Goal: Task Accomplishment & Management: Use online tool/utility

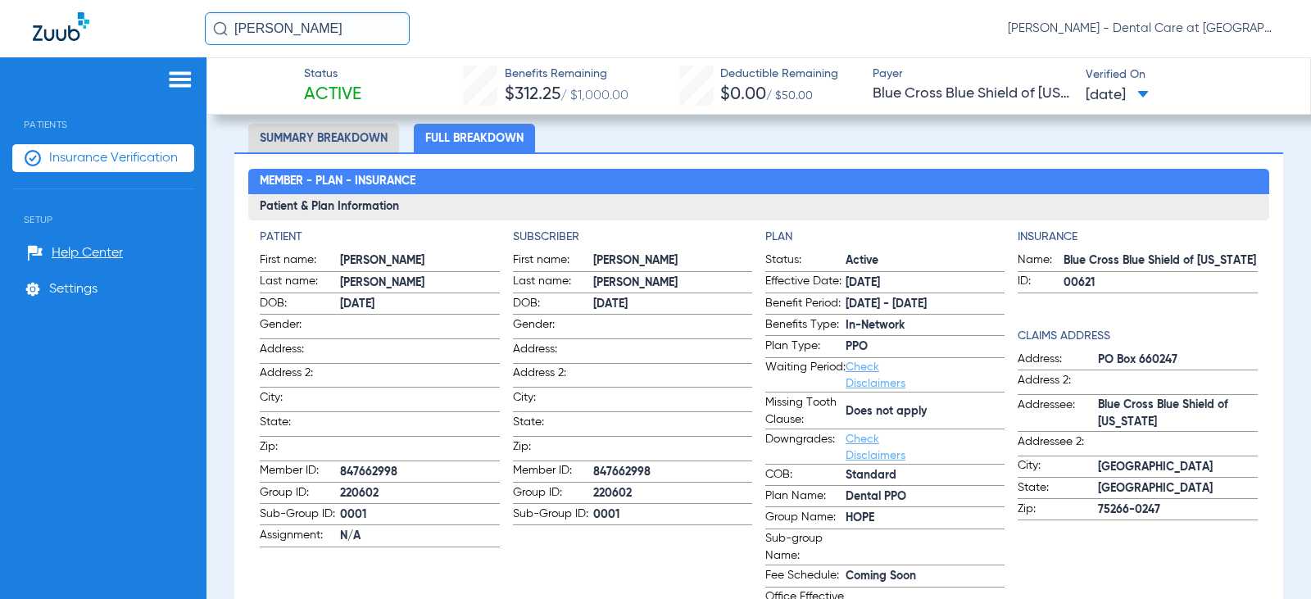
scroll to position [82, 0]
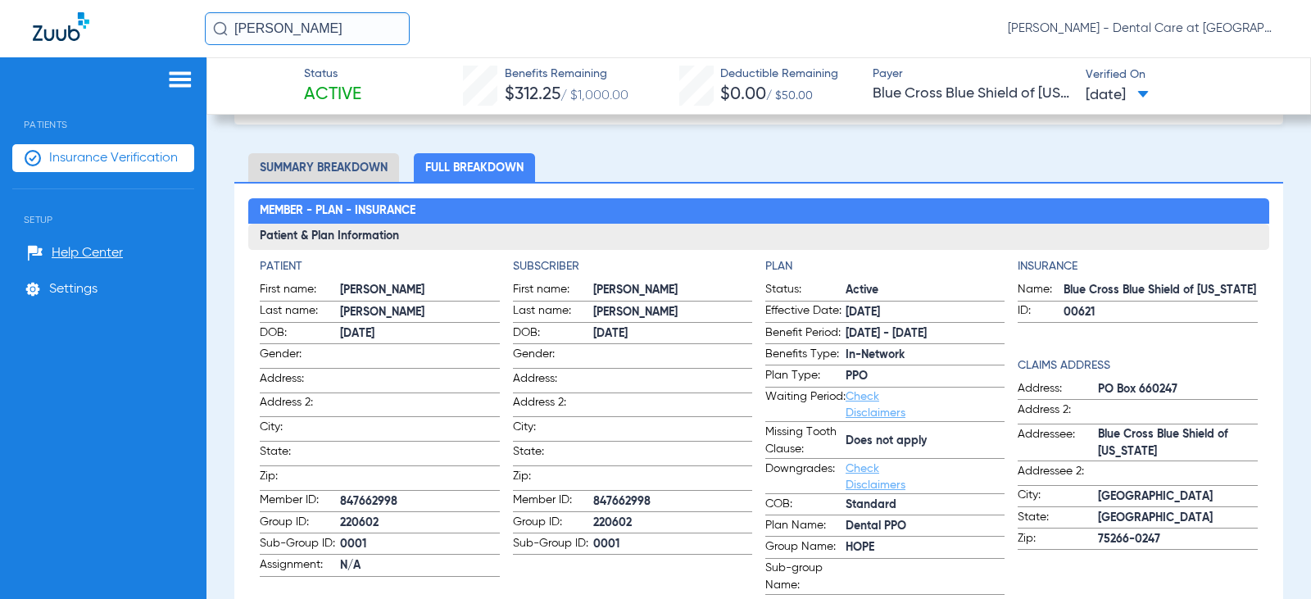
drag, startPoint x: 335, startPoint y: 25, endPoint x: 75, endPoint y: 7, distance: 260.4
click at [75, 7] on div "john pollock Doris Hardy - Dental Care at Prairie Crossing" at bounding box center [655, 28] width 1311 height 57
click at [335, 15] on input "JOSEPH ME" at bounding box center [307, 28] width 205 height 33
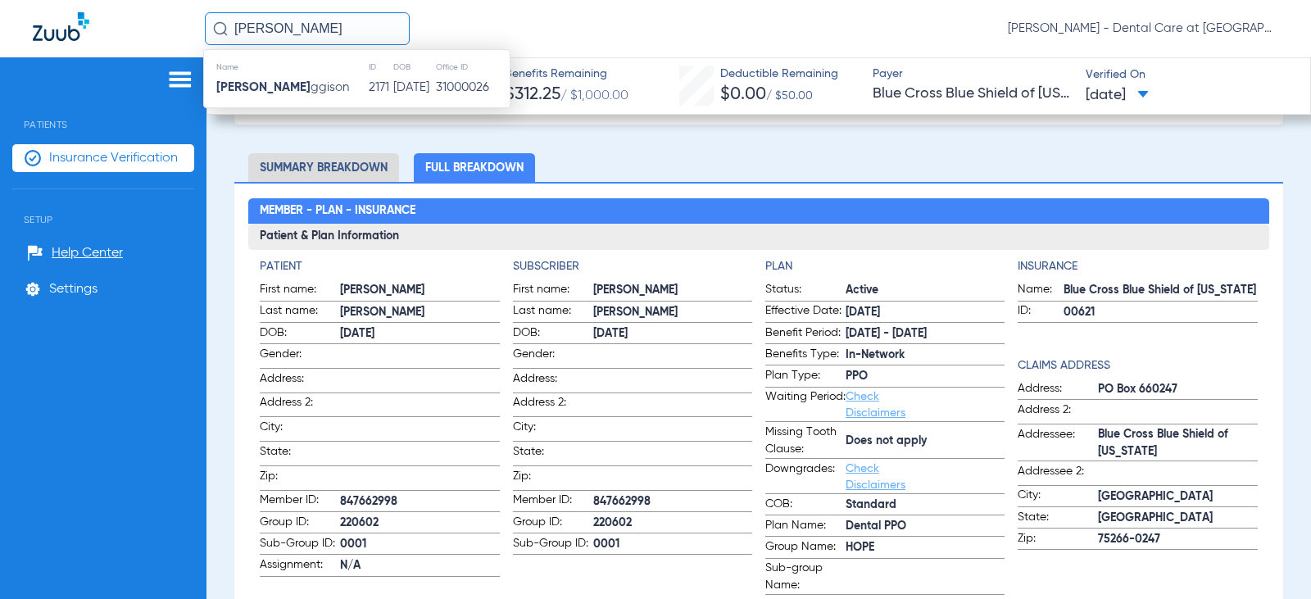
click at [333, 34] on input "JOSEPH ME" at bounding box center [307, 28] width 205 height 33
click at [288, 26] on input "JOSEPH ME" at bounding box center [307, 28] width 205 height 33
click at [284, 26] on input "JOSEPH ME" at bounding box center [307, 28] width 205 height 33
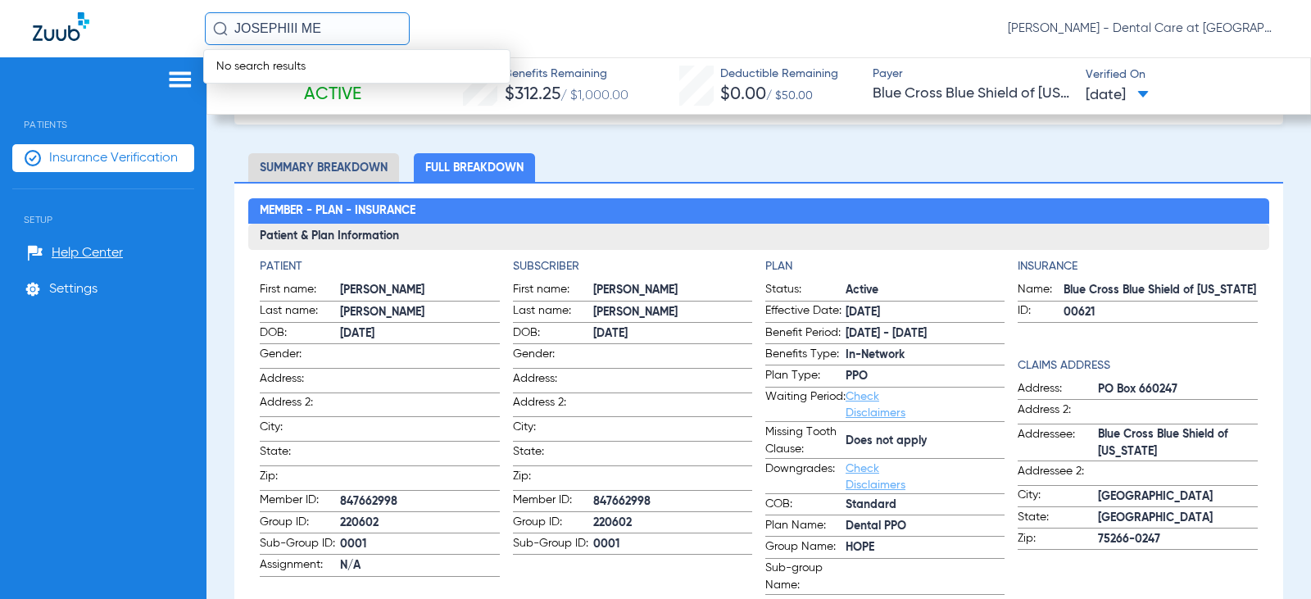
click at [320, 34] on input "JOSEPHIII ME" at bounding box center [307, 28] width 205 height 33
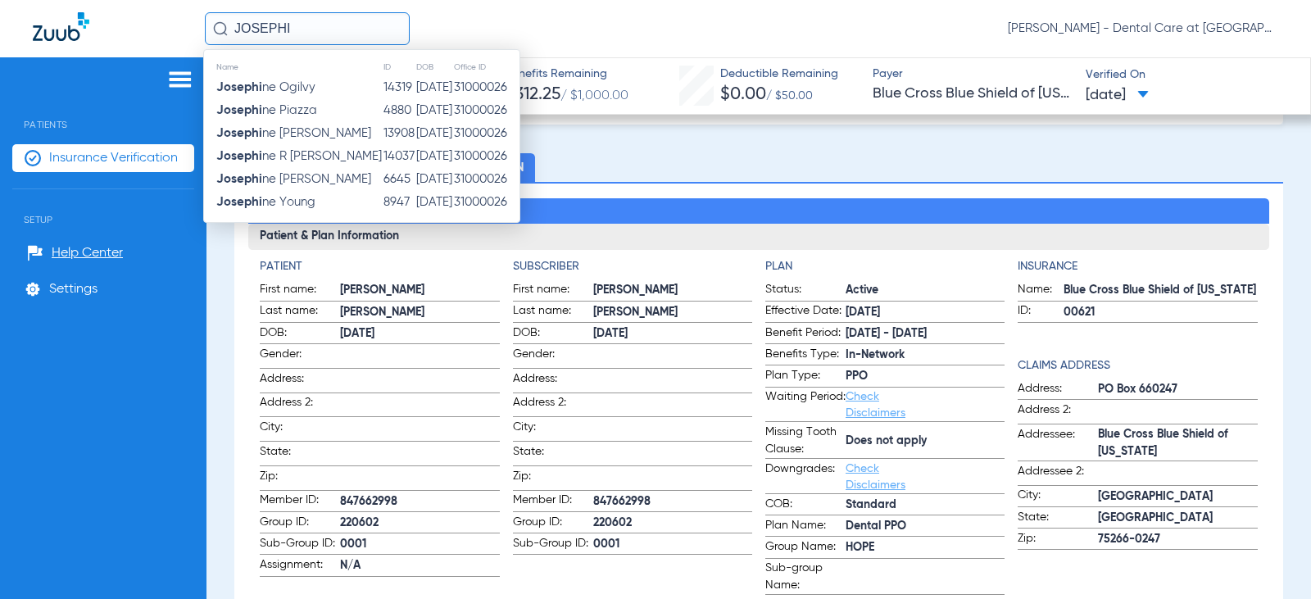
type input "[PERSON_NAME]"
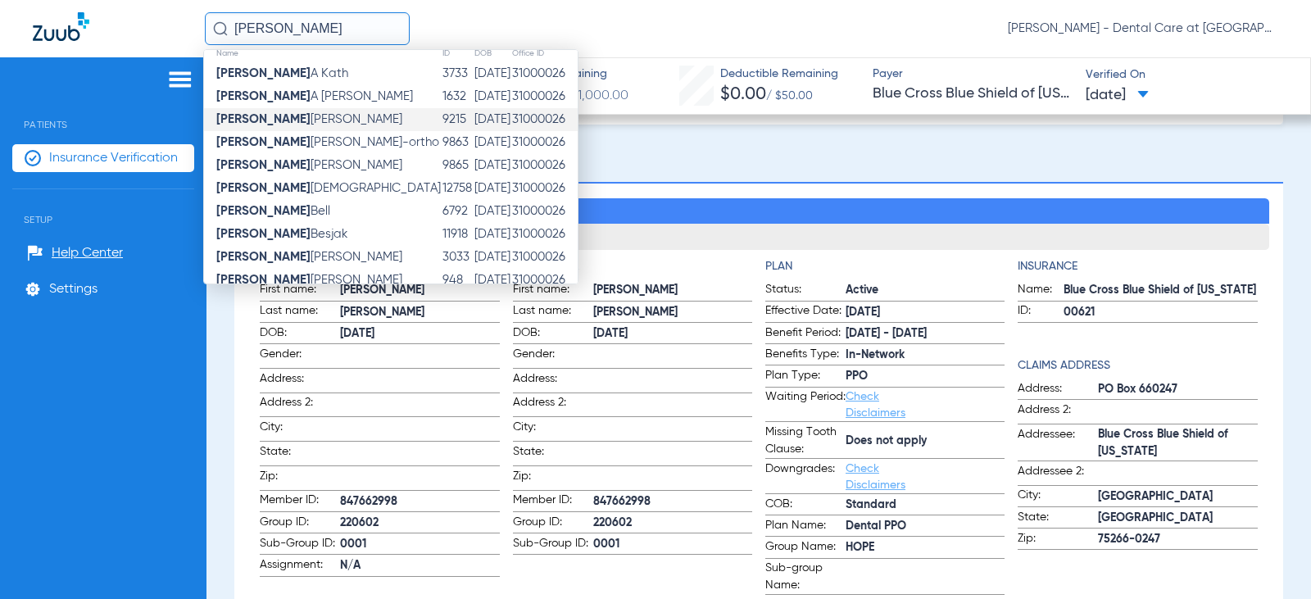
scroll to position [0, 0]
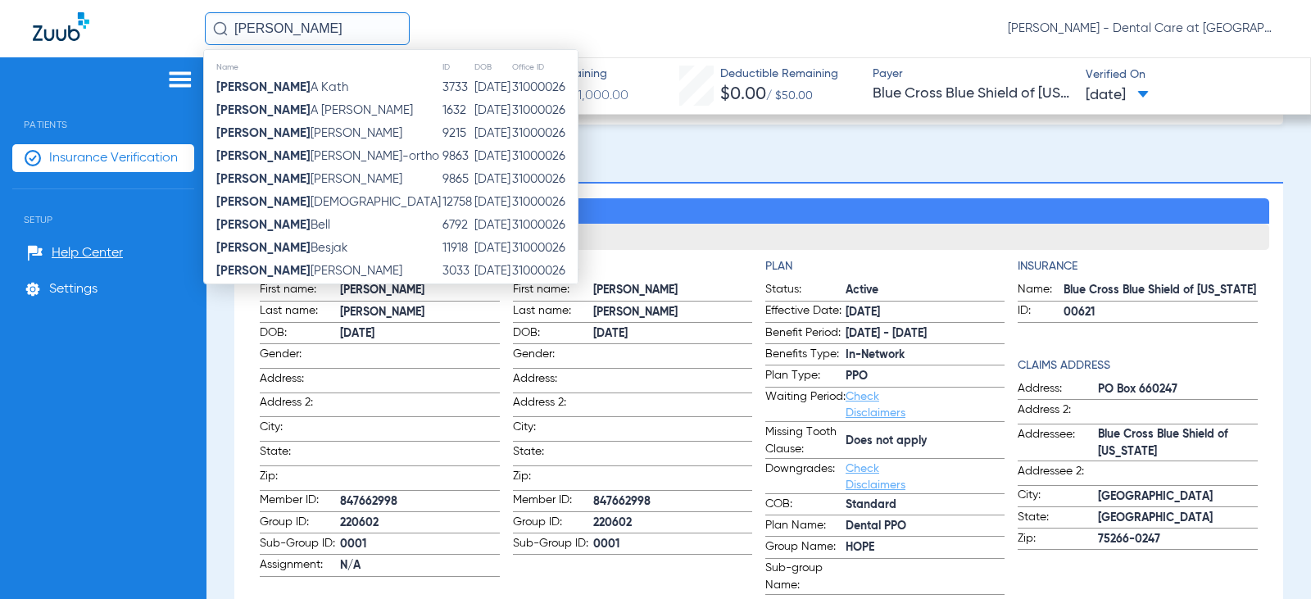
drag, startPoint x: 327, startPoint y: 16, endPoint x: 134, endPoint y: 16, distance: 193.4
click at [134, 16] on div "JOSEPH Name ID DOB Office ID Joseph A Kath 3733 06/05/1969 31000026 Joseph A Sn…" at bounding box center [655, 28] width 1311 height 57
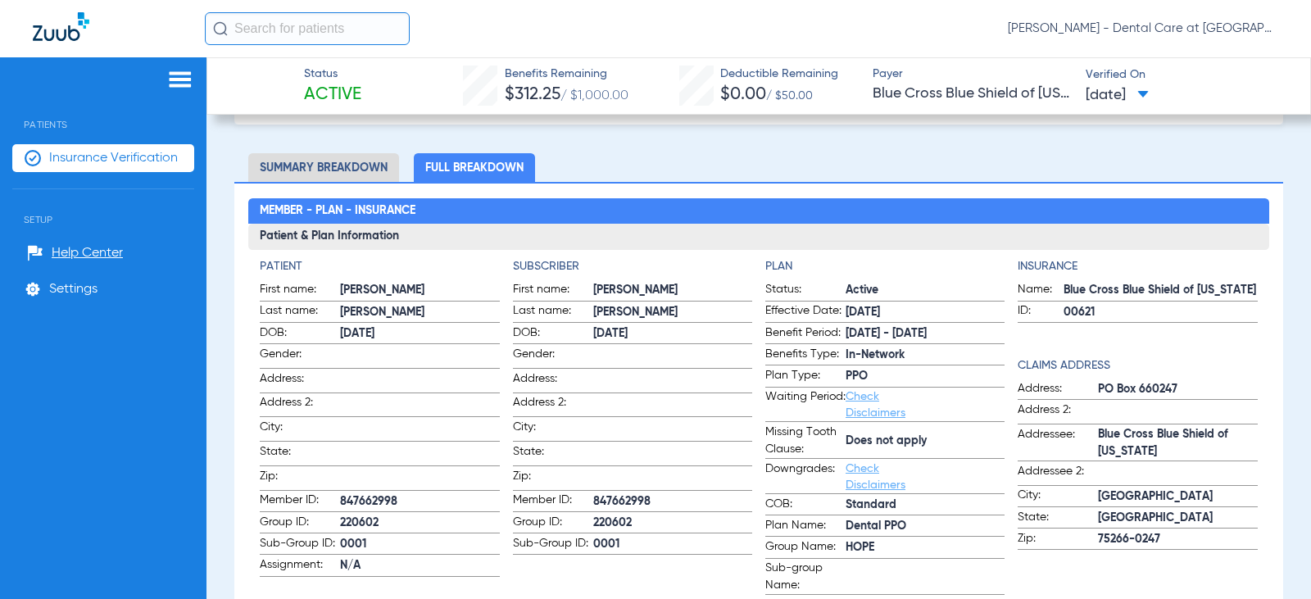
click at [69, 35] on img at bounding box center [61, 26] width 57 height 29
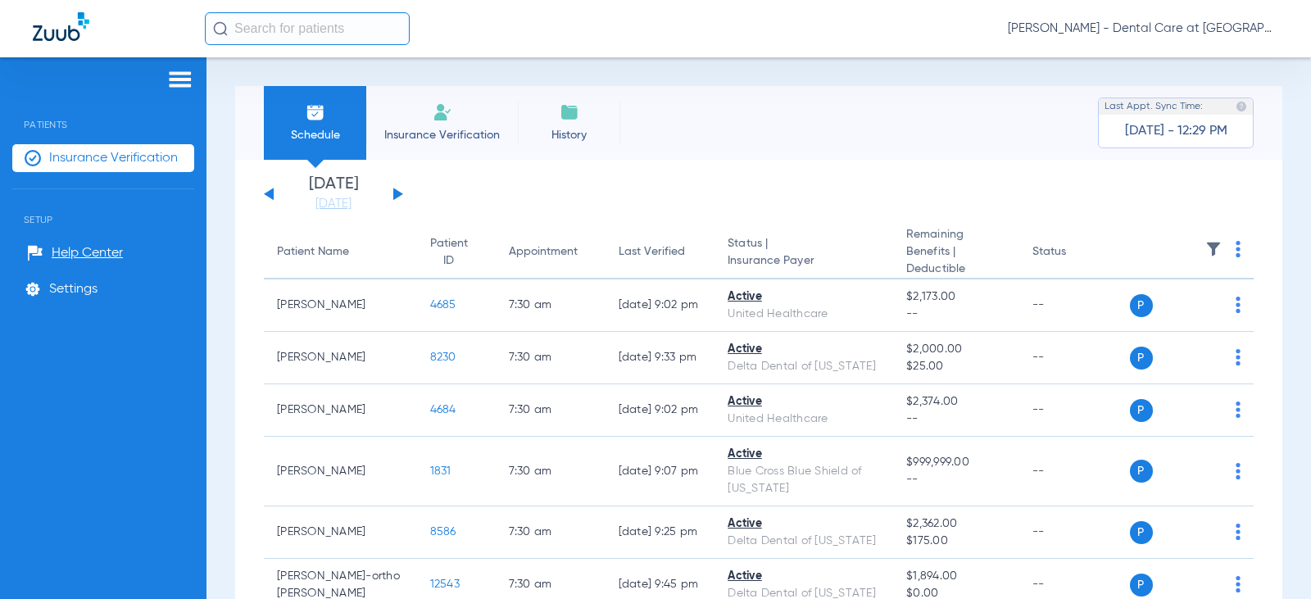
click at [396, 193] on button at bounding box center [398, 194] width 10 height 12
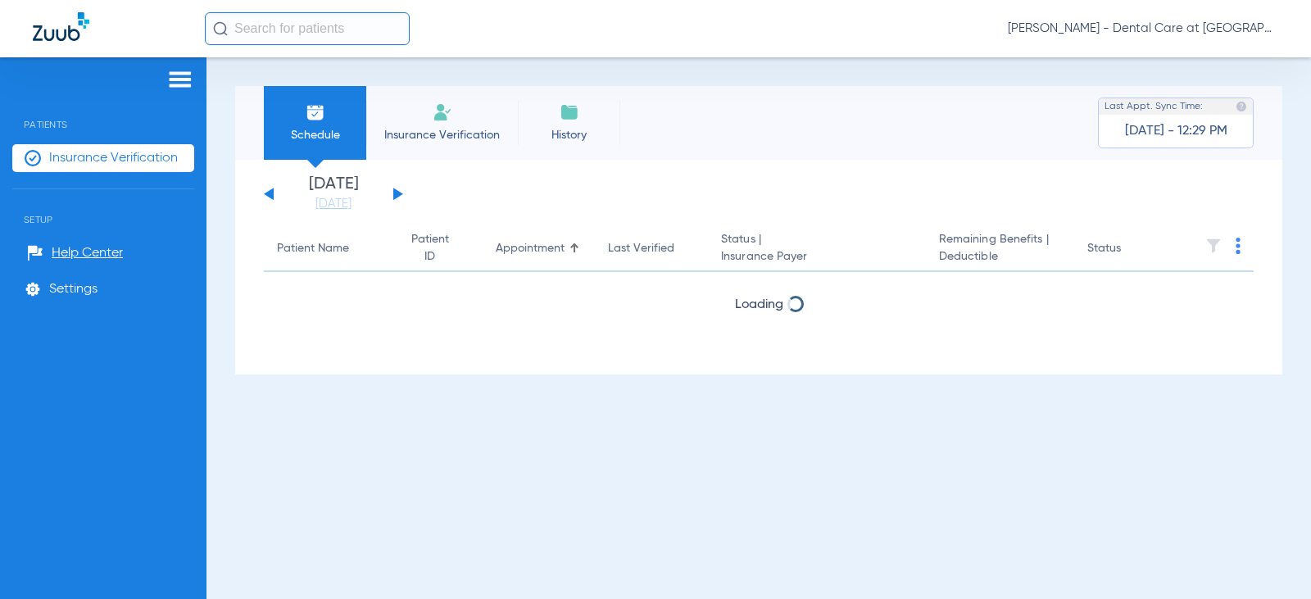
click at [396, 193] on button at bounding box center [398, 194] width 10 height 12
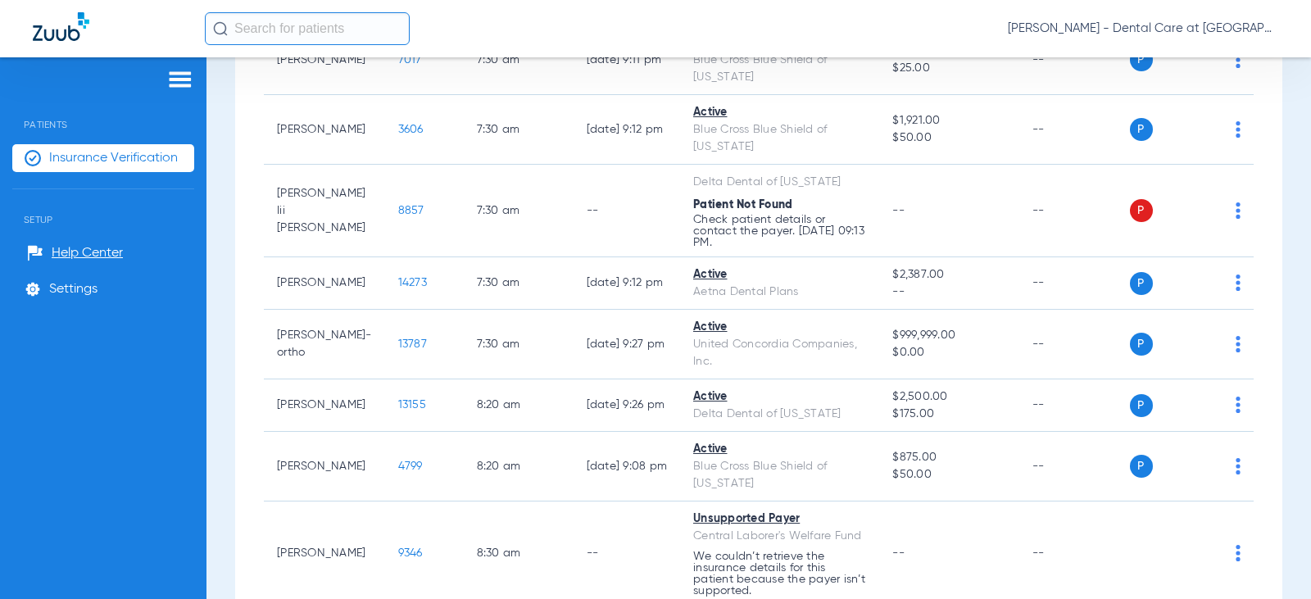
scroll to position [246, 0]
click at [356, 28] on input "text" at bounding box center [307, 28] width 205 height 33
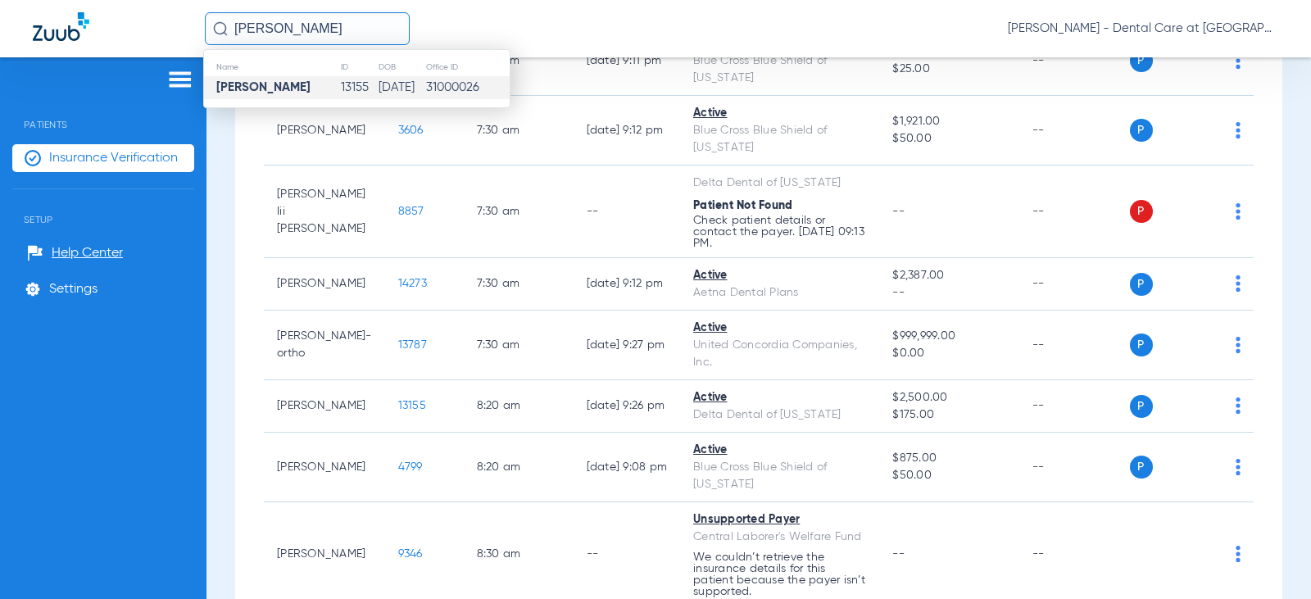
click at [378, 81] on td "06/11/2008" at bounding box center [402, 87] width 48 height 23
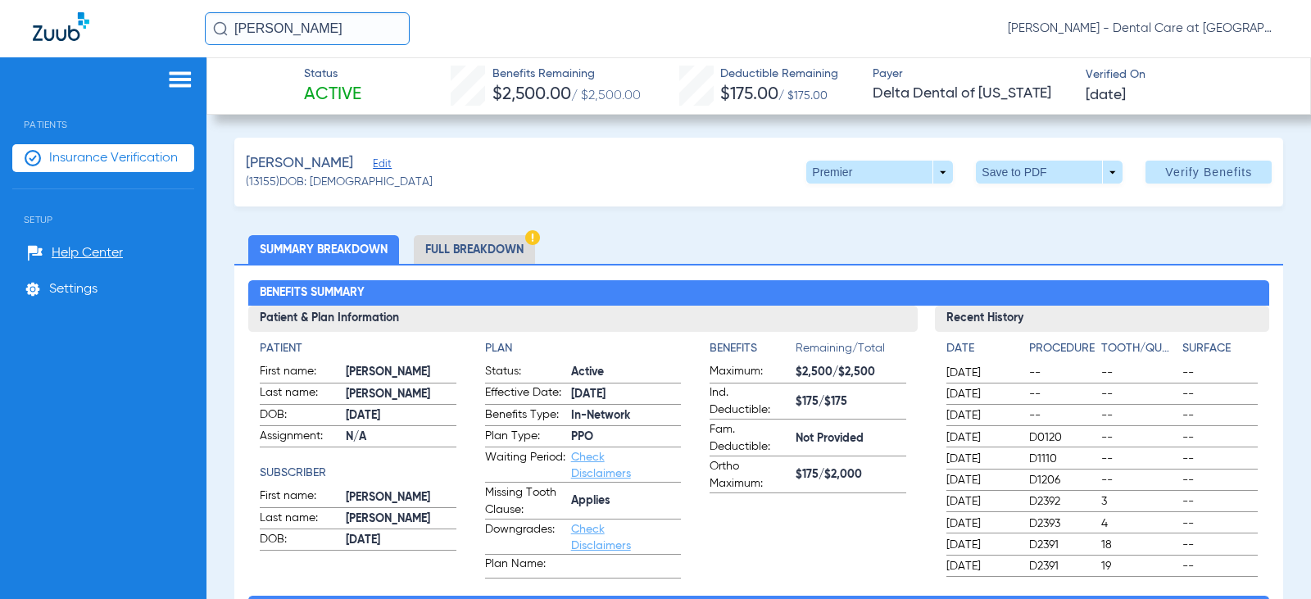
click at [524, 254] on li "Full Breakdown" at bounding box center [474, 249] width 121 height 29
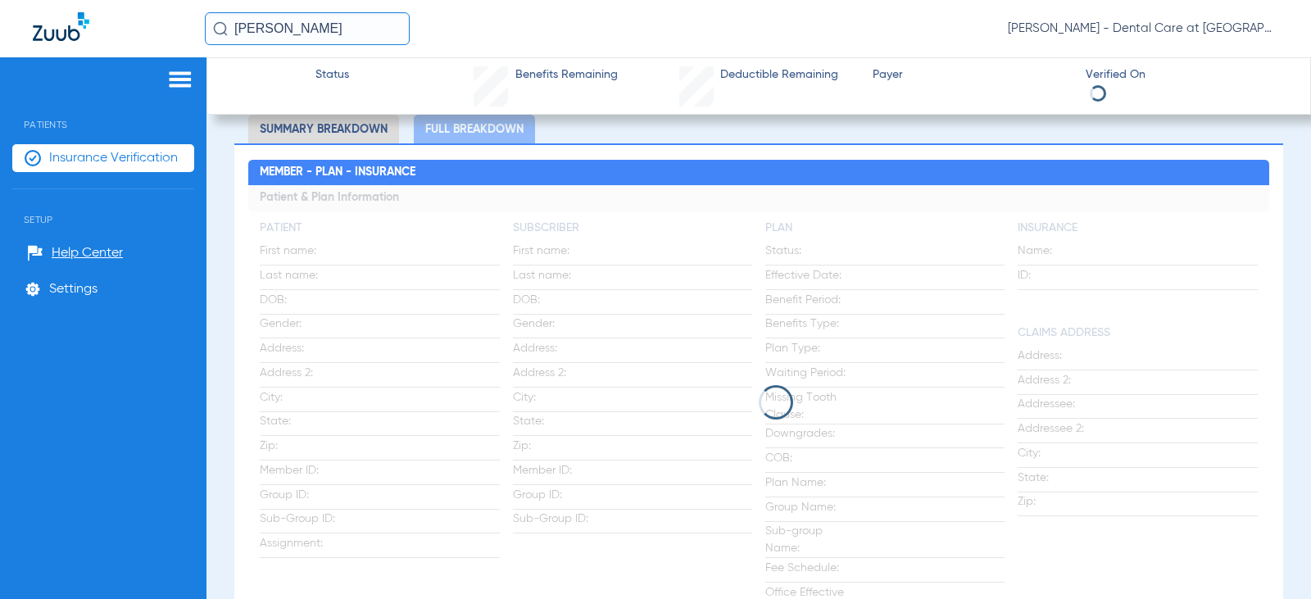
scroll to position [164, 0]
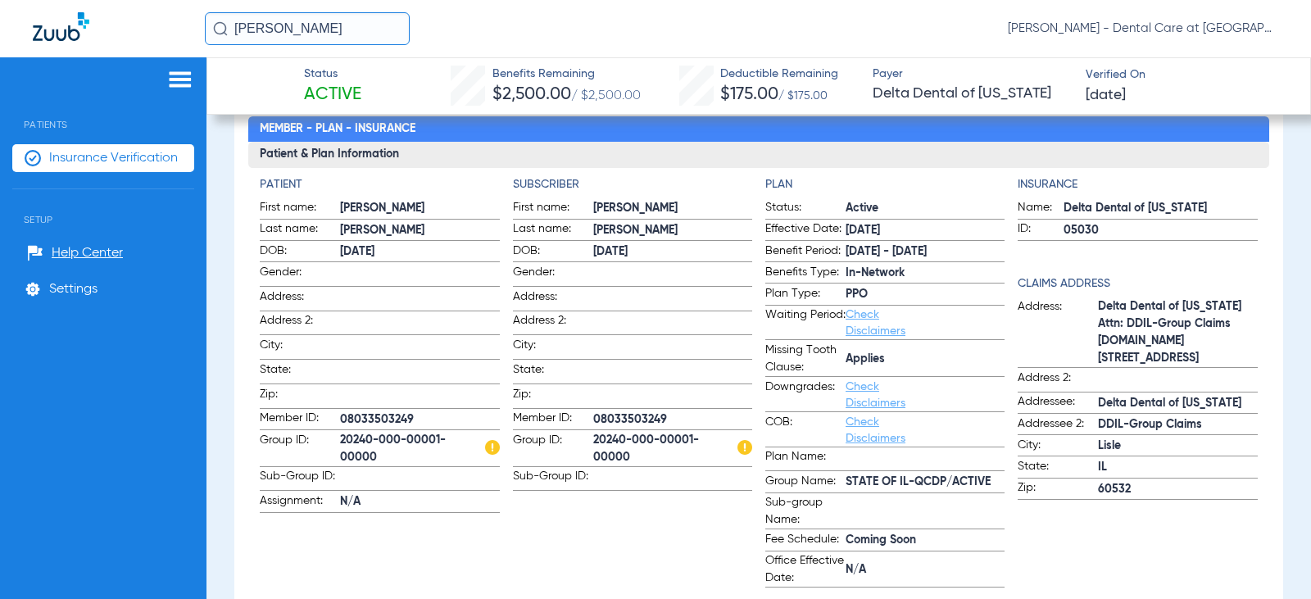
click at [433, 328] on span at bounding box center [419, 320] width 159 height 17
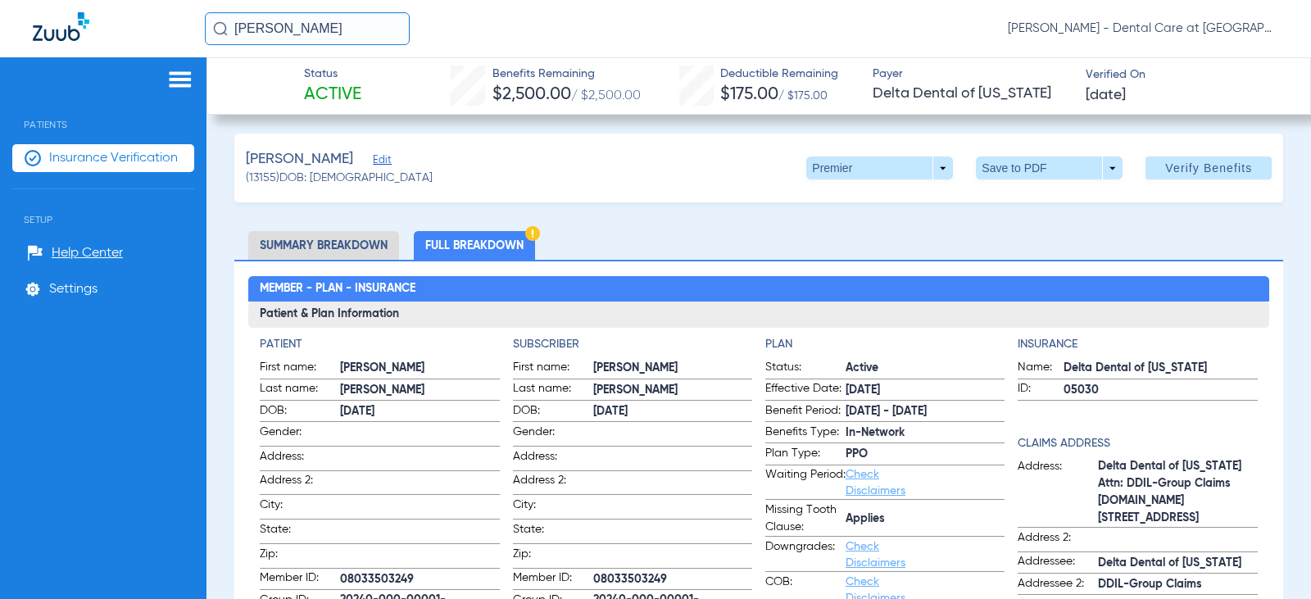
scroll to position [0, 0]
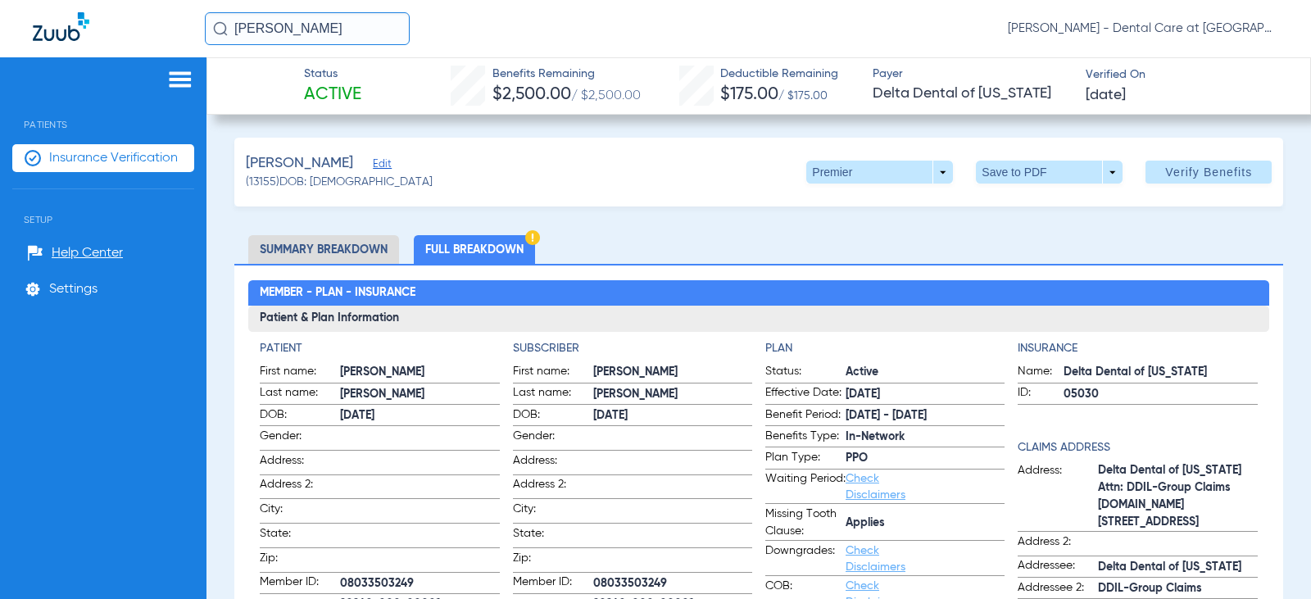
click at [456, 249] on li "Full Breakdown" at bounding box center [474, 249] width 121 height 29
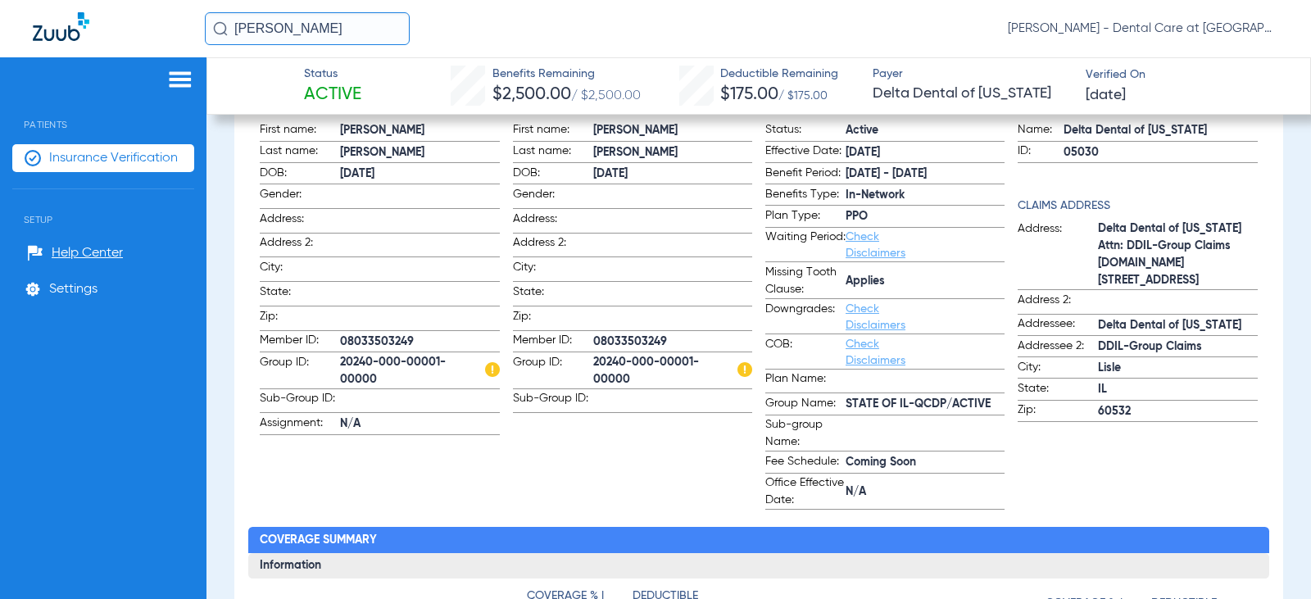
scroll to position [246, 0]
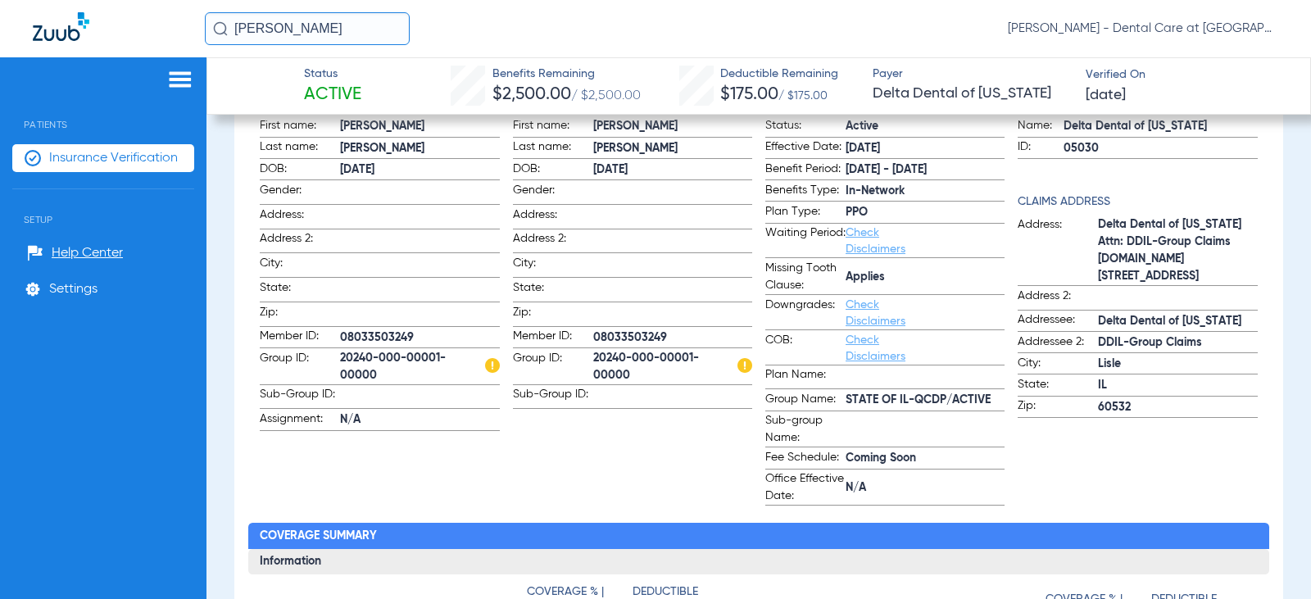
drag, startPoint x: 370, startPoint y: 20, endPoint x: -296, endPoint y: 31, distance: 666.3
click at [0, 31] on html "nathaniel miller Doris Hardy - Dental Care at Prairie Crossing Patients Insuran…" at bounding box center [655, 299] width 1311 height 599
type input "a"
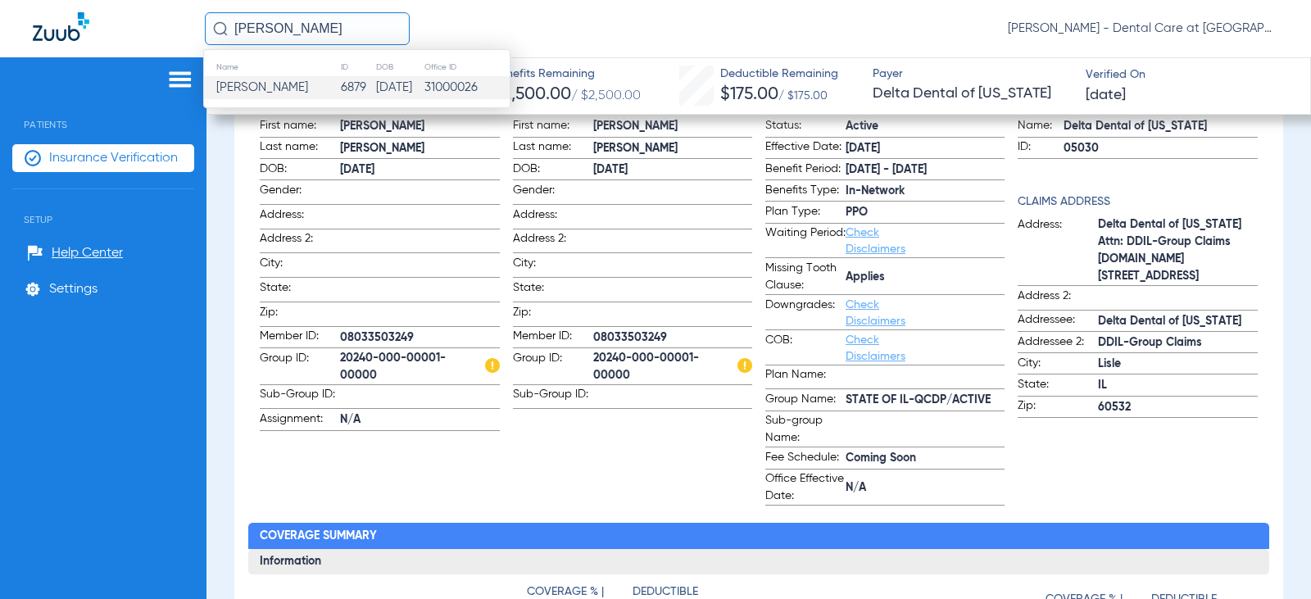
click at [244, 93] on span "Nathan L Baker" at bounding box center [262, 87] width 92 height 12
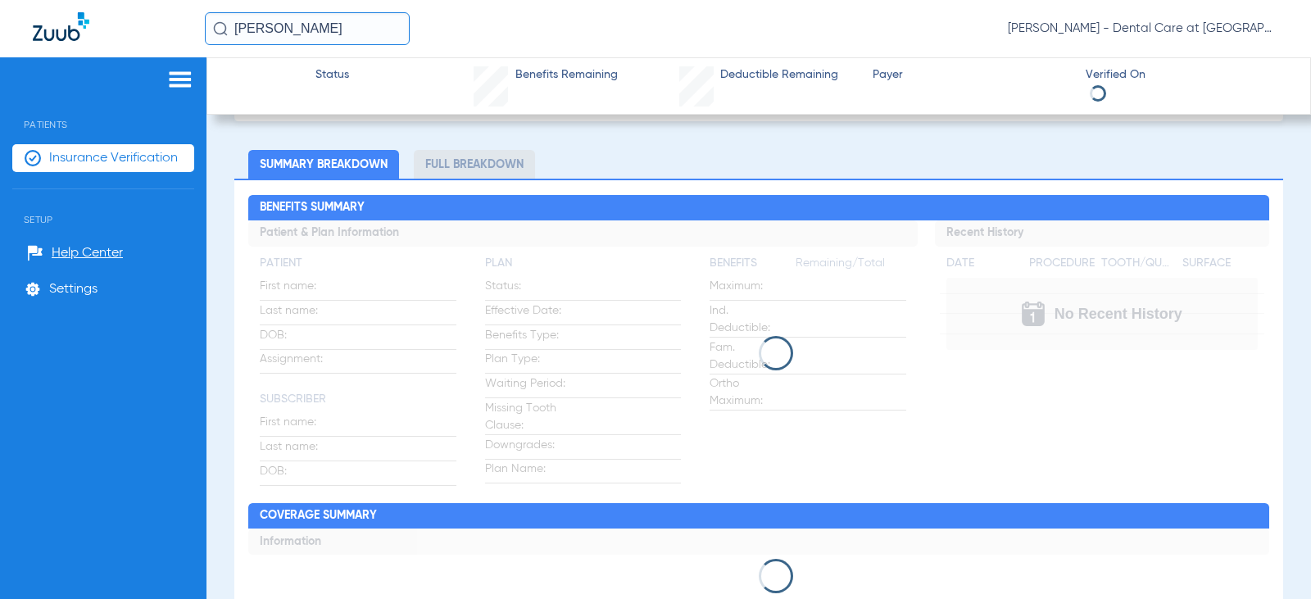
scroll to position [89, 0]
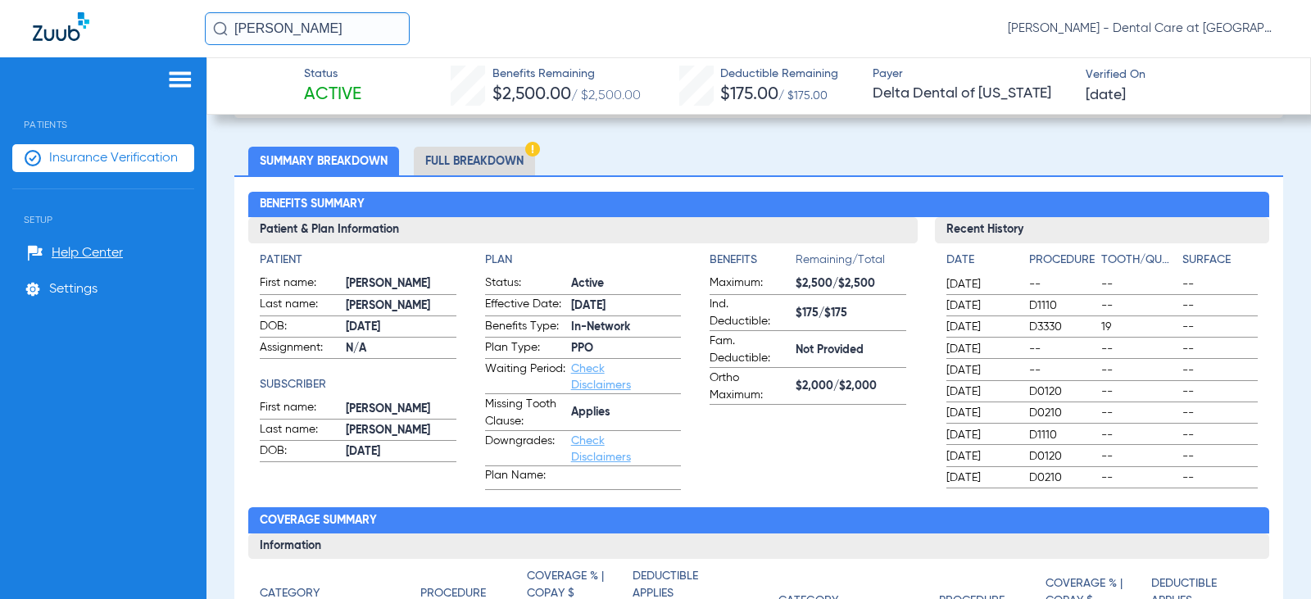
click at [502, 167] on li "Full Breakdown" at bounding box center [474, 161] width 121 height 29
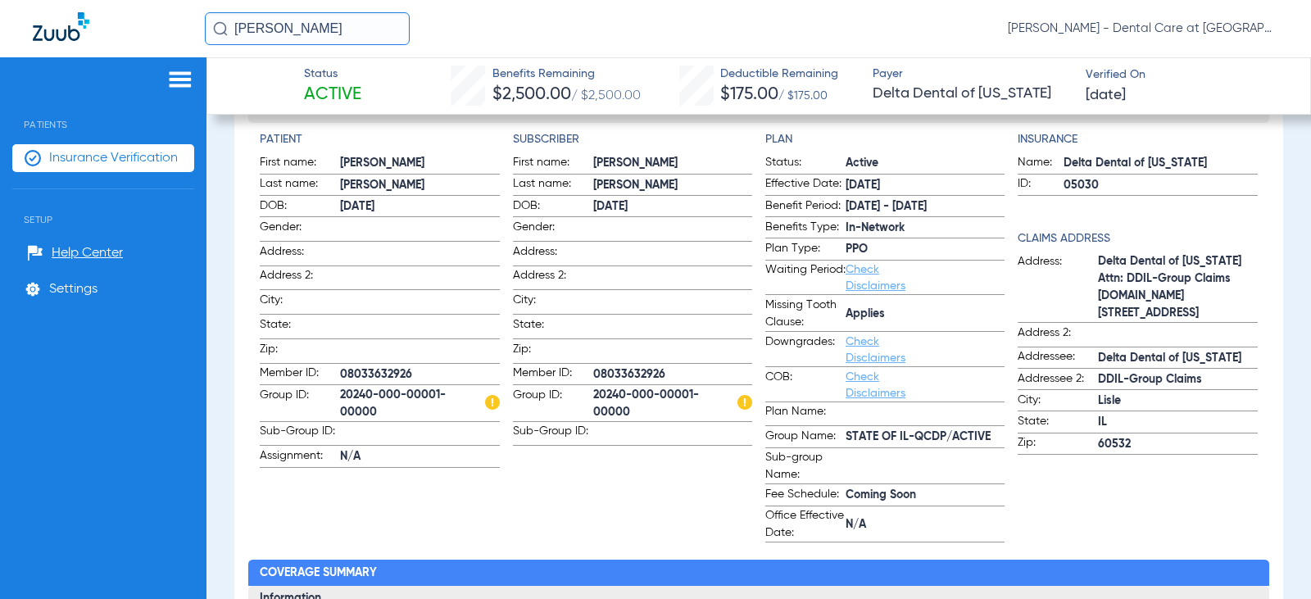
scroll to position [179, 0]
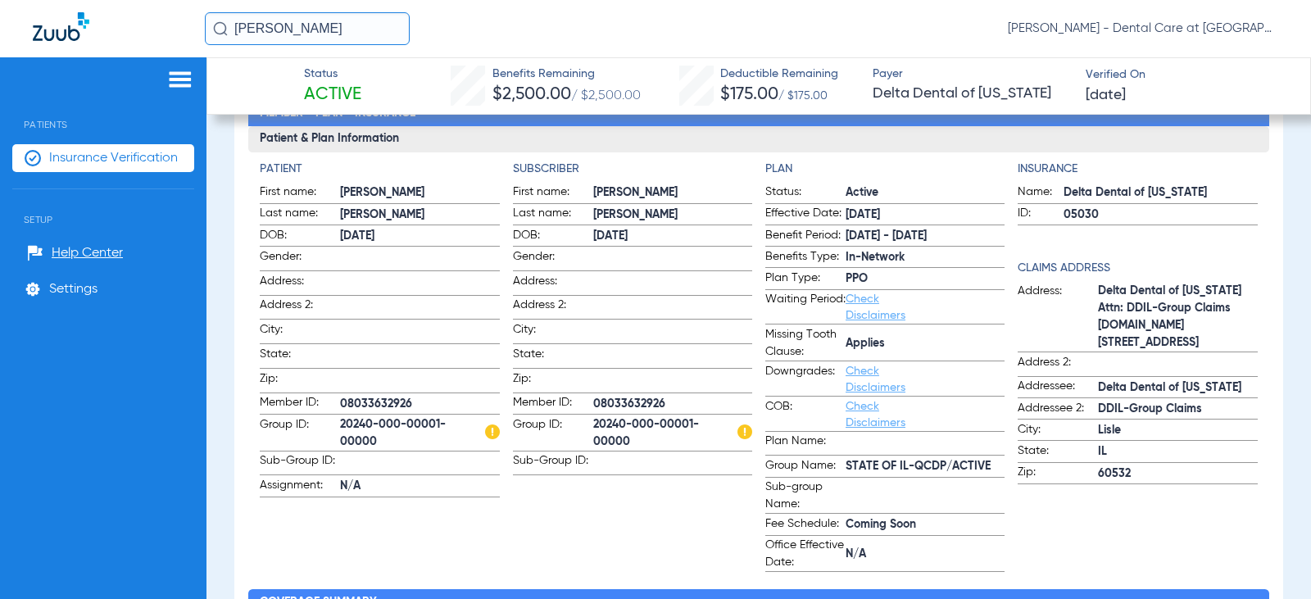
drag, startPoint x: 298, startPoint y: 18, endPoint x: 97, endPoint y: 20, distance: 201.6
click at [101, 24] on div "nathan baker Doris Hardy - Dental Care at Prairie Crossing" at bounding box center [655, 28] width 1311 height 57
click at [303, 17] on input "[PERSON_NAME] likes" at bounding box center [307, 28] width 205 height 33
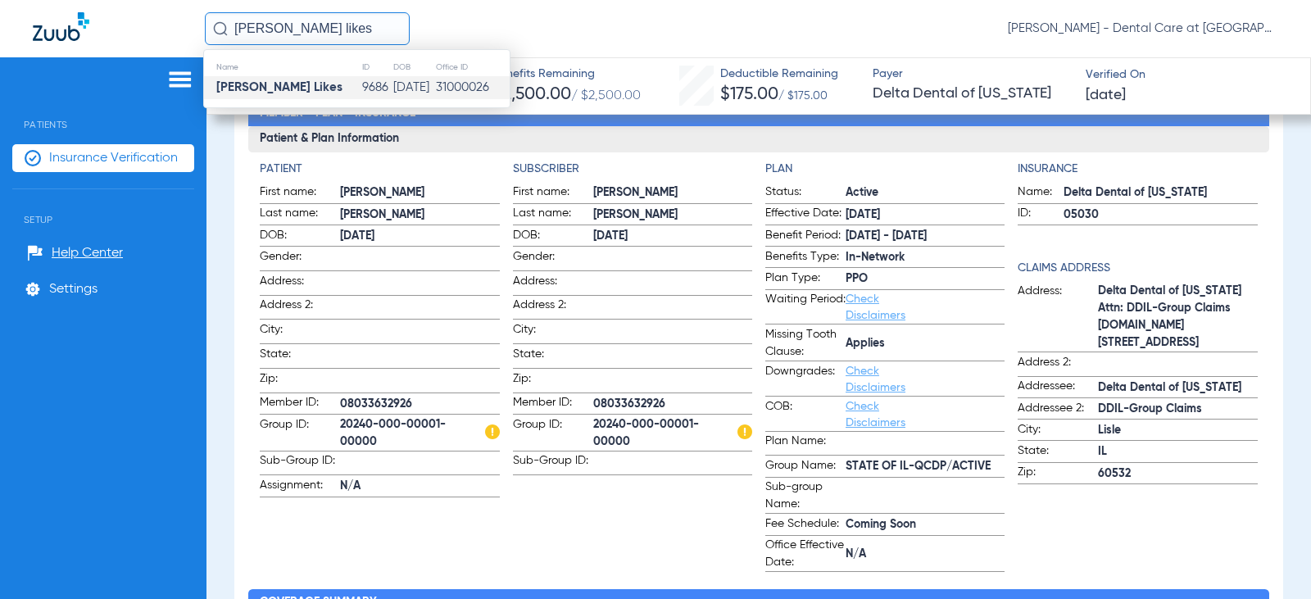
type input "[PERSON_NAME] likes"
click at [291, 83] on td "[PERSON_NAME] Likes" at bounding box center [282, 87] width 157 height 23
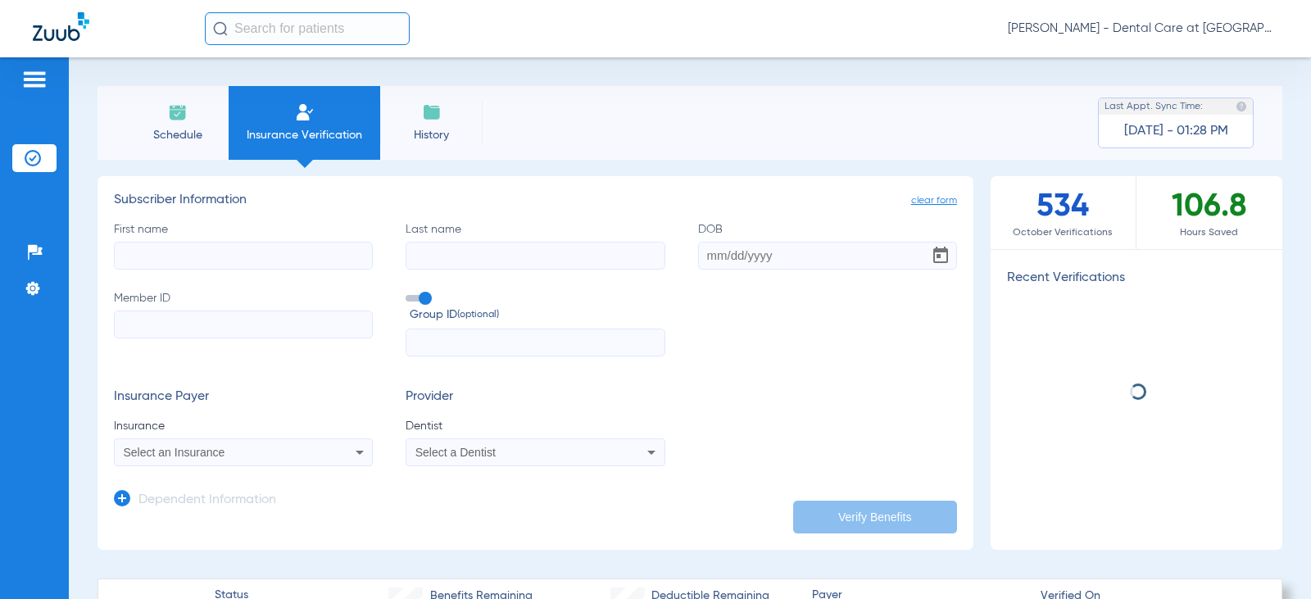
click at [289, 266] on input "First name" at bounding box center [243, 256] width 259 height 28
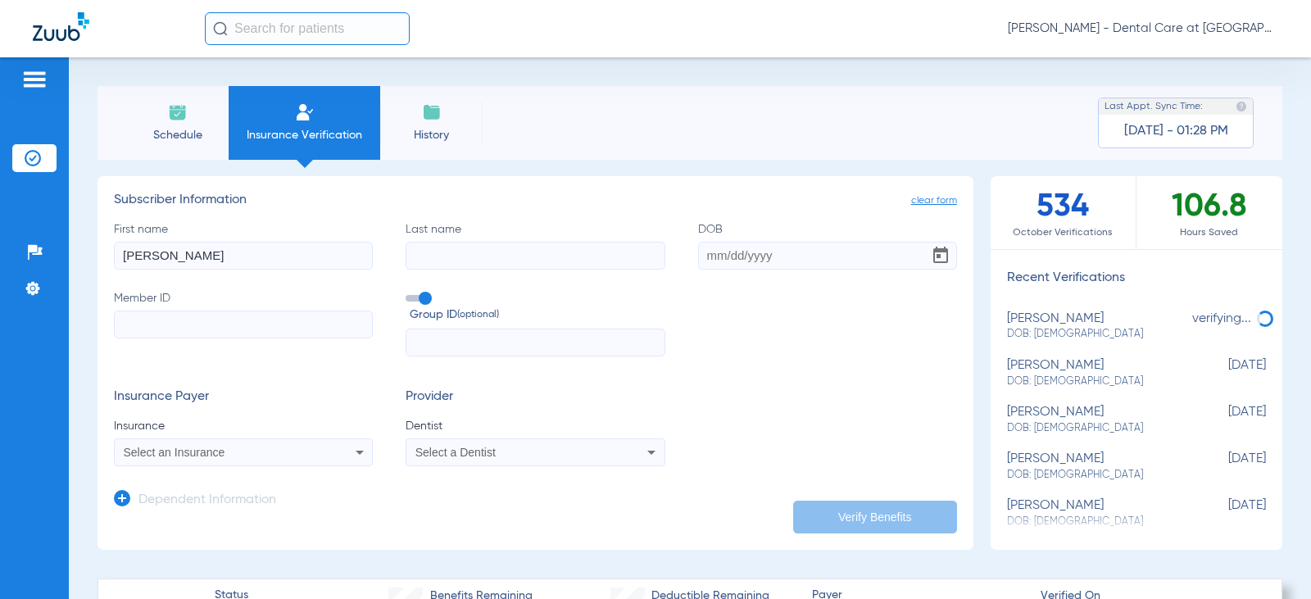
type input "[PERSON_NAME]"
type input "pioletti"
type input "[DATE]"
type input "848434253"
click at [334, 461] on div "Select an Insurance" at bounding box center [243, 453] width 257 height 20
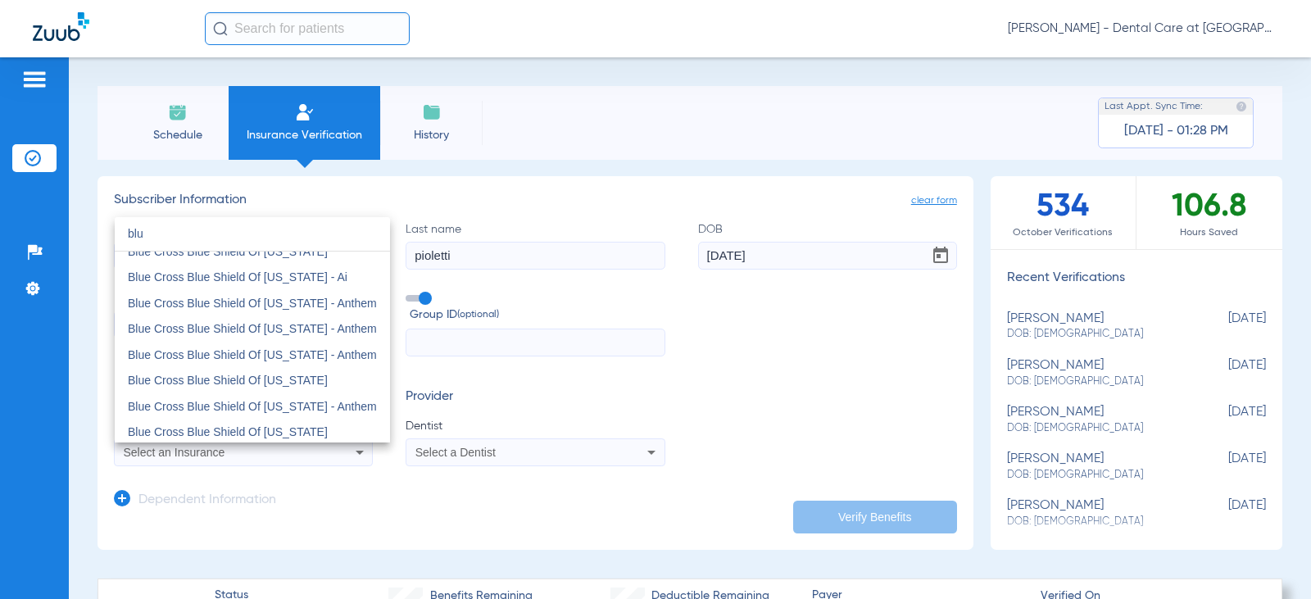
scroll to position [328, 0]
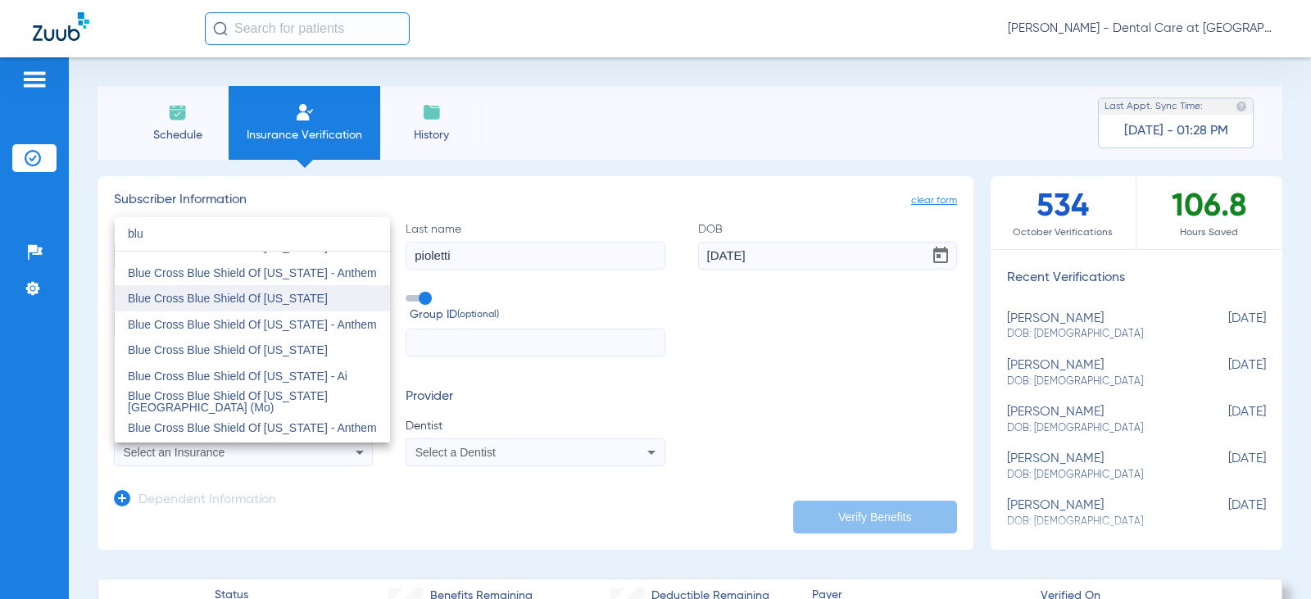
type input "blu"
click at [262, 295] on span "Blue Cross Blue Shield Of [US_STATE]" at bounding box center [228, 298] width 200 height 13
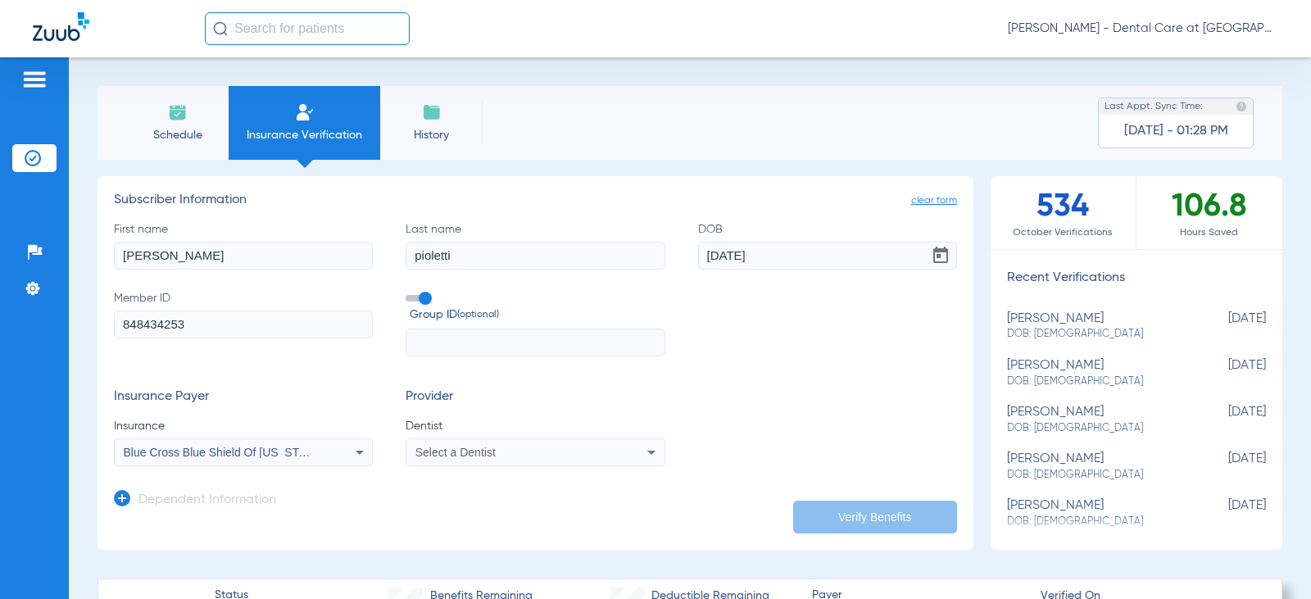
click at [470, 453] on span "Select a Dentist" at bounding box center [455, 452] width 80 height 13
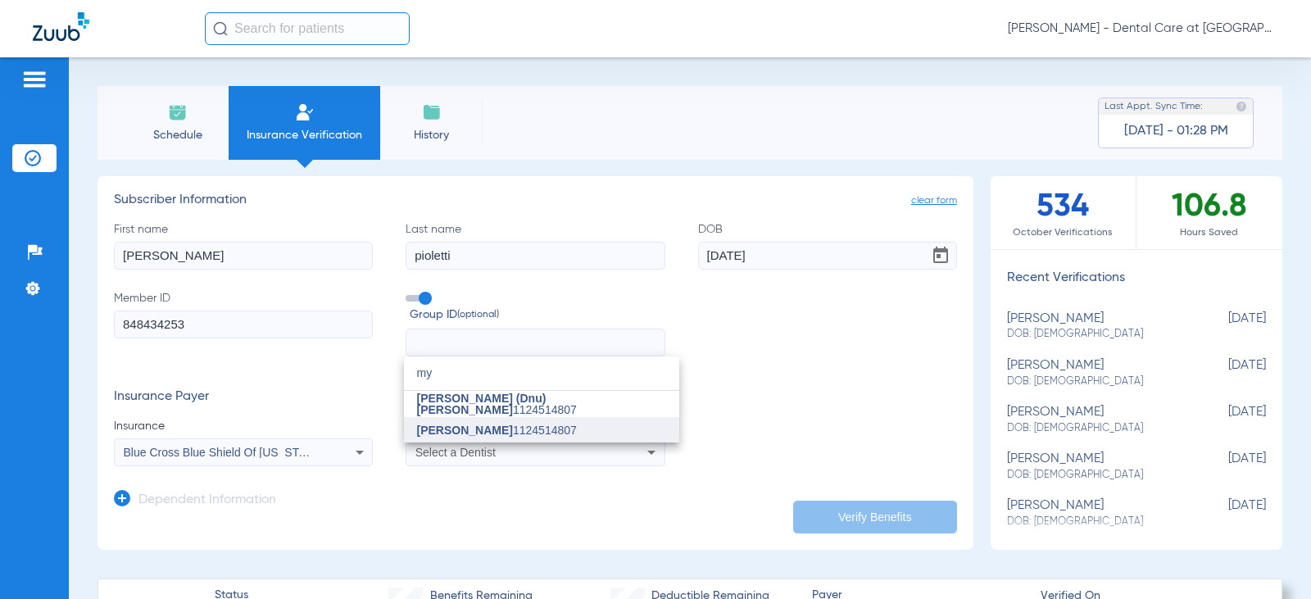
type input "my"
click at [470, 433] on span "[PERSON_NAME]" at bounding box center [465, 430] width 96 height 13
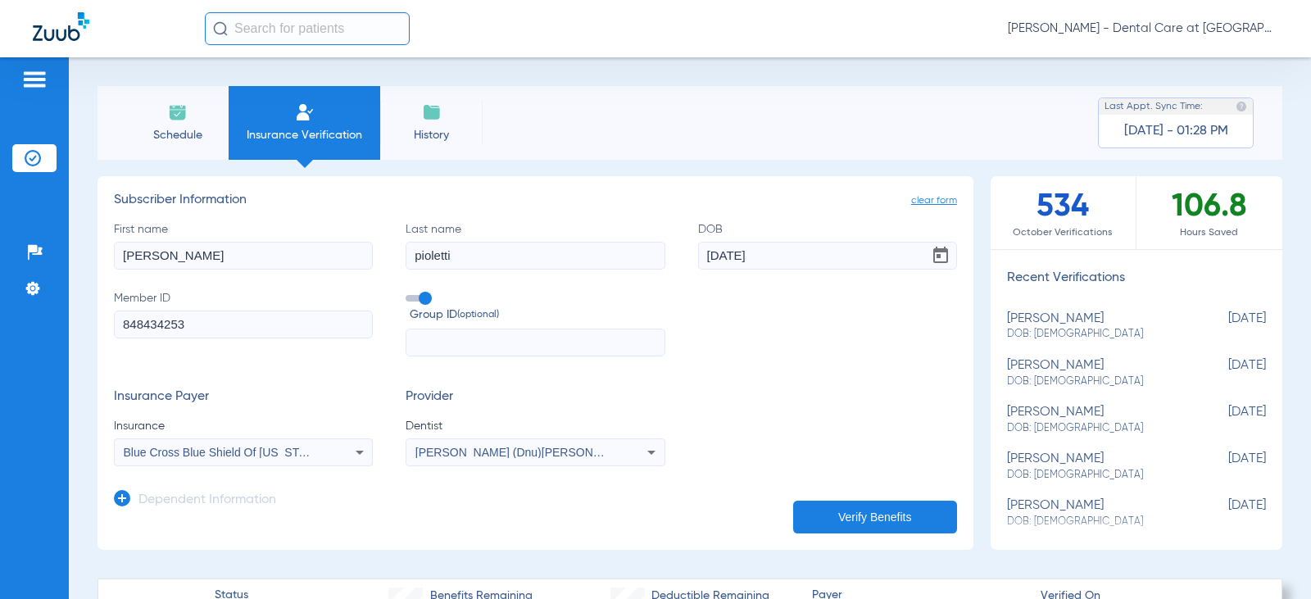
click at [913, 513] on button "Verify Benefits" at bounding box center [875, 517] width 164 height 33
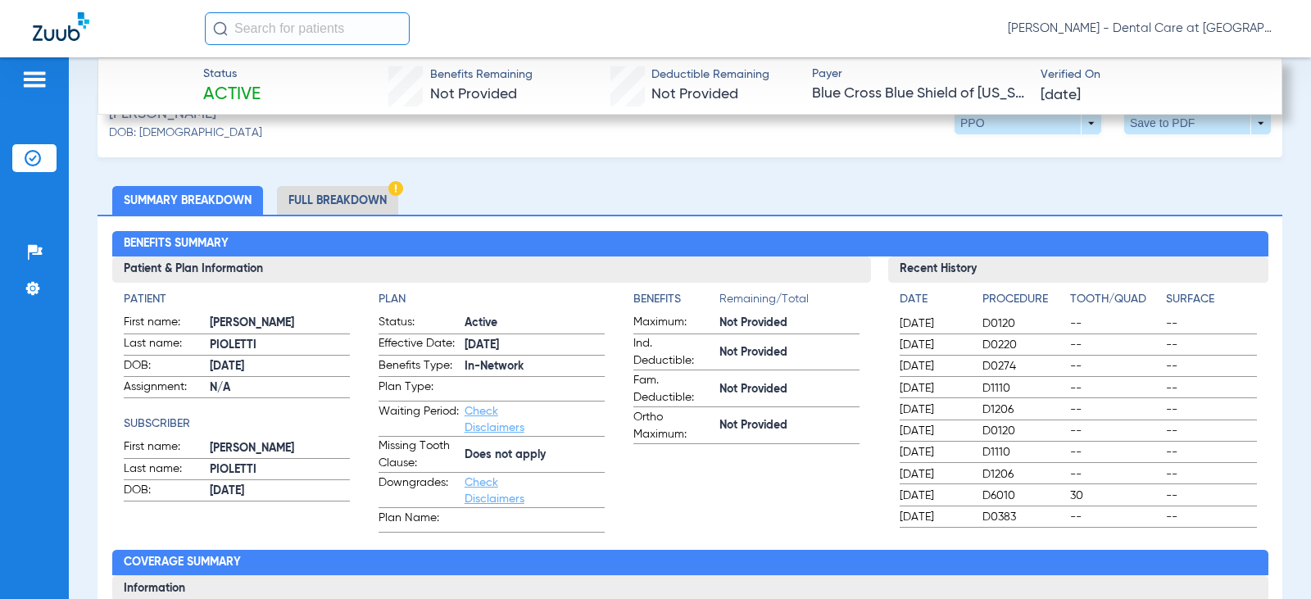
scroll to position [574, 0]
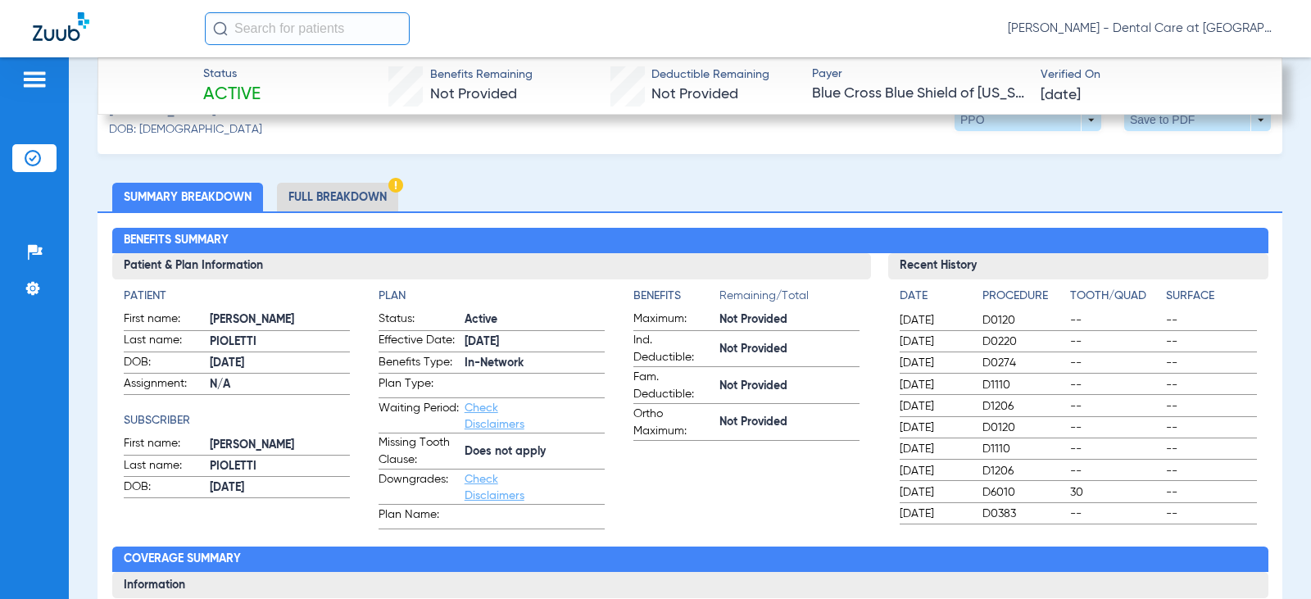
click at [327, 197] on li "Full Breakdown" at bounding box center [337, 197] width 121 height 29
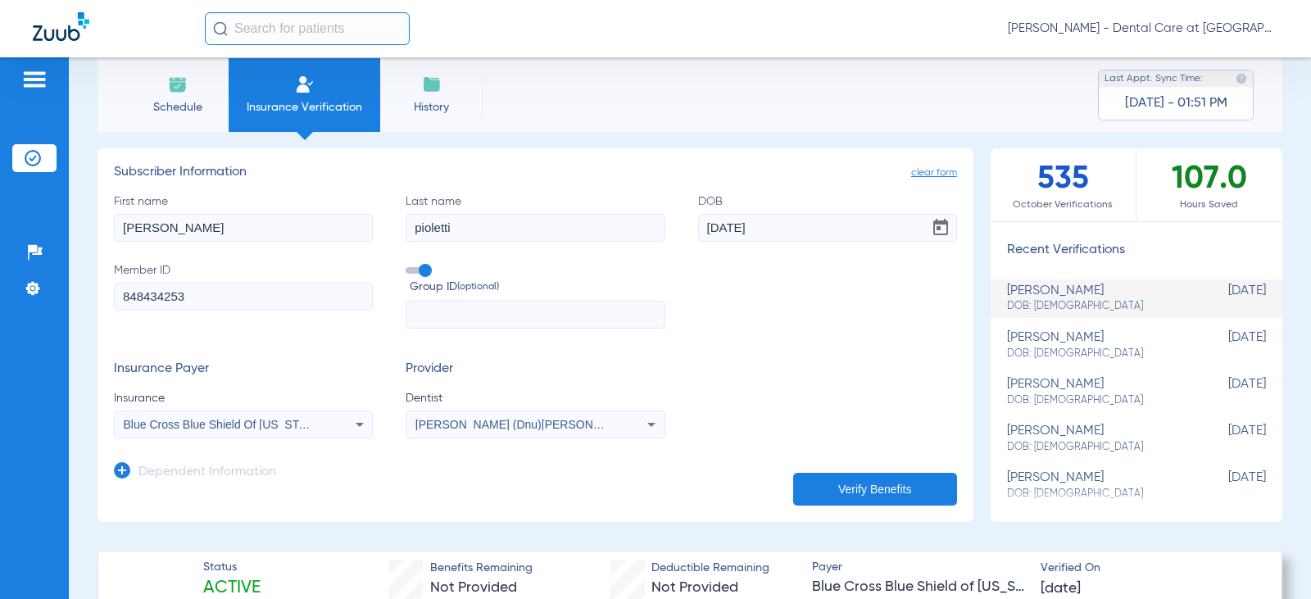
scroll to position [0, 0]
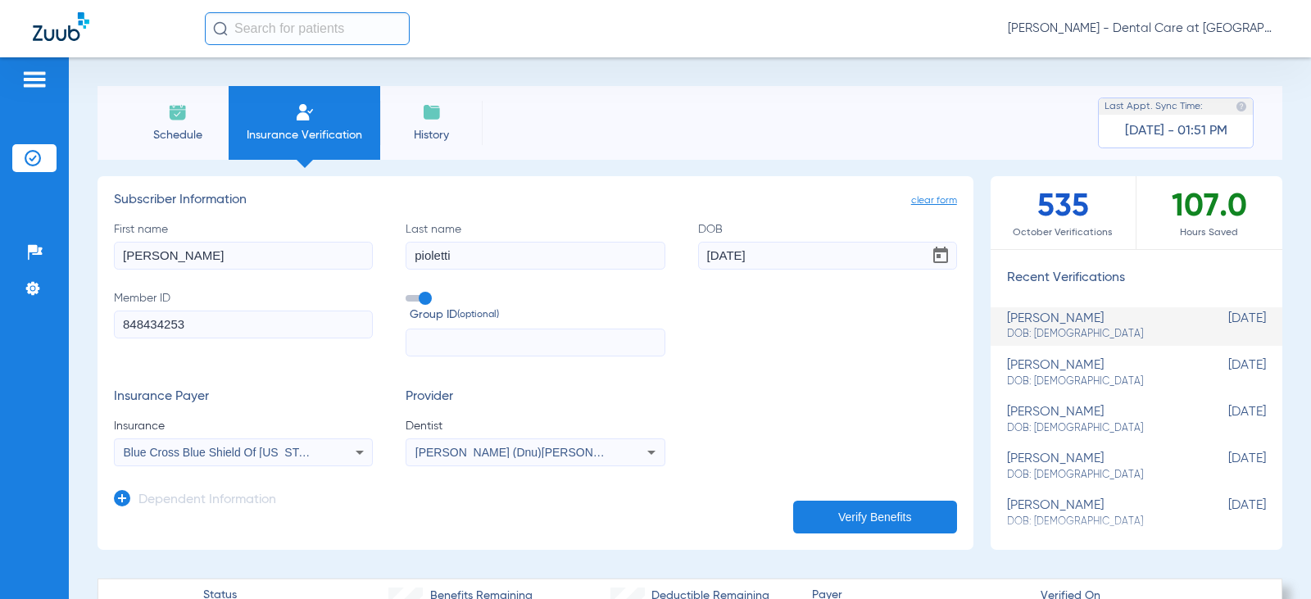
click at [341, 33] on input "text" at bounding box center [307, 28] width 205 height 33
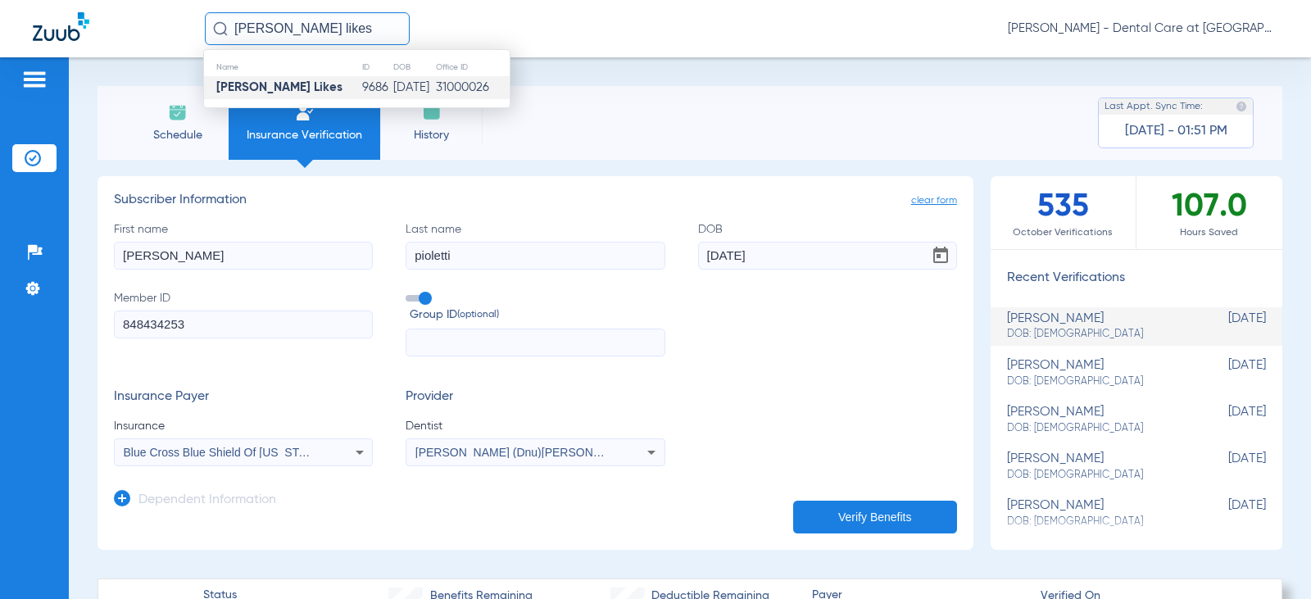
click at [393, 85] on td "[DATE]" at bounding box center [414, 87] width 43 height 23
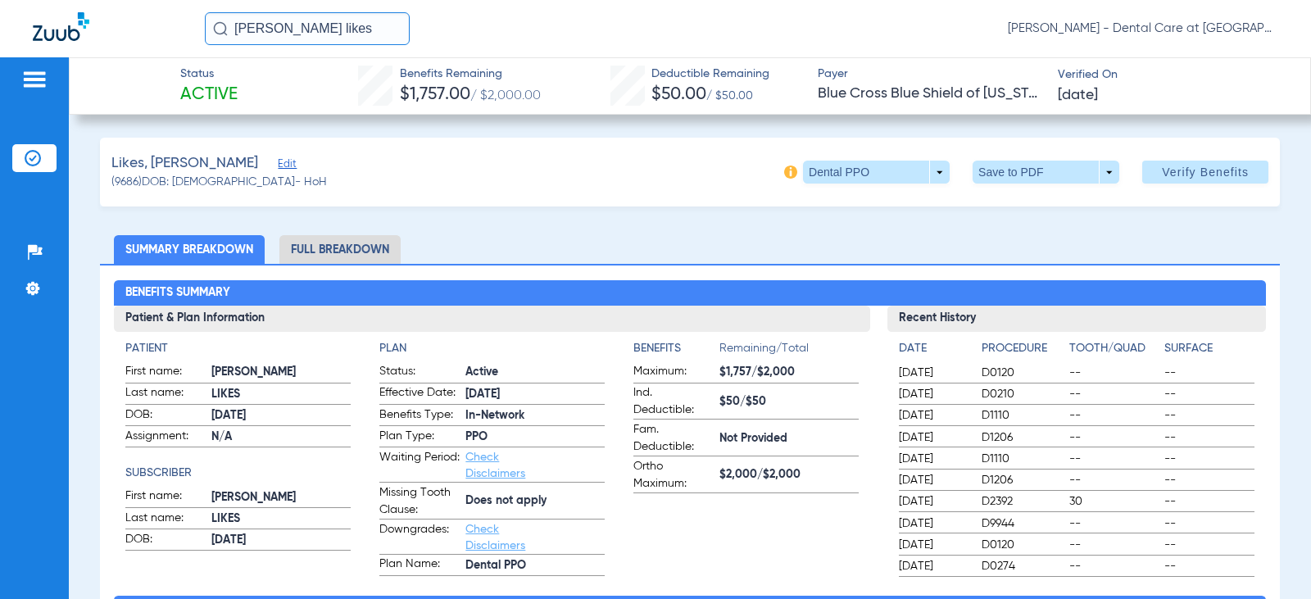
click at [337, 253] on li "Full Breakdown" at bounding box center [339, 249] width 121 height 29
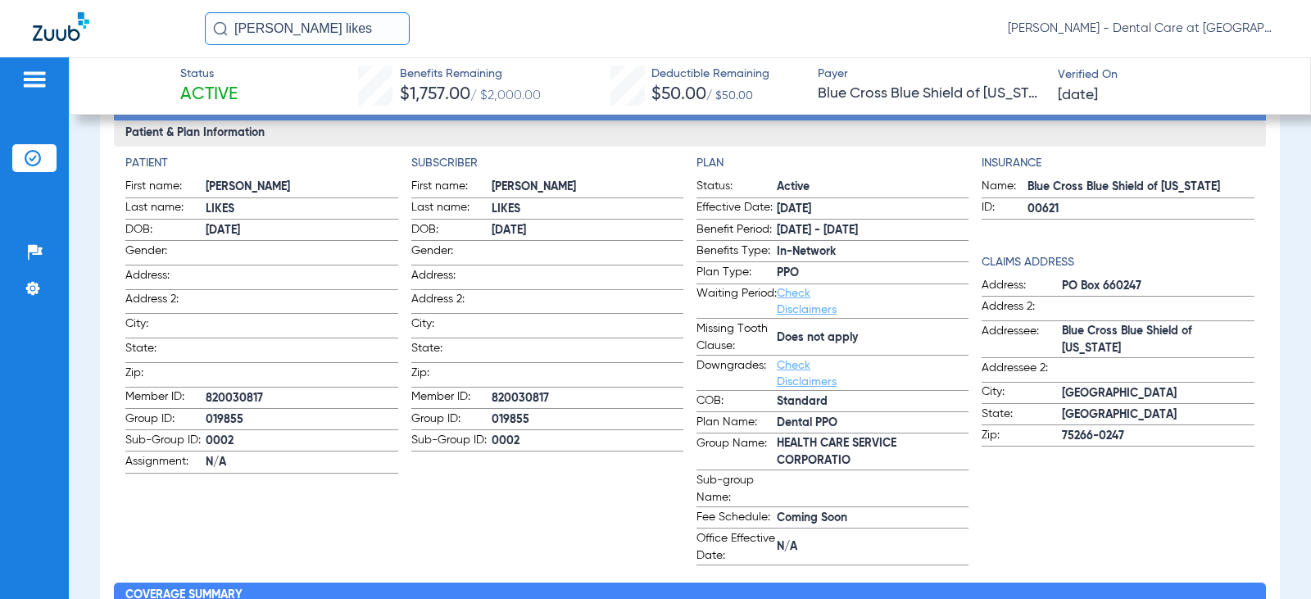
scroll to position [82, 0]
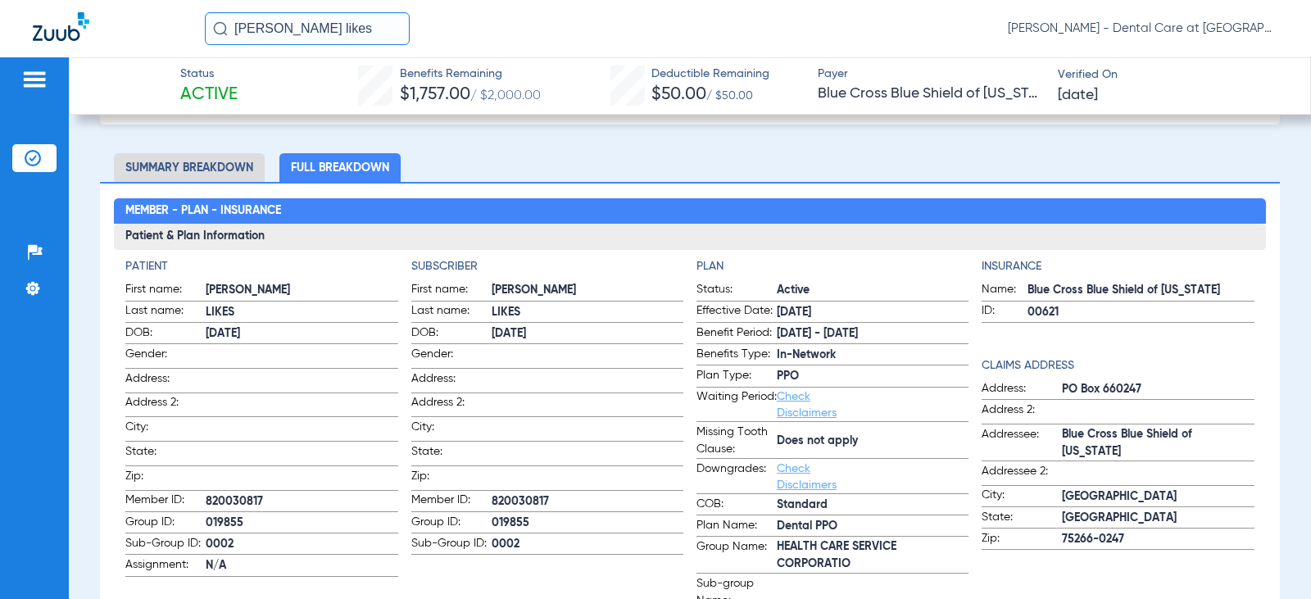
drag, startPoint x: 315, startPoint y: 30, endPoint x: 184, endPoint y: 30, distance: 131.1
click at [184, 30] on div "[PERSON_NAME] likes [PERSON_NAME] - Dental Care at [GEOGRAPHIC_DATA]" at bounding box center [655, 28] width 1311 height 57
click at [334, 27] on input "[PERSON_NAME]" at bounding box center [307, 28] width 205 height 33
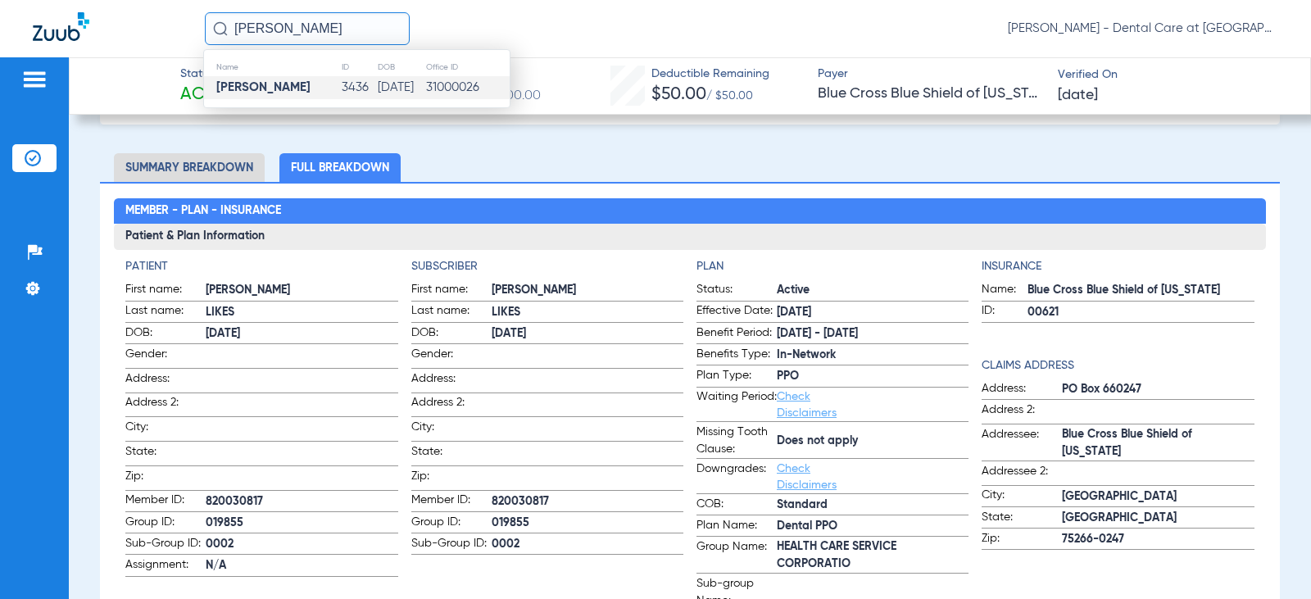
click at [341, 82] on td "3436" at bounding box center [359, 87] width 37 height 23
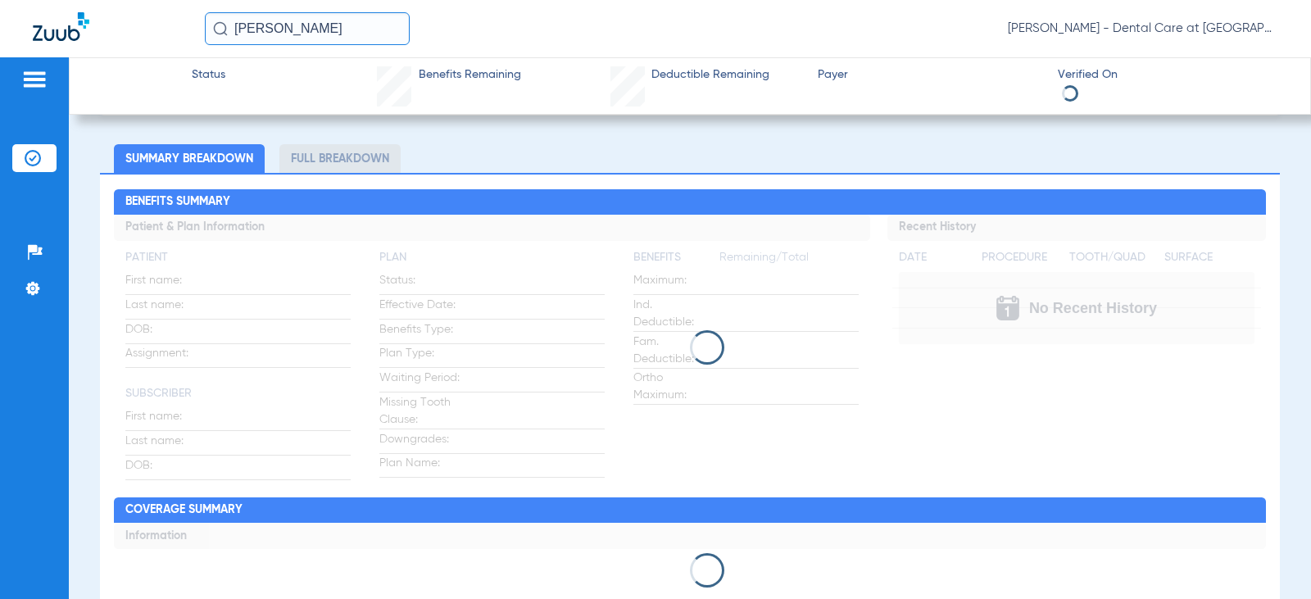
scroll to position [82, 0]
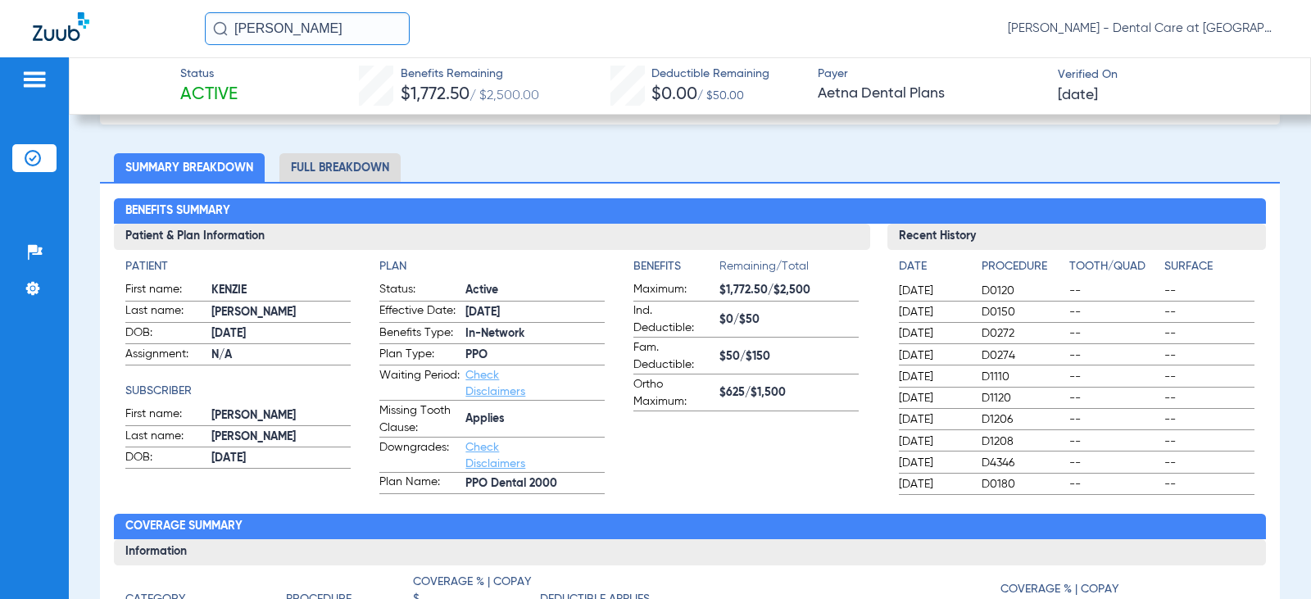
click at [357, 179] on li "Full Breakdown" at bounding box center [339, 167] width 121 height 29
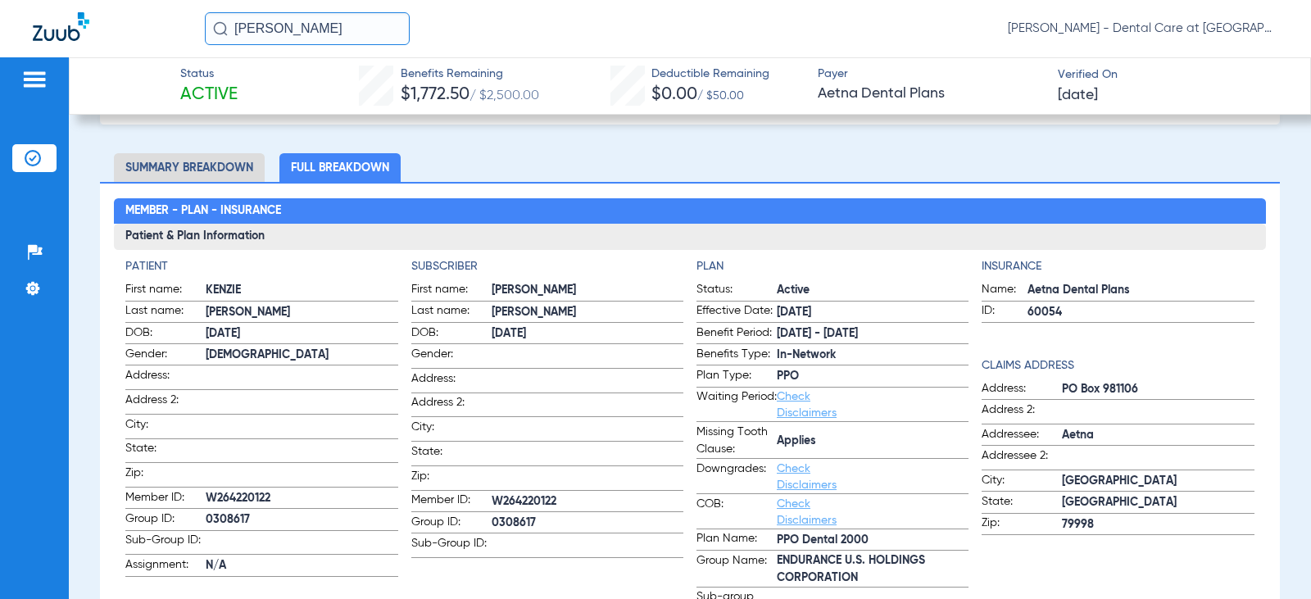
drag, startPoint x: 338, startPoint y: 24, endPoint x: -47, endPoint y: 37, distance: 384.6
click at [0, 37] on html "[PERSON_NAME] [PERSON_NAME] - Dental Care at [GEOGRAPHIC_DATA] Patients Insuran…" at bounding box center [655, 299] width 1311 height 599
click at [315, 20] on input "deveair wise" at bounding box center [307, 28] width 205 height 33
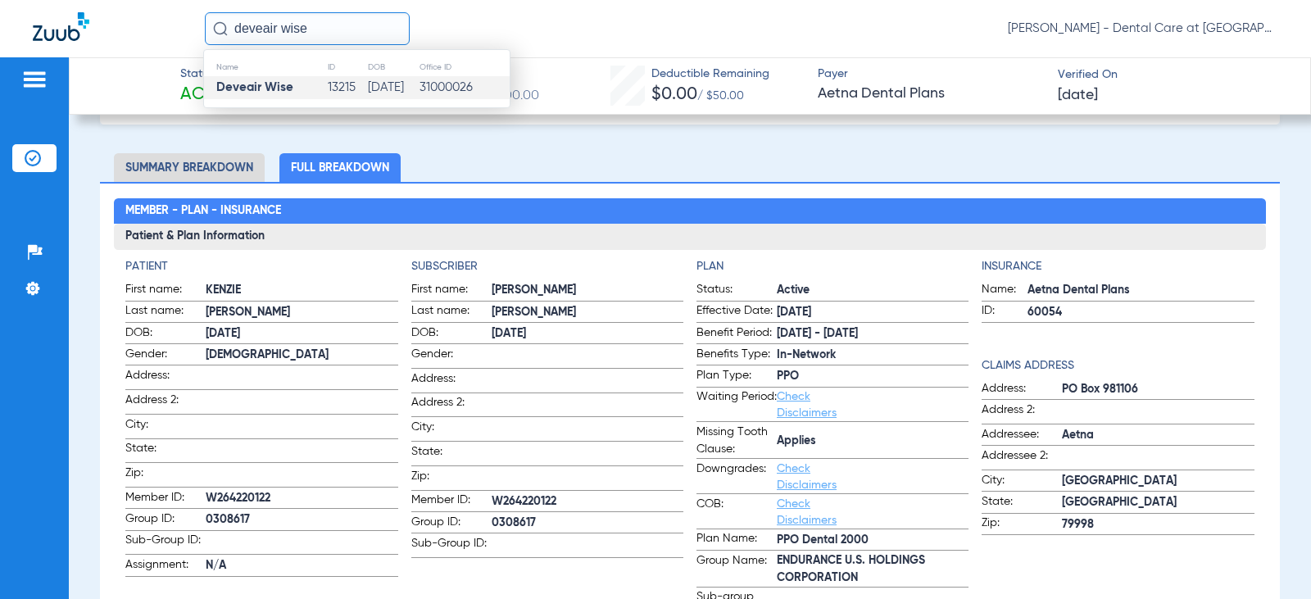
click at [328, 98] on td "13215" at bounding box center [347, 87] width 40 height 23
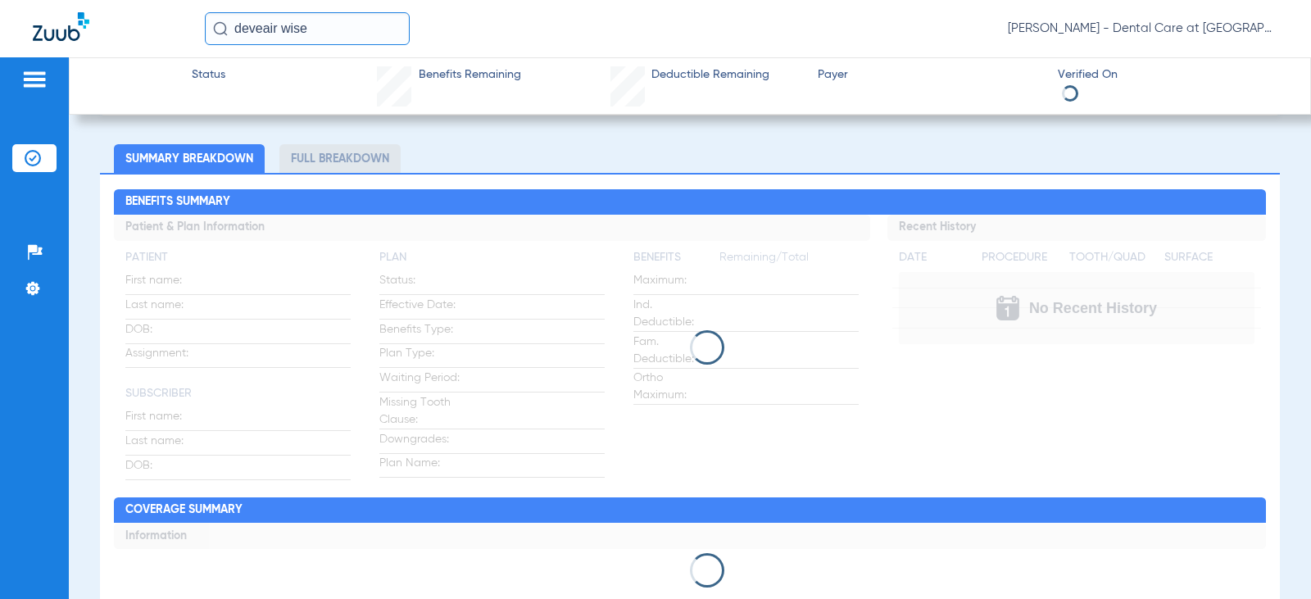
scroll to position [82, 0]
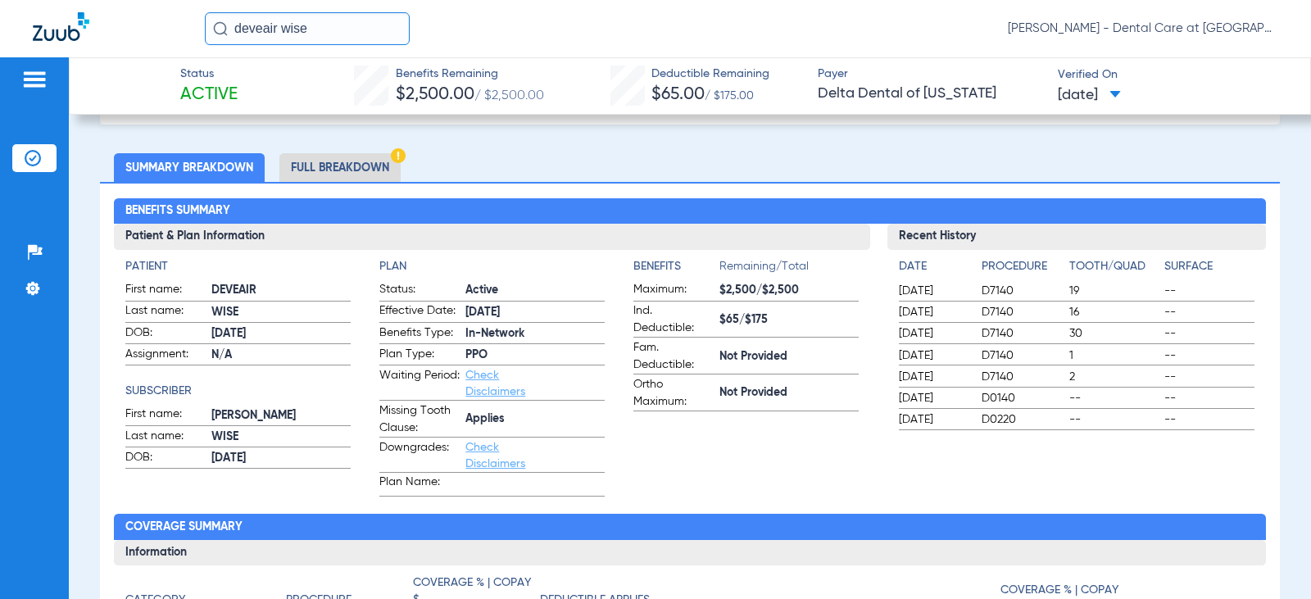
click at [371, 158] on li "Full Breakdown" at bounding box center [339, 167] width 121 height 29
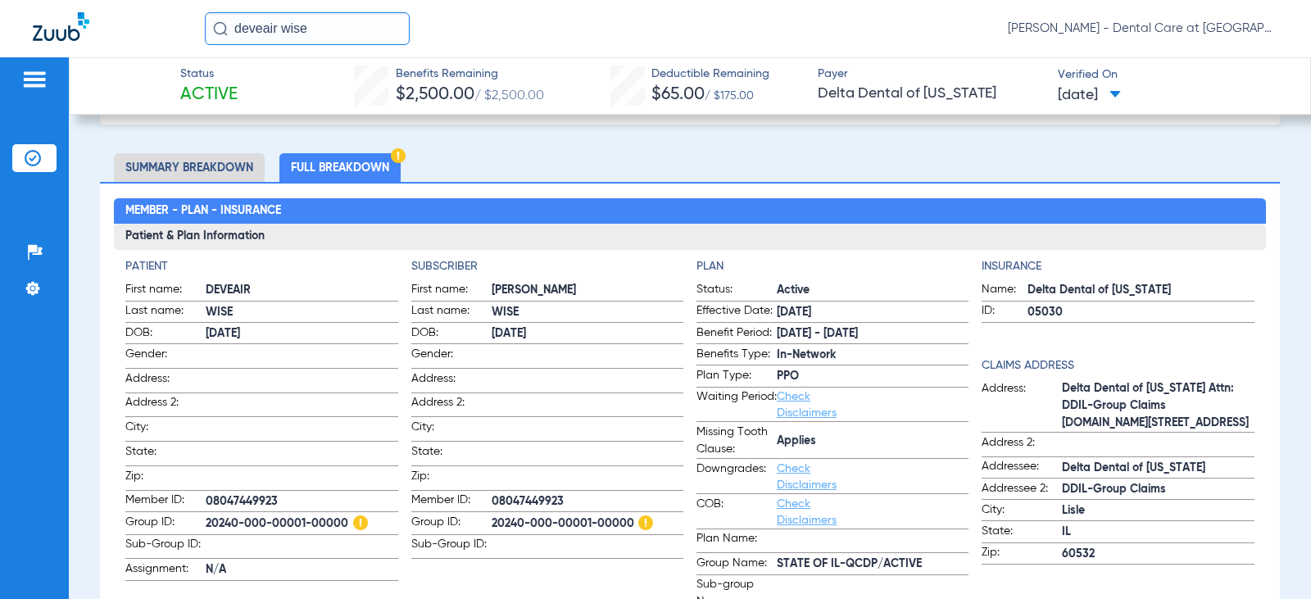
drag, startPoint x: 335, startPoint y: 26, endPoint x: 108, endPoint y: 26, distance: 227.0
click at [108, 26] on div "deveair wise [PERSON_NAME] - Dental Care at [GEOGRAPHIC_DATA]" at bounding box center [655, 28] width 1311 height 57
click at [356, 27] on input "deveair wise" at bounding box center [307, 28] width 205 height 33
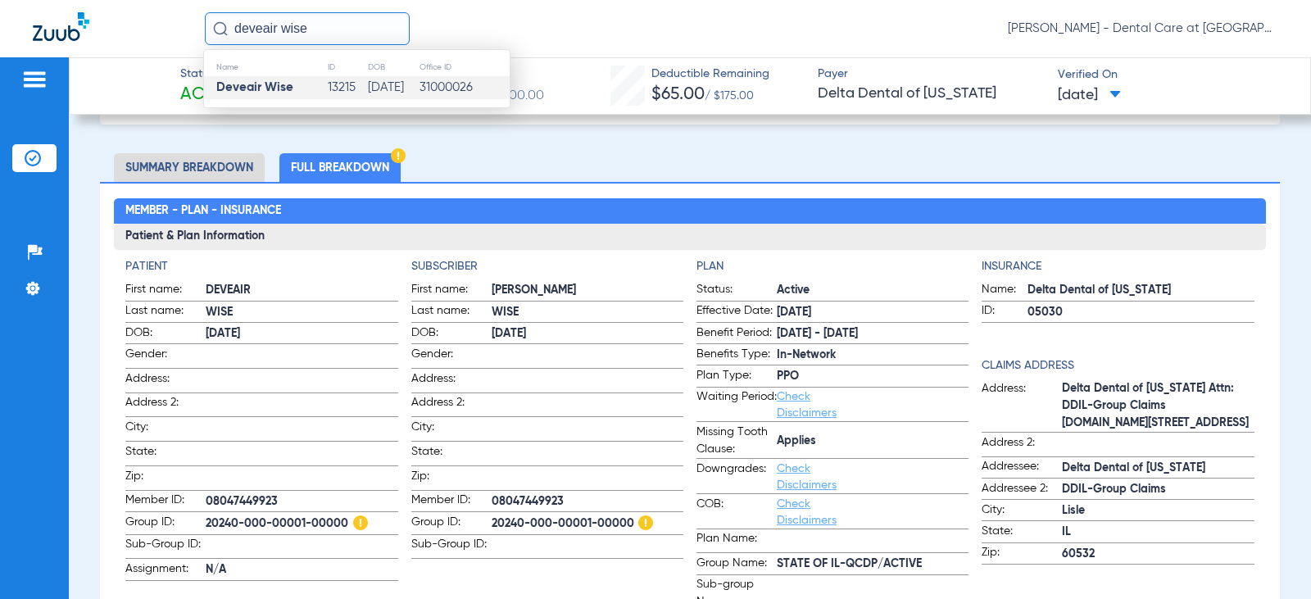
click at [356, 27] on input "deveair wise" at bounding box center [307, 28] width 205 height 33
click at [360, 85] on td "9440" at bounding box center [359, 87] width 39 height 23
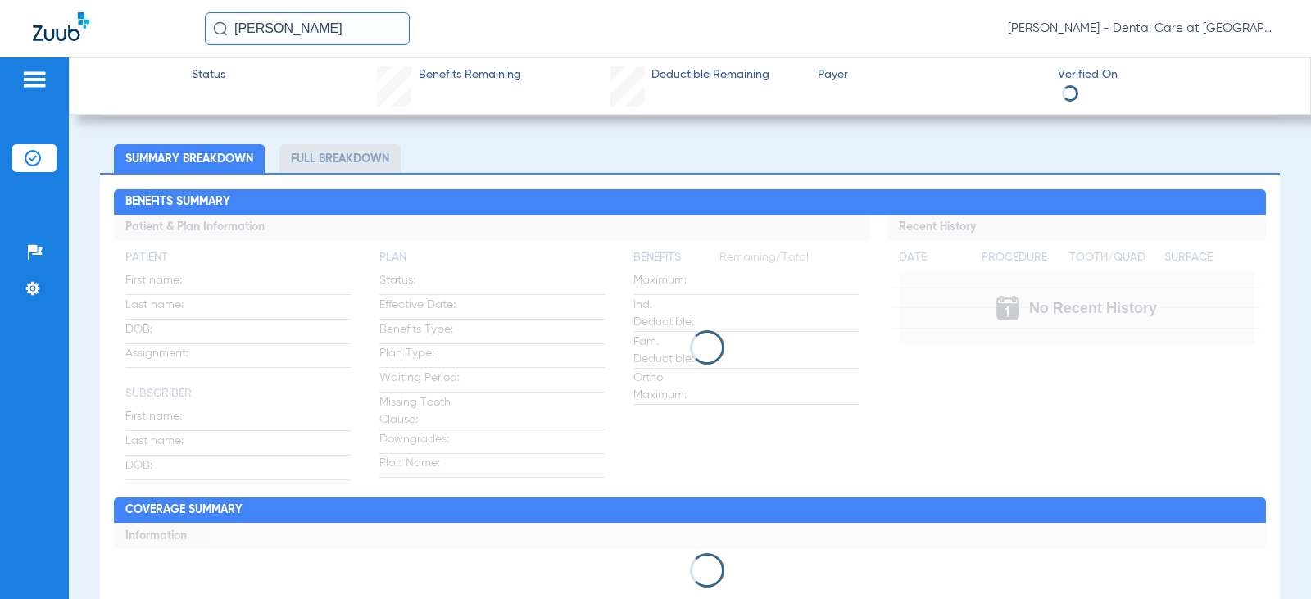
scroll to position [82, 0]
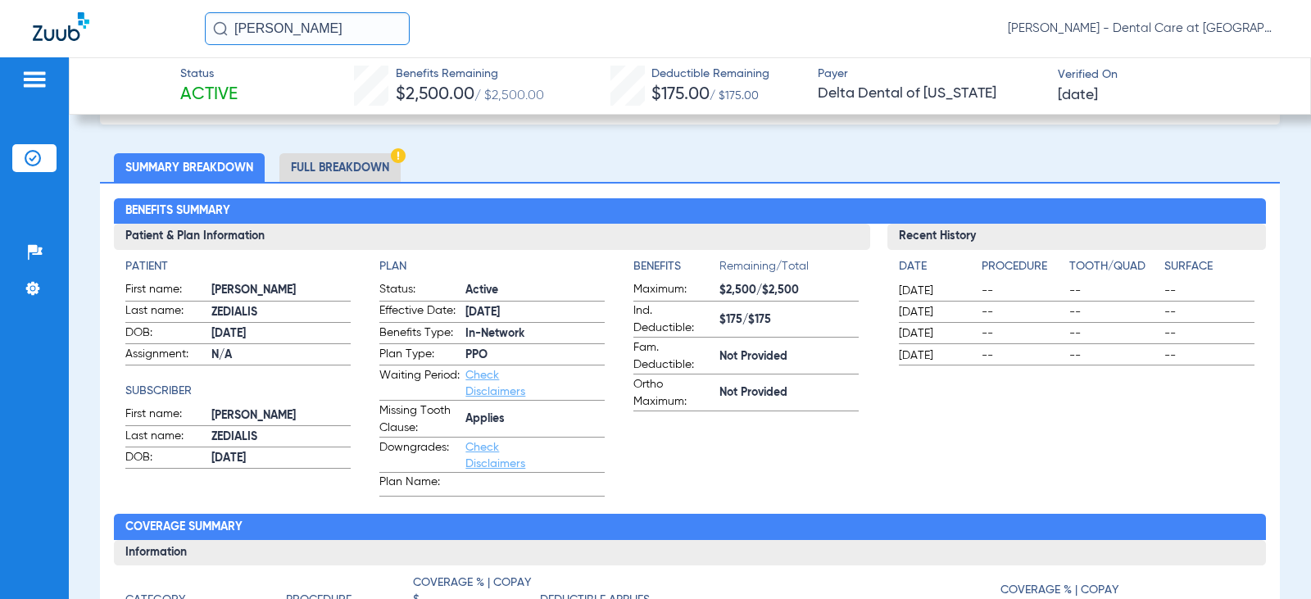
click at [352, 163] on li "Full Breakdown" at bounding box center [339, 167] width 121 height 29
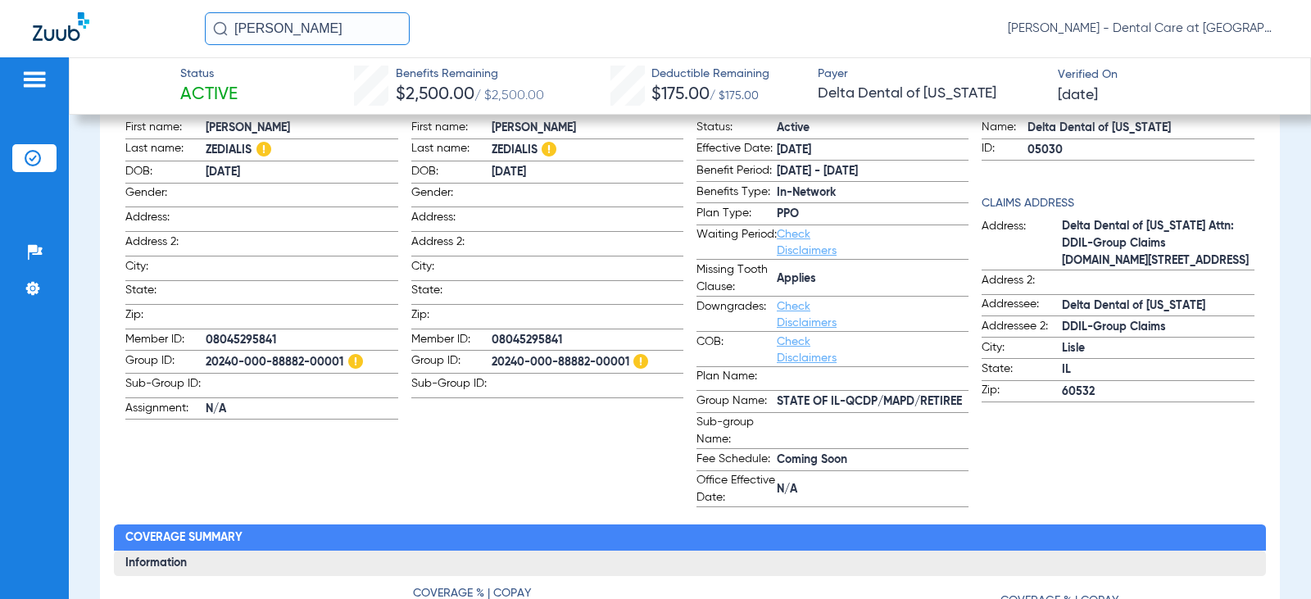
scroll to position [246, 0]
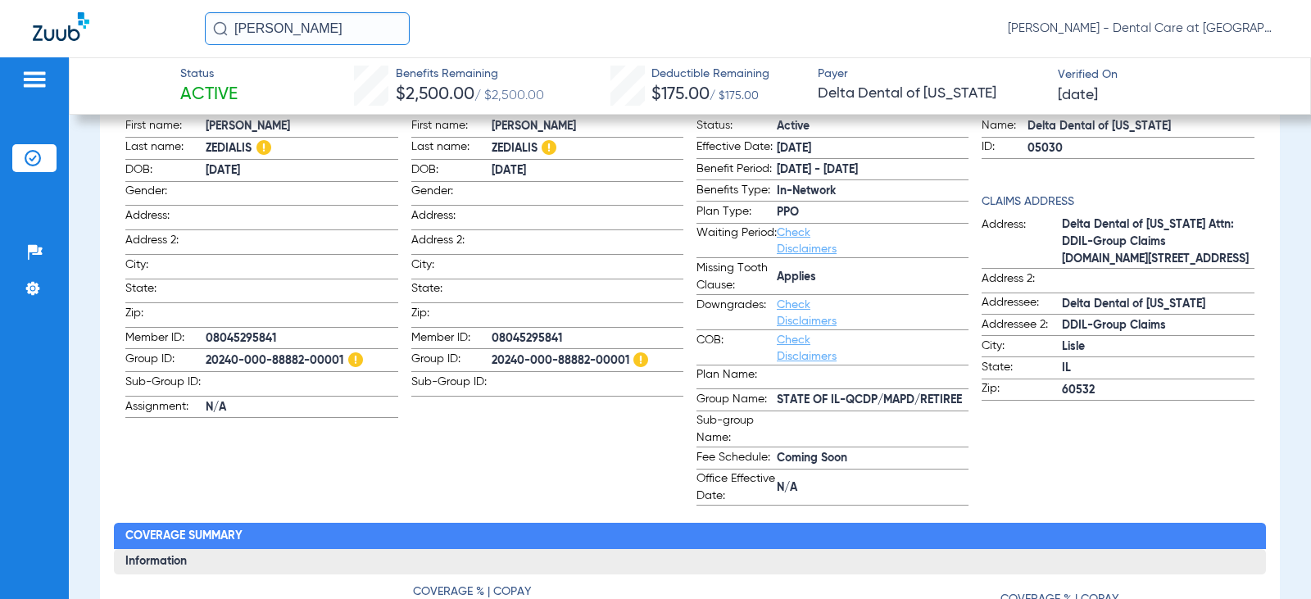
drag, startPoint x: 347, startPoint y: 25, endPoint x: 0, endPoint y: 36, distance: 347.6
click at [84, 32] on div "[PERSON_NAME] [PERSON_NAME] - Dental Care at [GEOGRAPHIC_DATA]" at bounding box center [655, 28] width 1311 height 57
click at [347, 34] on input "[PERSON_NAME]" at bounding box center [307, 28] width 205 height 33
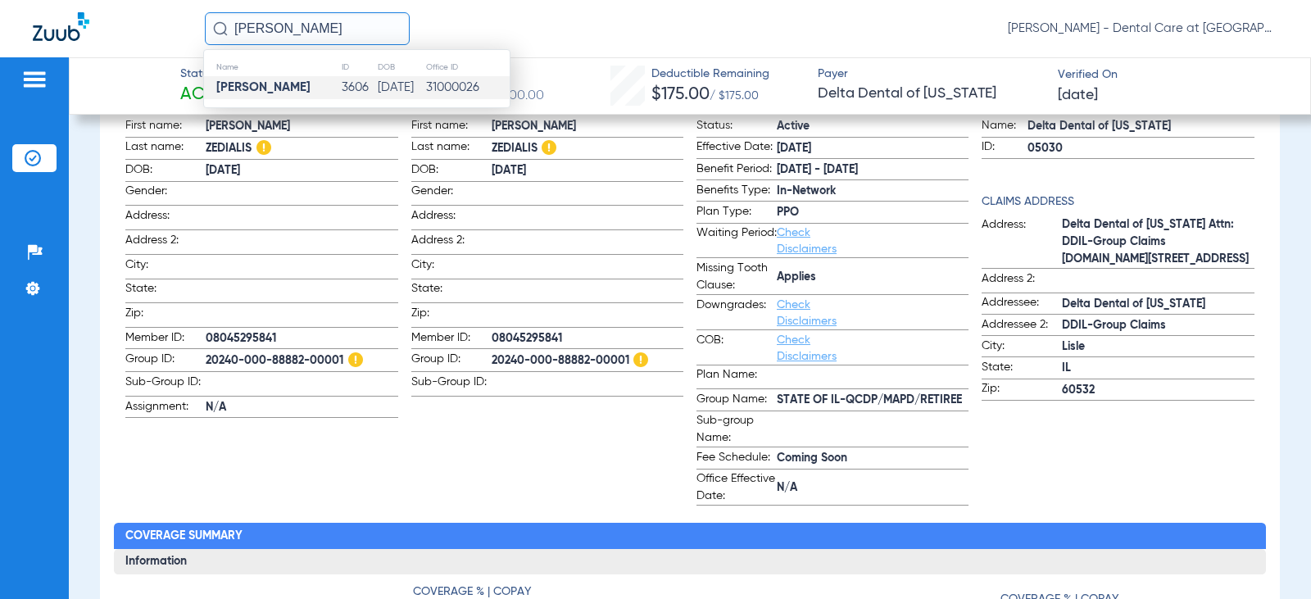
drag, startPoint x: 341, startPoint y: 85, endPoint x: 211, endPoint y: 93, distance: 130.5
click at [341, 86] on td "3606" at bounding box center [359, 87] width 37 height 23
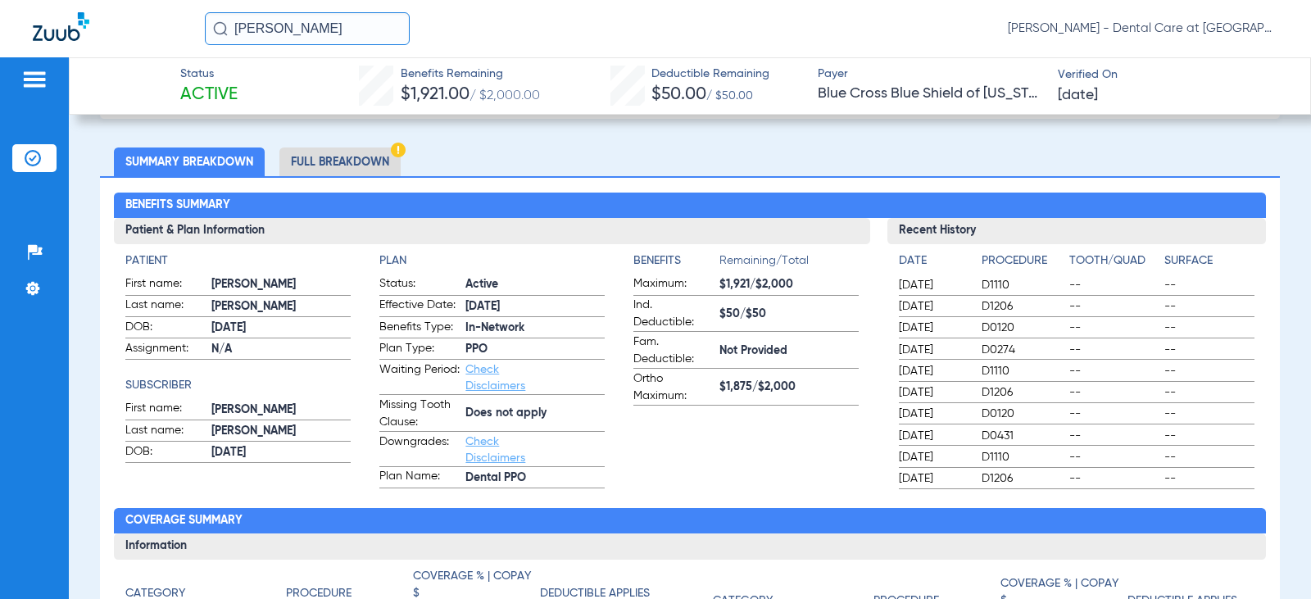
click at [308, 157] on li "Full Breakdown" at bounding box center [339, 162] width 121 height 29
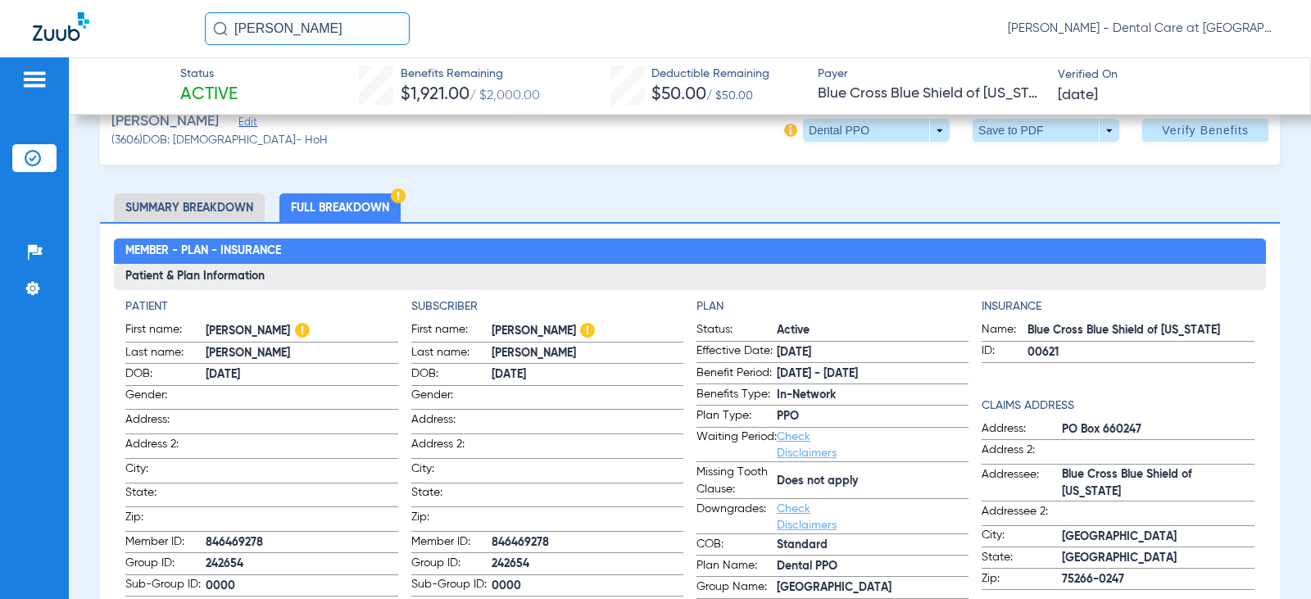
scroll to position [16, 0]
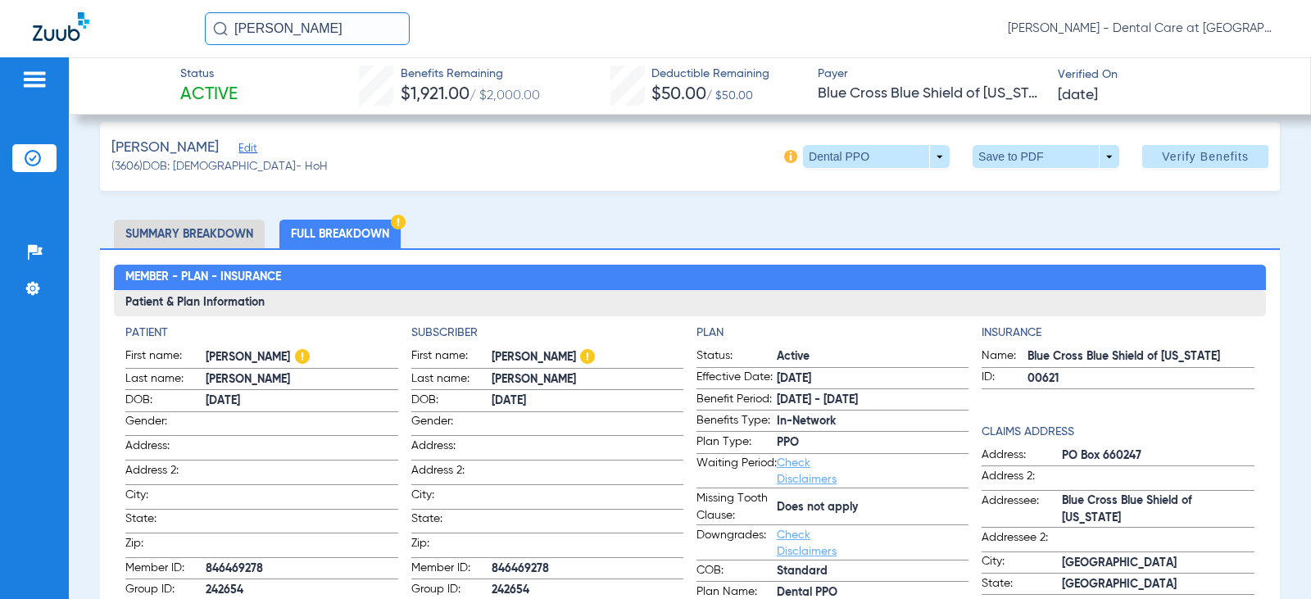
click at [349, 234] on li "Full Breakdown" at bounding box center [339, 234] width 121 height 29
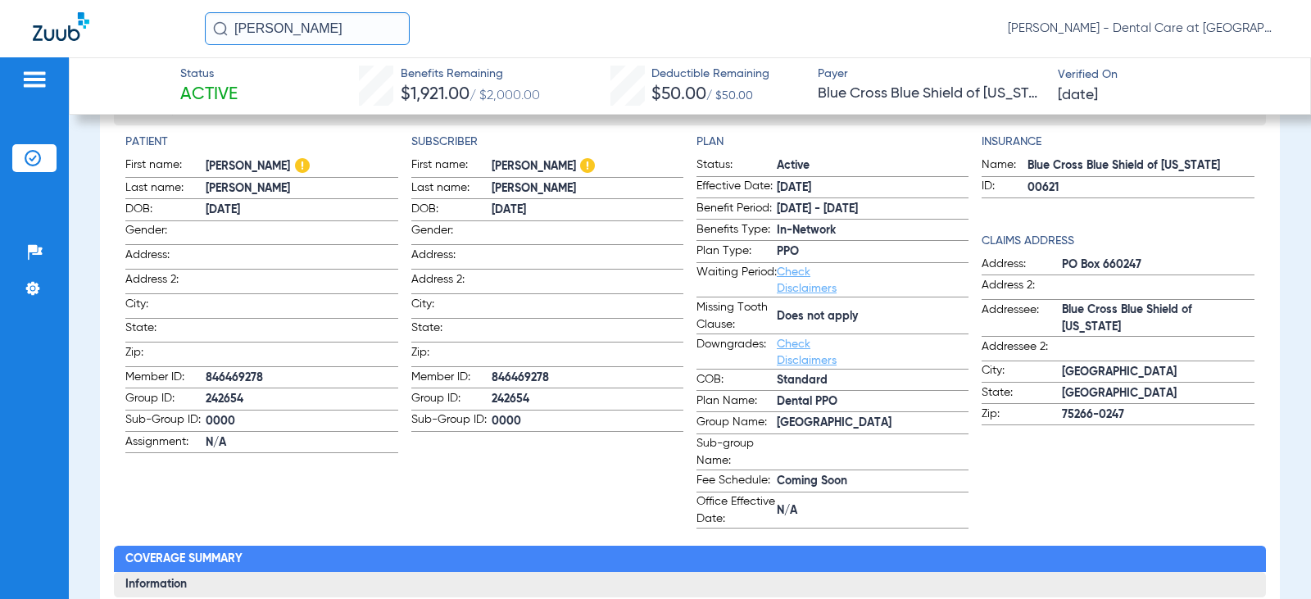
scroll to position [179, 0]
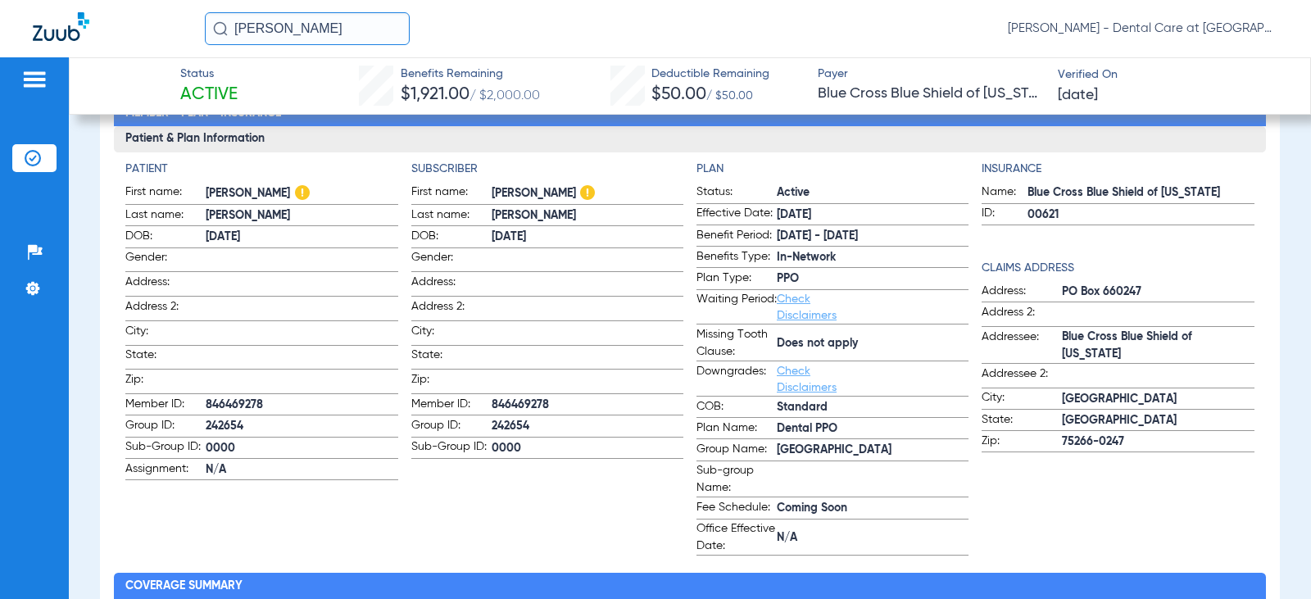
drag, startPoint x: 338, startPoint y: 30, endPoint x: 46, endPoint y: 30, distance: 292.6
click at [46, 30] on div "[PERSON_NAME] [PERSON_NAME] - Dental Care at [GEOGRAPHIC_DATA]" at bounding box center [655, 28] width 1311 height 57
click at [347, 33] on input "[PERSON_NAME]" at bounding box center [307, 28] width 205 height 33
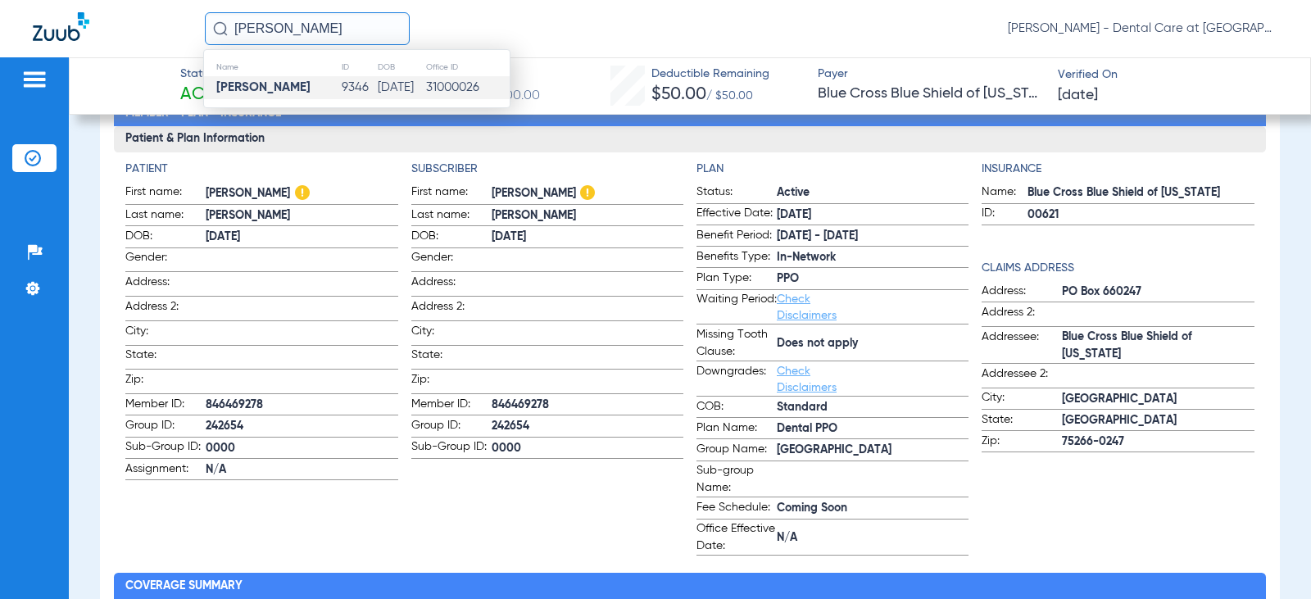
click at [341, 87] on td "9346" at bounding box center [359, 87] width 37 height 23
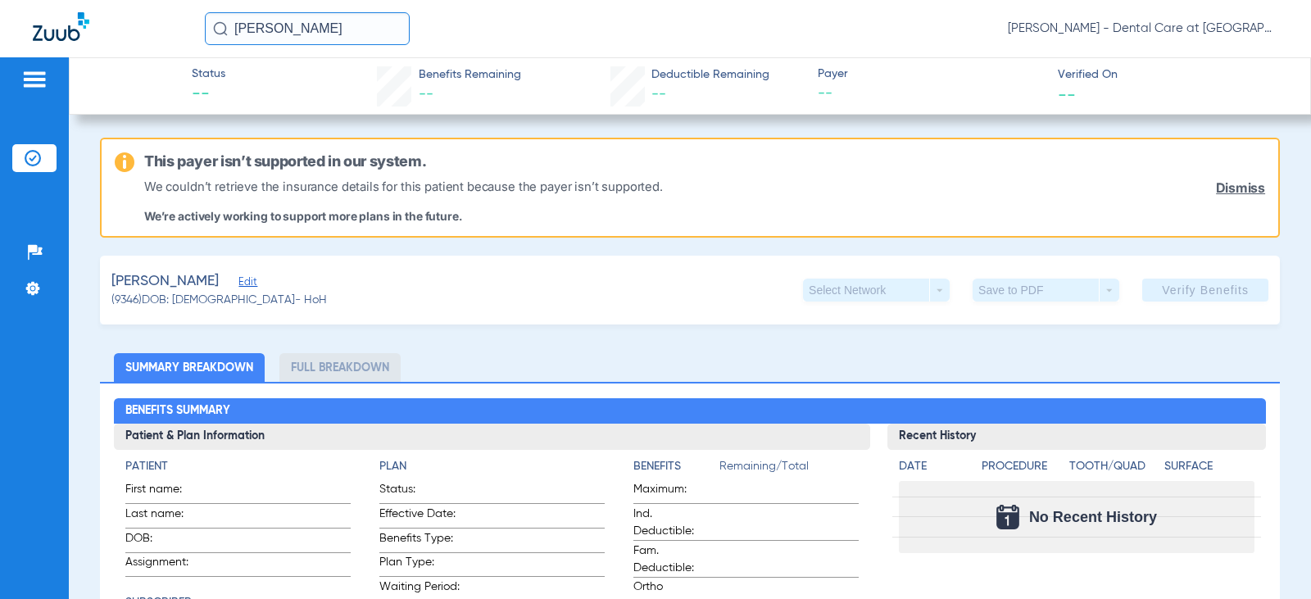
drag, startPoint x: 335, startPoint y: 28, endPoint x: 161, endPoint y: 27, distance: 174.6
click at [161, 27] on div "[PERSON_NAME] [PERSON_NAME] - Dental Care at [GEOGRAPHIC_DATA]" at bounding box center [655, 28] width 1311 height 57
drag, startPoint x: 293, startPoint y: 27, endPoint x: 143, endPoint y: 26, distance: 149.1
click at [143, 26] on div "bently [PERSON_NAME] - Dental Care at [GEOGRAPHIC_DATA]" at bounding box center [655, 28] width 1311 height 57
click at [294, 32] on input "bently" at bounding box center [307, 28] width 205 height 33
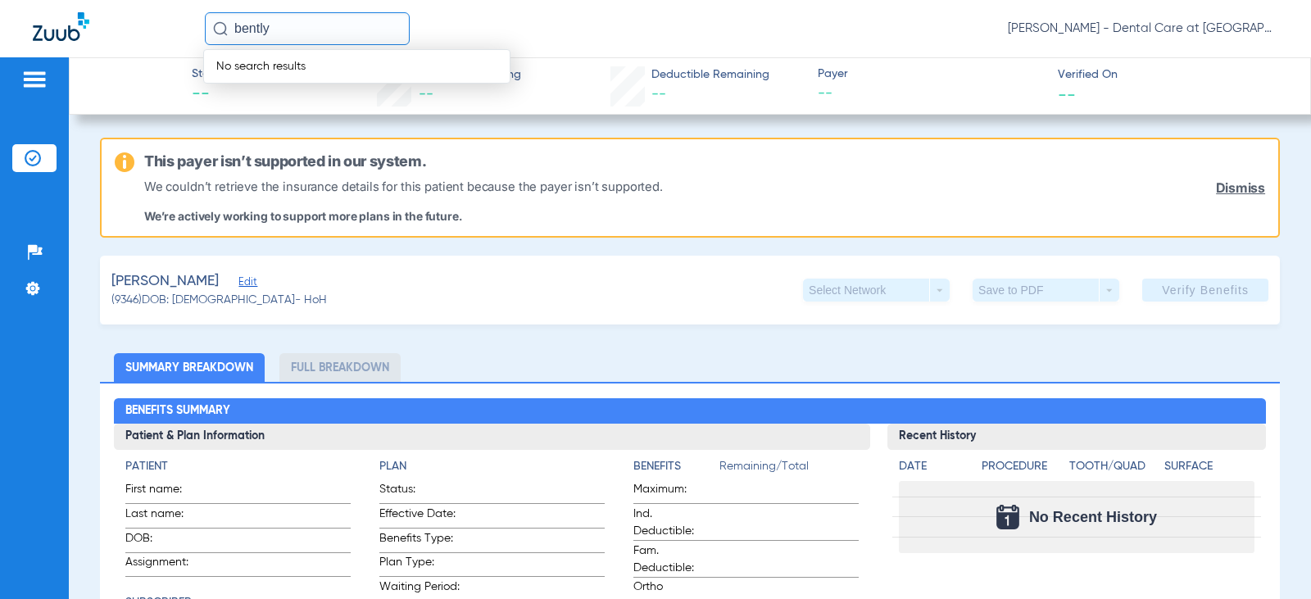
drag, startPoint x: 294, startPoint y: 32, endPoint x: 207, endPoint y: 30, distance: 86.9
click at [207, 30] on input "bently" at bounding box center [307, 28] width 205 height 33
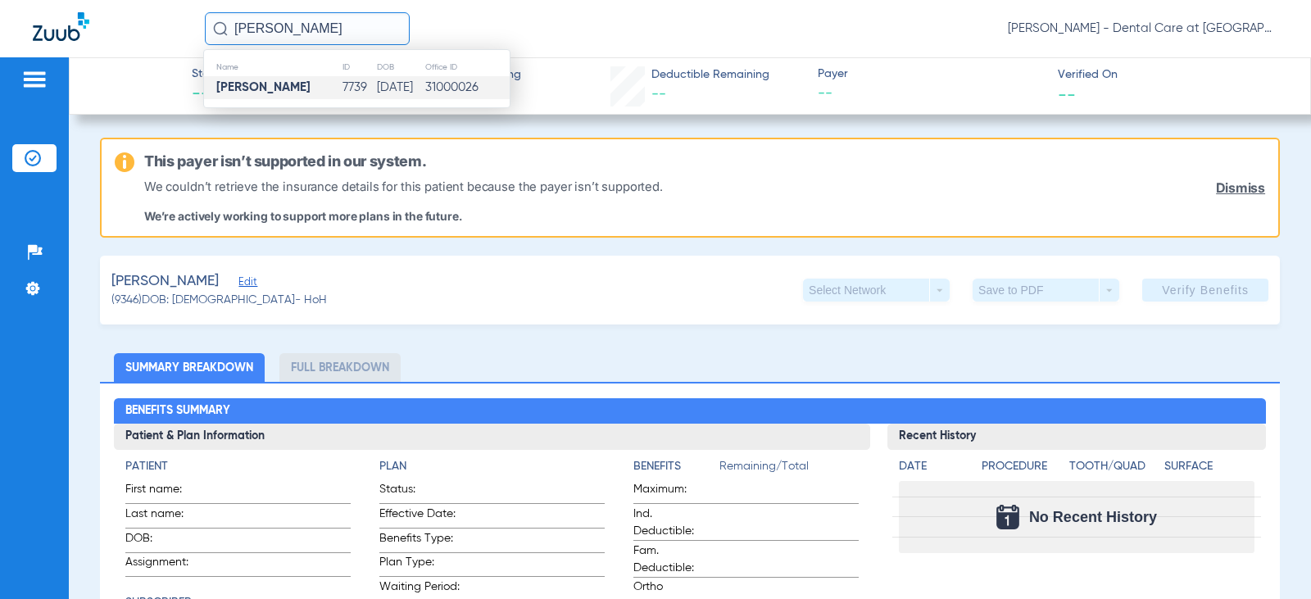
click at [420, 84] on td "[DATE]" at bounding box center [400, 87] width 48 height 23
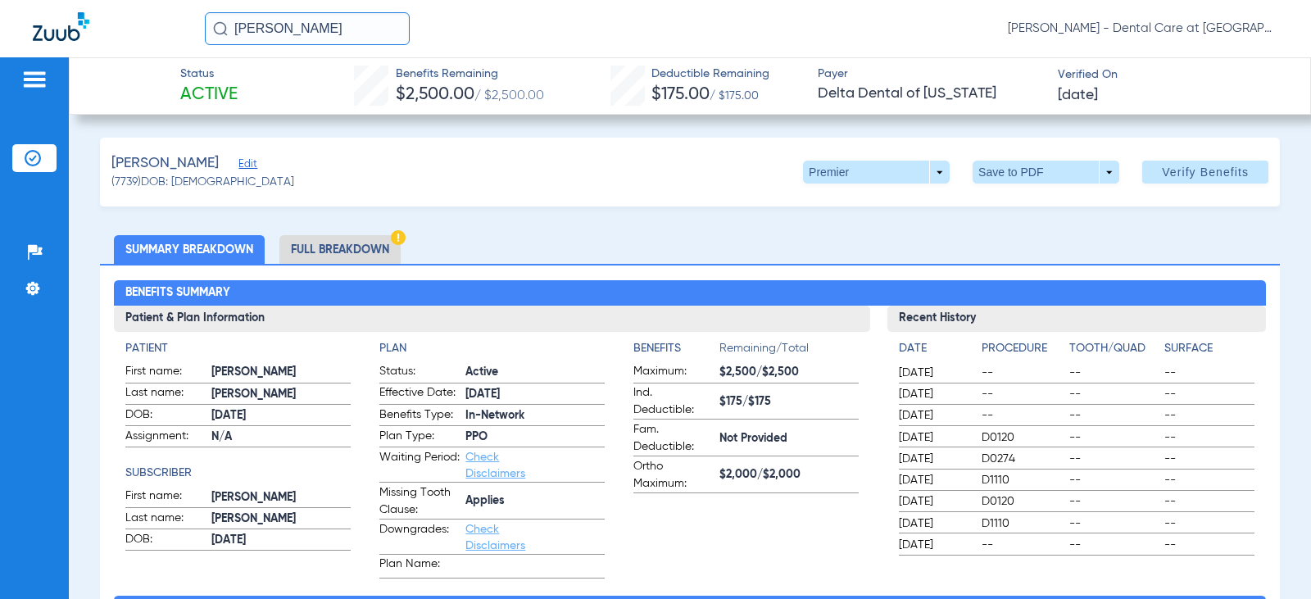
click at [355, 246] on li "Full Breakdown" at bounding box center [339, 249] width 121 height 29
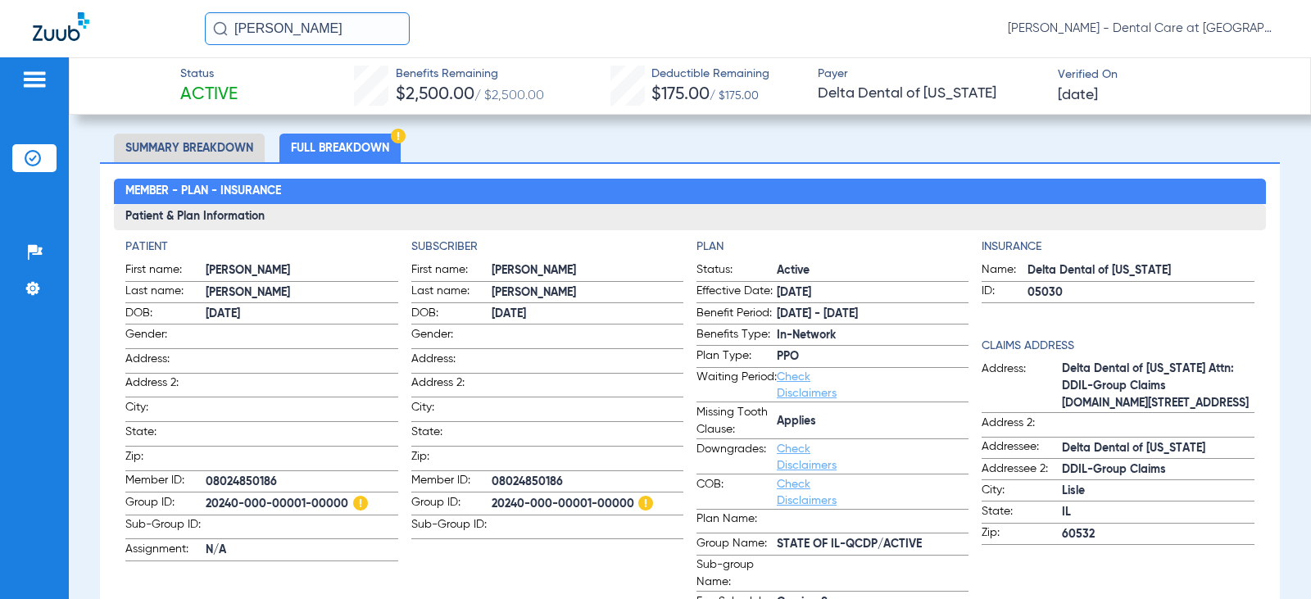
scroll to position [82, 0]
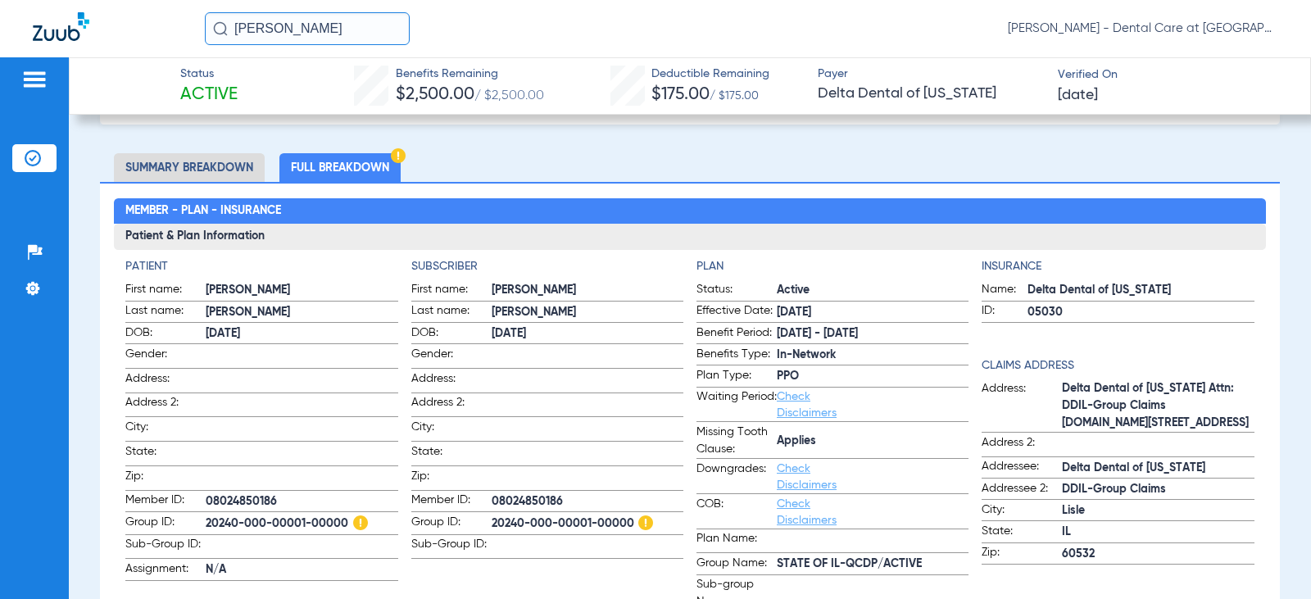
drag, startPoint x: 329, startPoint y: 27, endPoint x: 51, endPoint y: 29, distance: 277.8
click at [52, 29] on div "[PERSON_NAME] [PERSON_NAME] - Dental Care at [GEOGRAPHIC_DATA]" at bounding box center [655, 28] width 1311 height 57
click at [326, 33] on input "[PERSON_NAME]" at bounding box center [307, 28] width 205 height 33
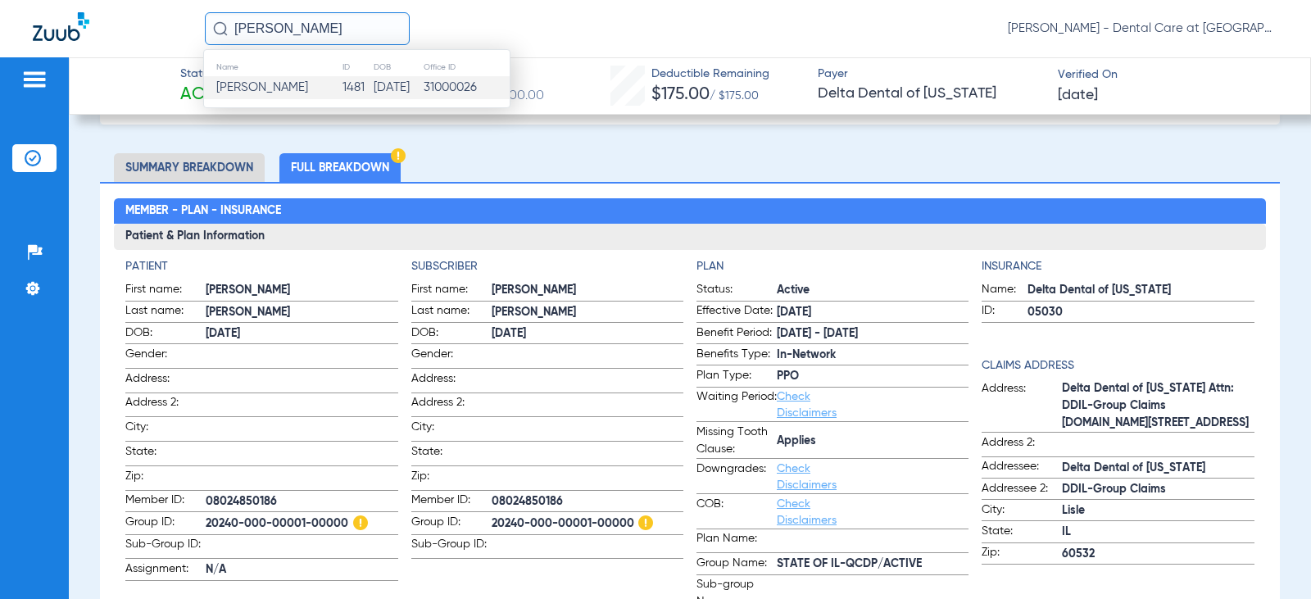
drag, startPoint x: 298, startPoint y: 79, endPoint x: 274, endPoint y: 88, distance: 25.9
click at [298, 80] on td "[PERSON_NAME]" at bounding box center [273, 87] width 138 height 23
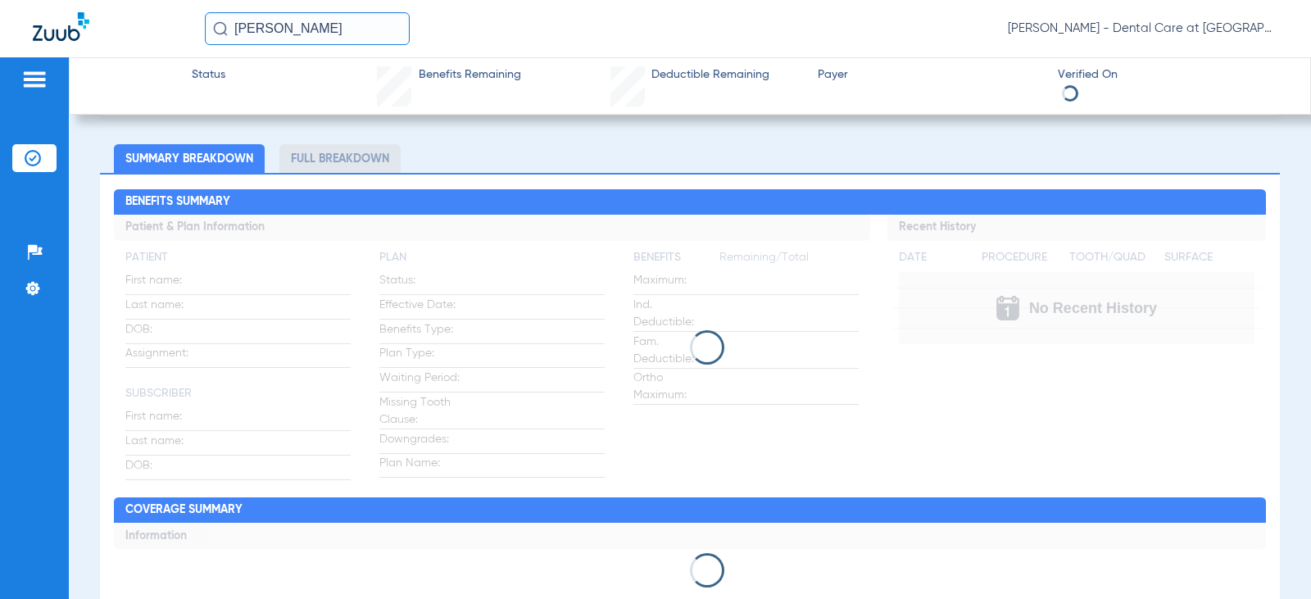
scroll to position [82, 0]
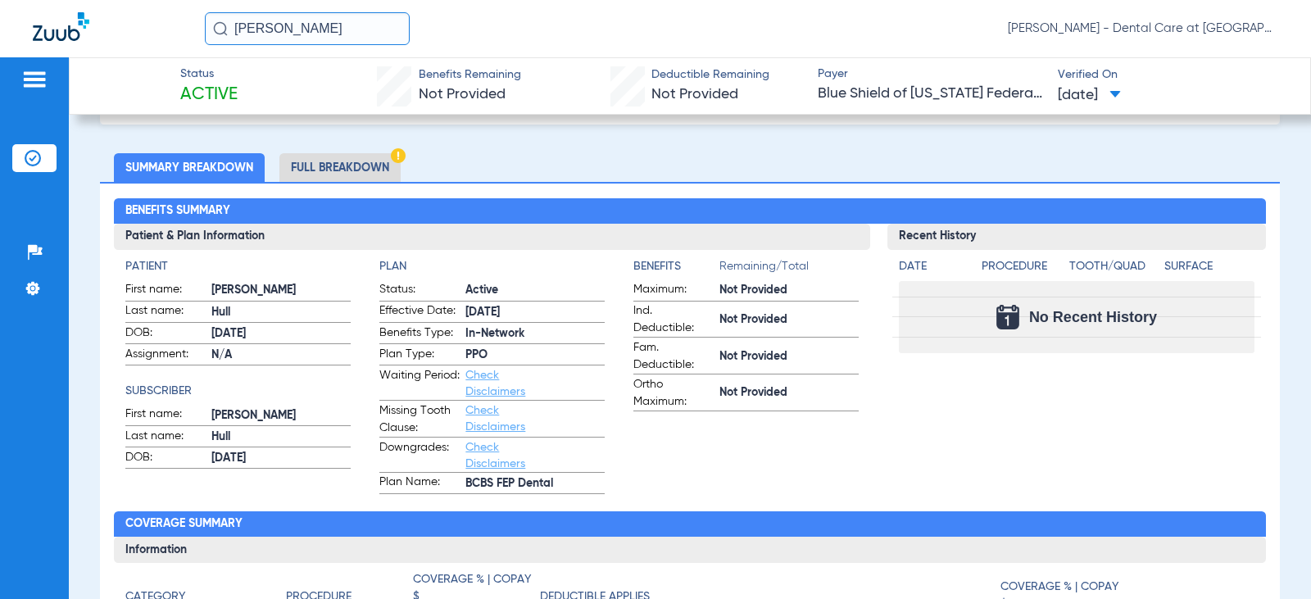
click at [353, 167] on li "Full Breakdown" at bounding box center [339, 167] width 121 height 29
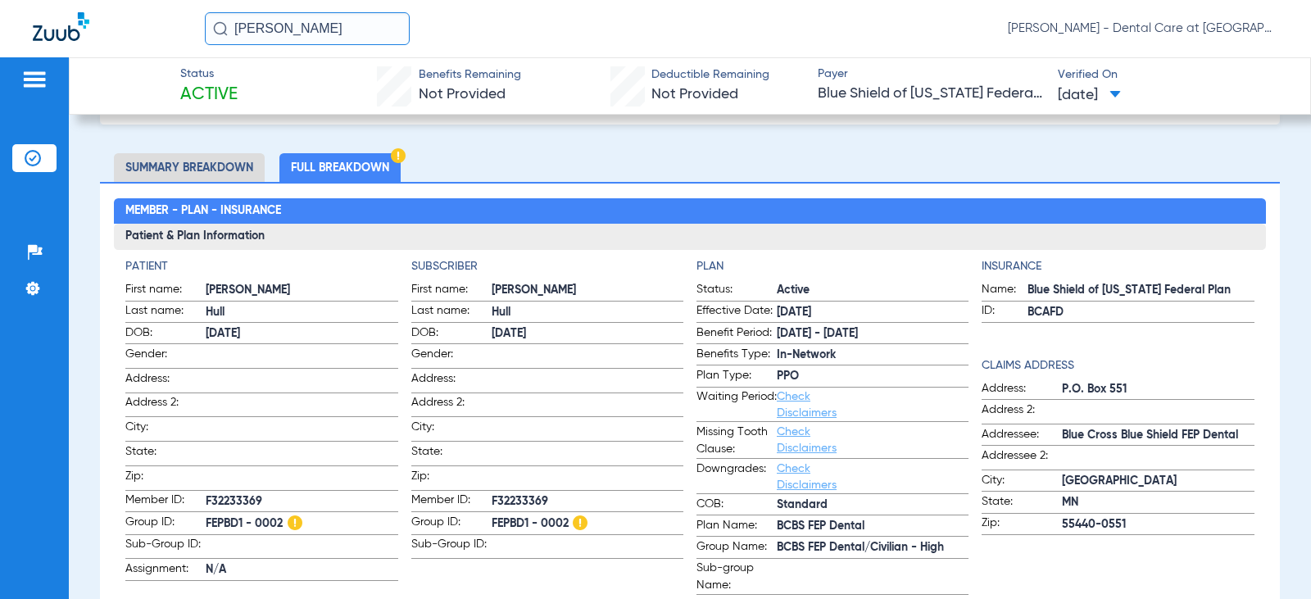
drag, startPoint x: 364, startPoint y: 25, endPoint x: 40, endPoint y: 43, distance: 324.2
click at [40, 43] on div "[PERSON_NAME] [PERSON_NAME] - Dental Care at [GEOGRAPHIC_DATA]" at bounding box center [655, 28] width 1311 height 57
click at [303, 20] on input "[PERSON_NAME]" at bounding box center [307, 28] width 205 height 33
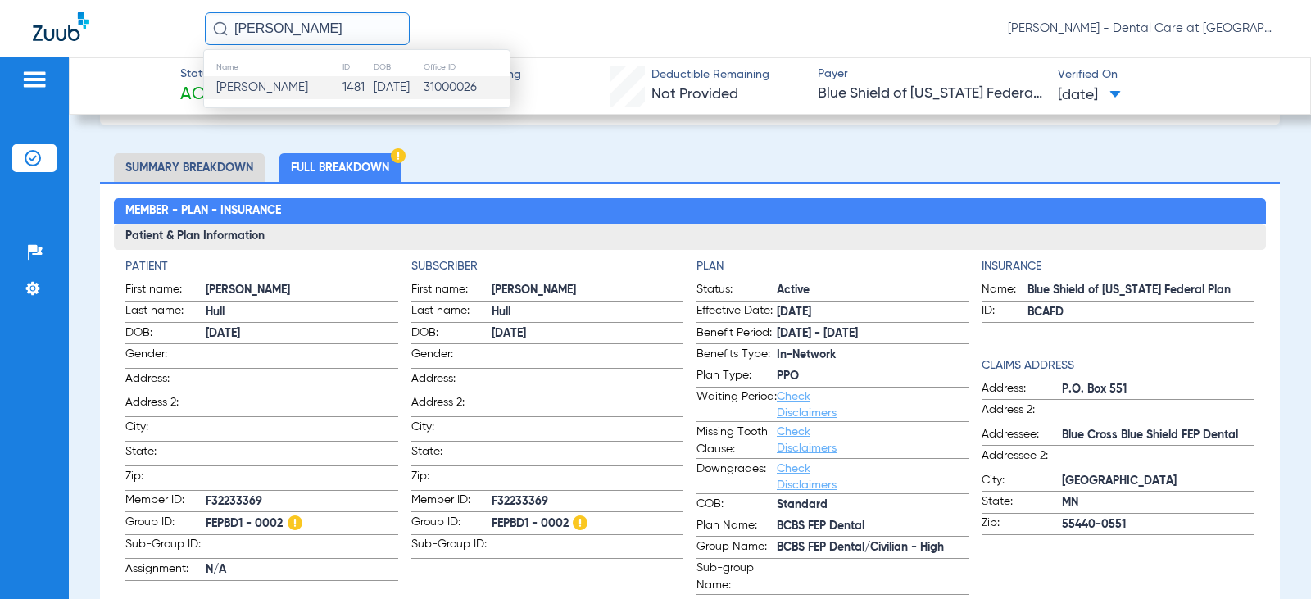
click at [303, 20] on input "[PERSON_NAME]" at bounding box center [307, 28] width 205 height 33
click at [296, 84] on td "[PERSON_NAME]" at bounding box center [272, 87] width 137 height 23
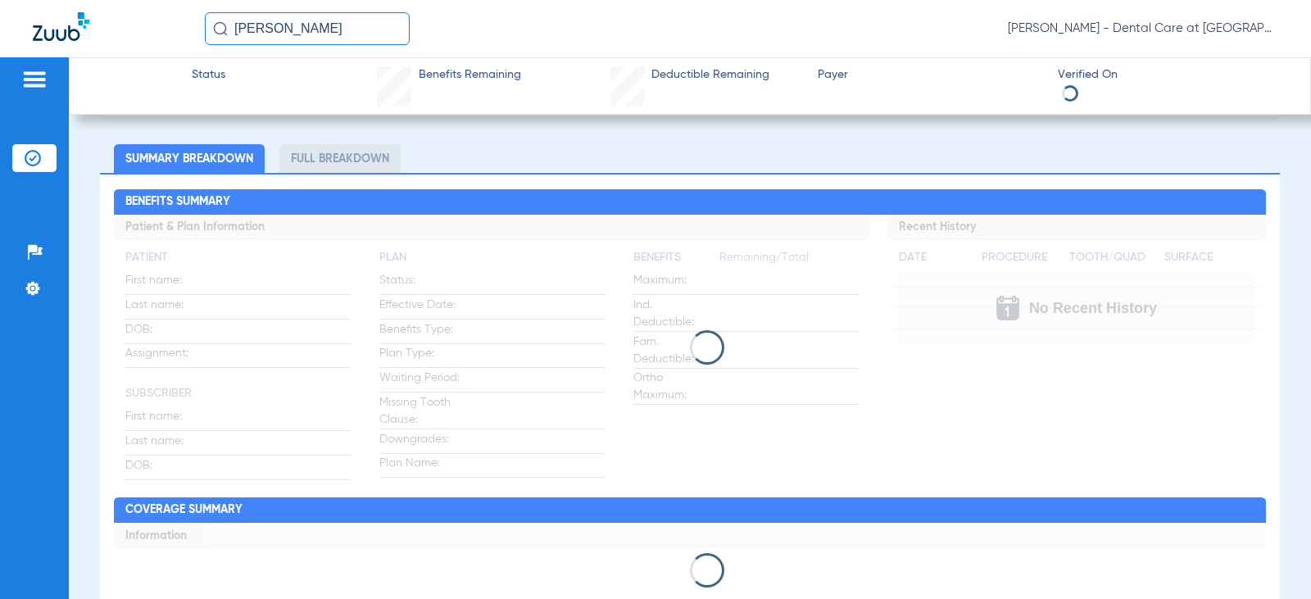
scroll to position [82, 0]
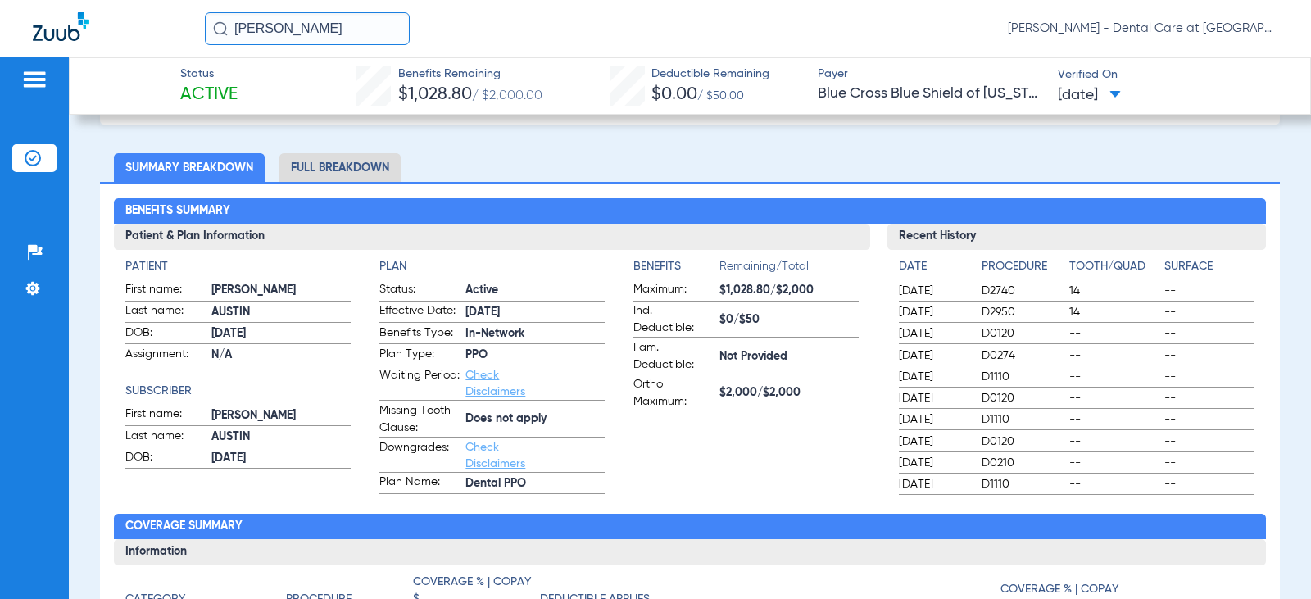
click at [335, 169] on li "Full Breakdown" at bounding box center [339, 167] width 121 height 29
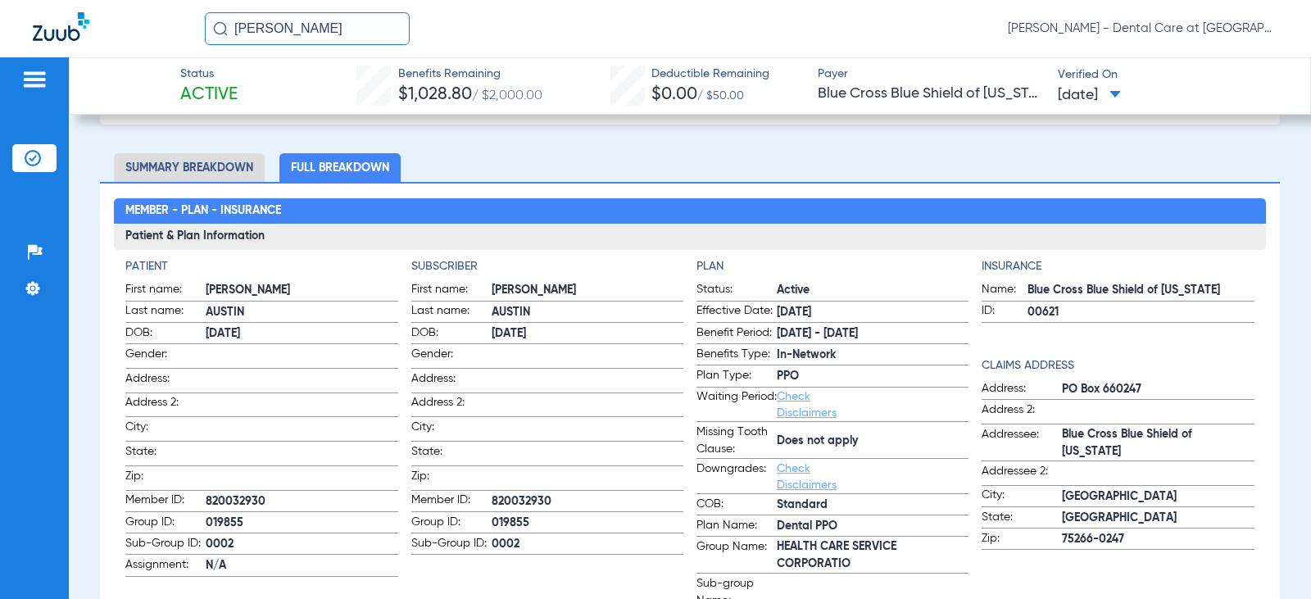
click at [365, 29] on input "[PERSON_NAME]" at bounding box center [307, 28] width 205 height 33
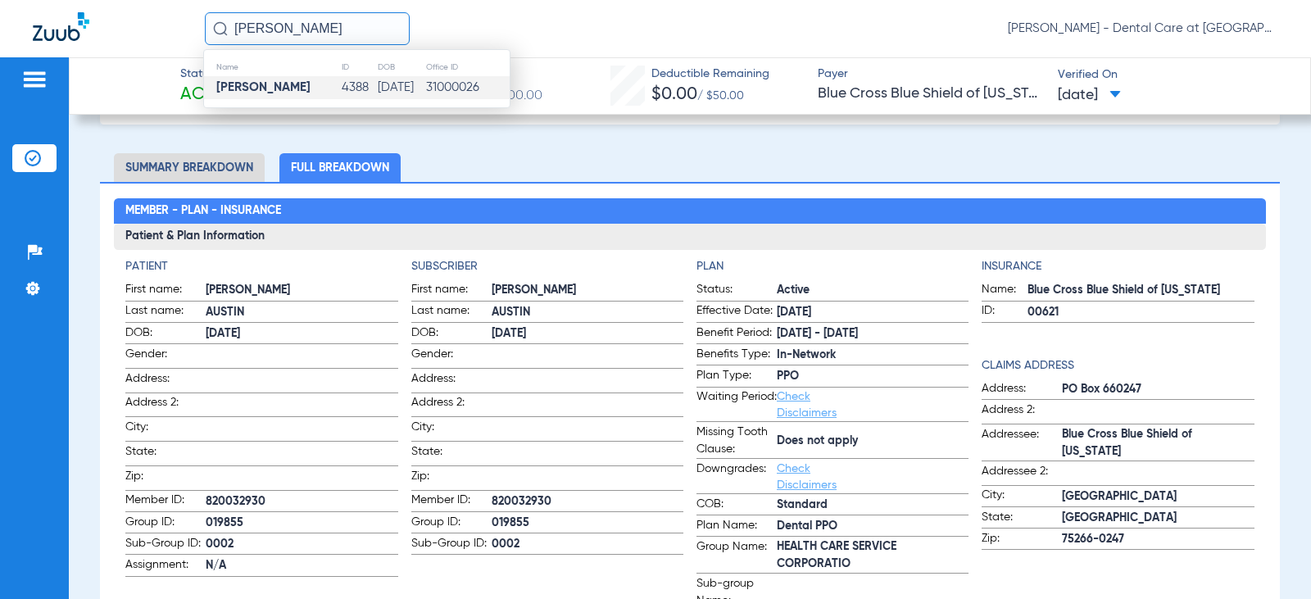
click at [365, 29] on input "[PERSON_NAME]" at bounding box center [307, 28] width 205 height 33
click at [393, 91] on td "[DATE]" at bounding box center [403, 87] width 47 height 23
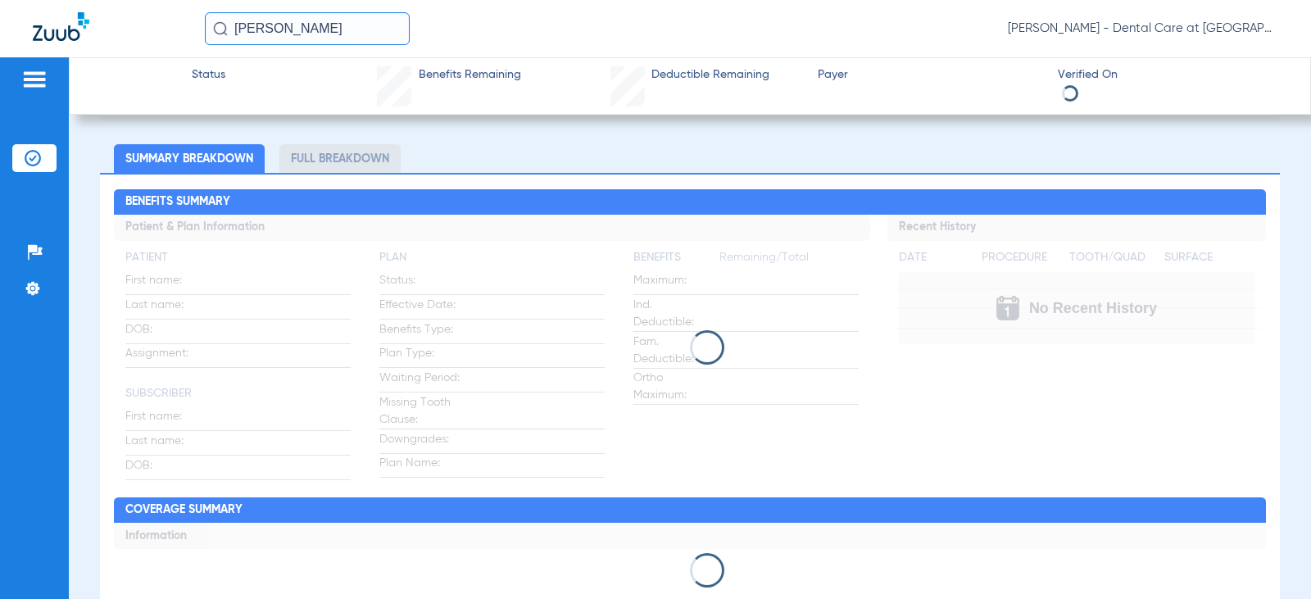
scroll to position [82, 0]
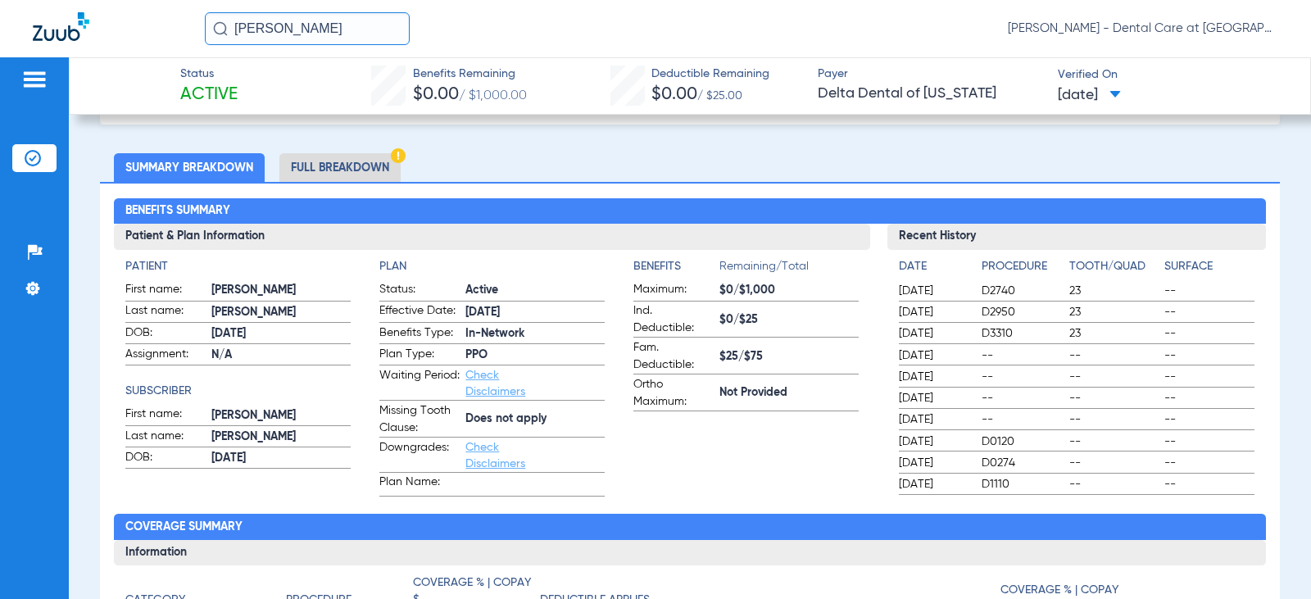
click at [364, 167] on li "Full Breakdown" at bounding box center [339, 167] width 121 height 29
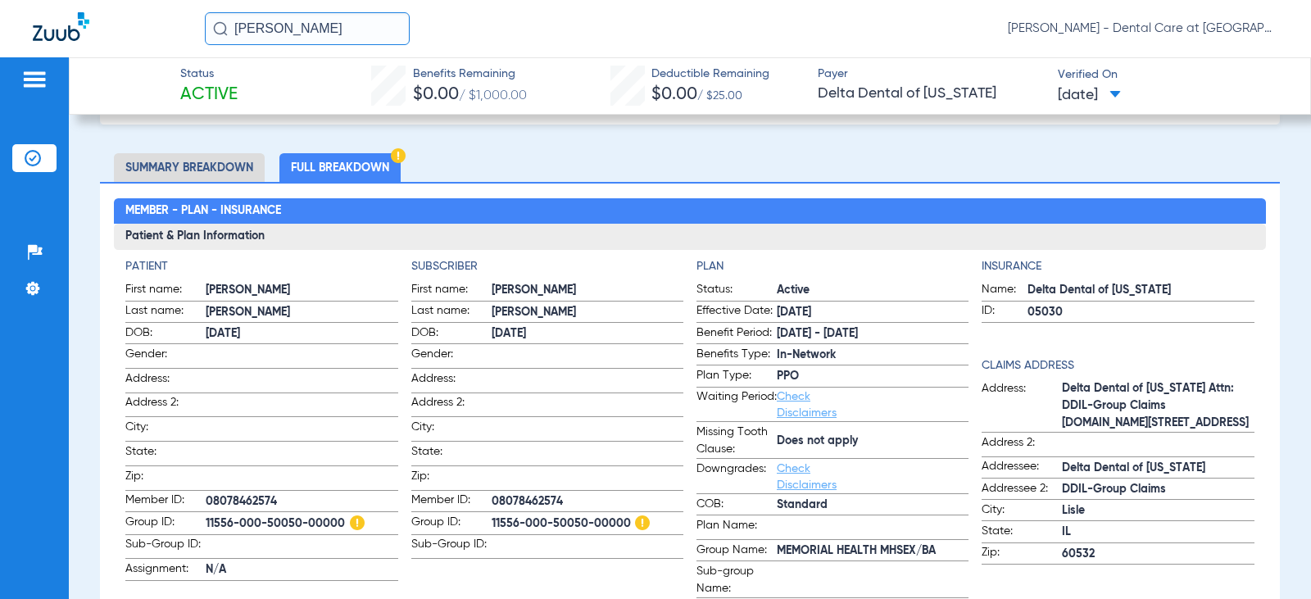
drag, startPoint x: 375, startPoint y: 24, endPoint x: 15, endPoint y: 48, distance: 361.4
click at [15, 48] on div "[PERSON_NAME] [PERSON_NAME] - Dental Care at [GEOGRAPHIC_DATA]" at bounding box center [655, 28] width 1311 height 57
click at [331, 25] on input "[PERSON_NAME]" at bounding box center [307, 28] width 205 height 33
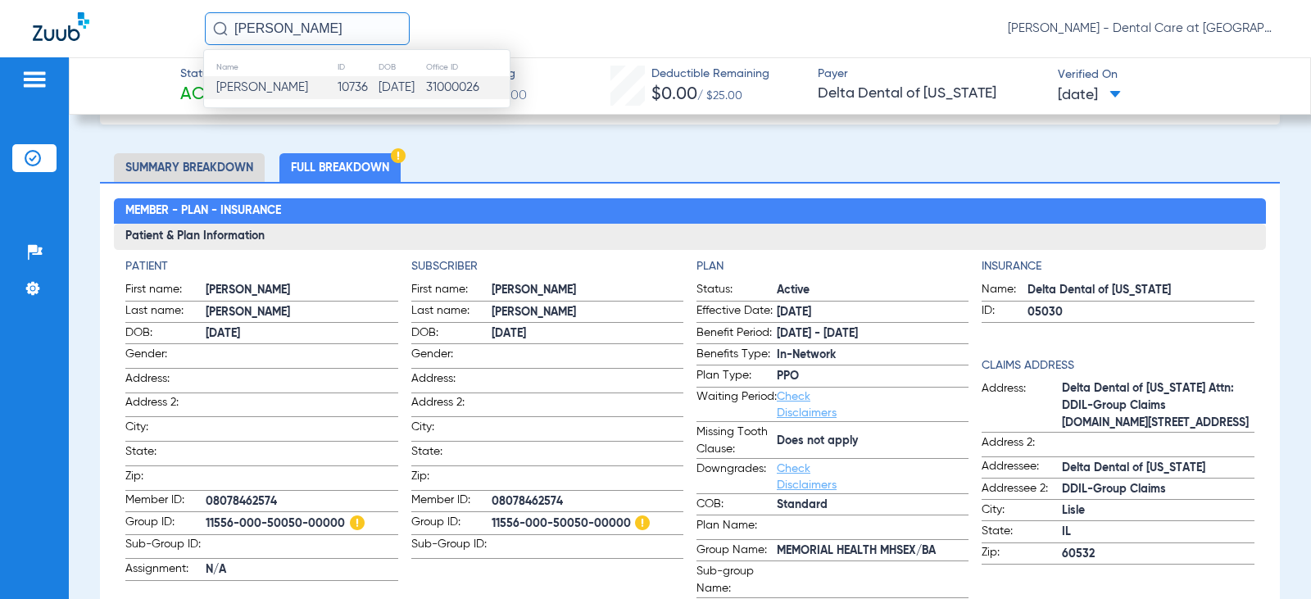
click at [316, 88] on td "[PERSON_NAME]" at bounding box center [270, 87] width 133 height 23
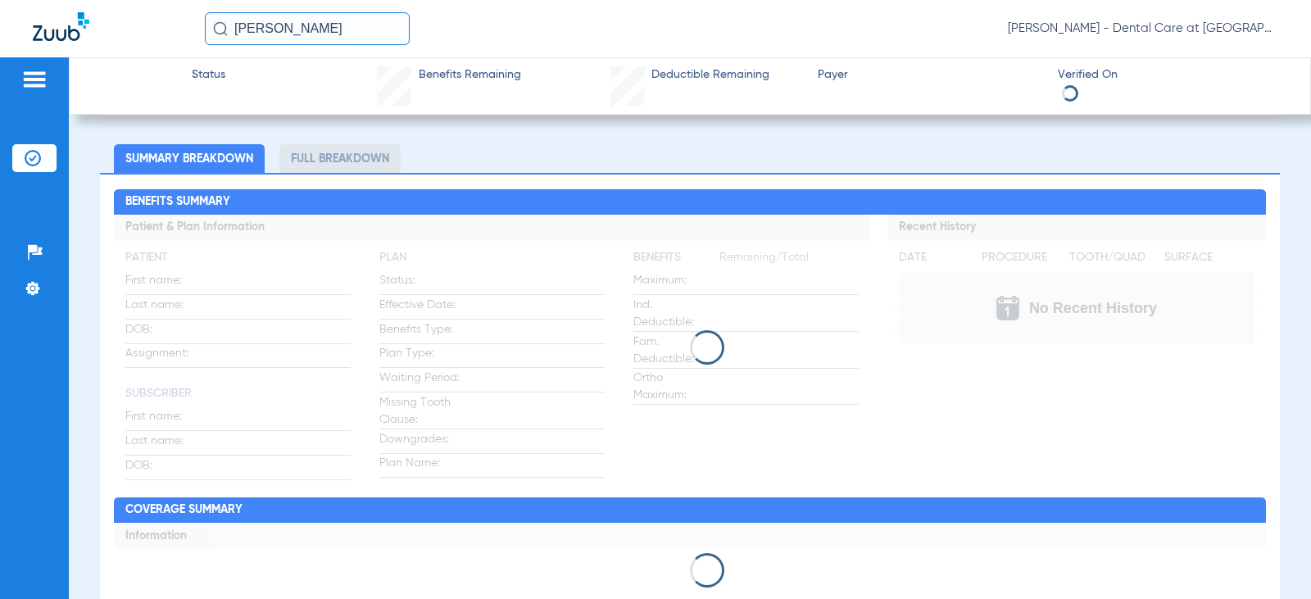
scroll to position [82, 0]
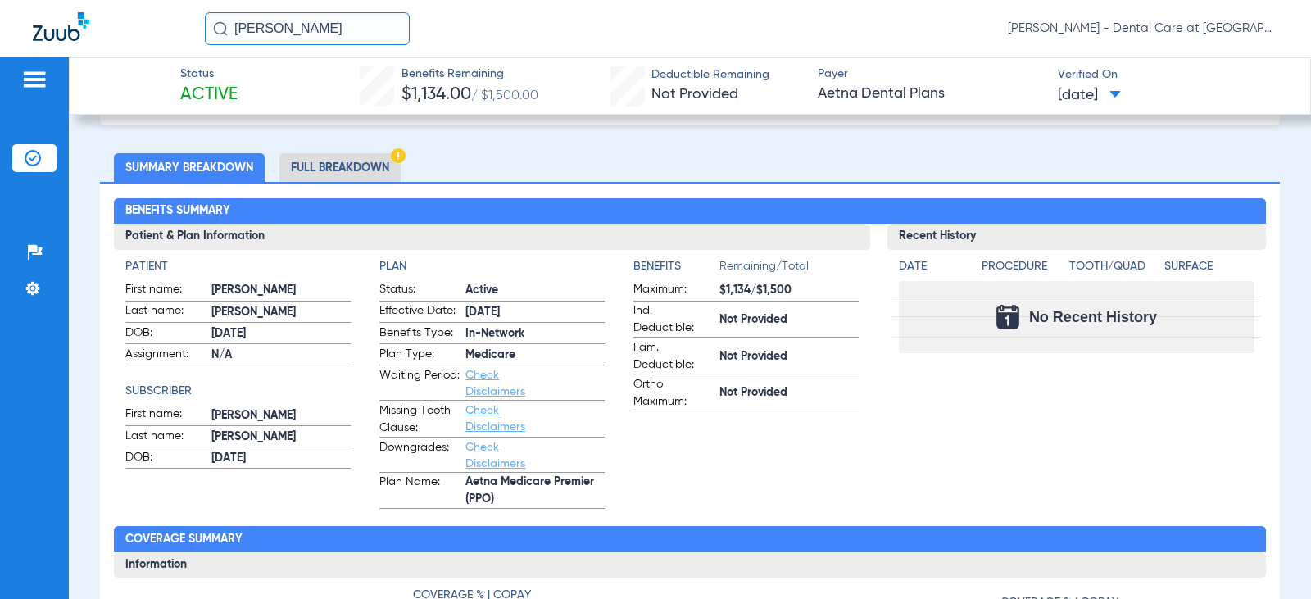
drag, startPoint x: 358, startPoint y: 163, endPoint x: 293, endPoint y: 159, distance: 64.9
click at [358, 163] on li "Full Breakdown" at bounding box center [339, 167] width 121 height 29
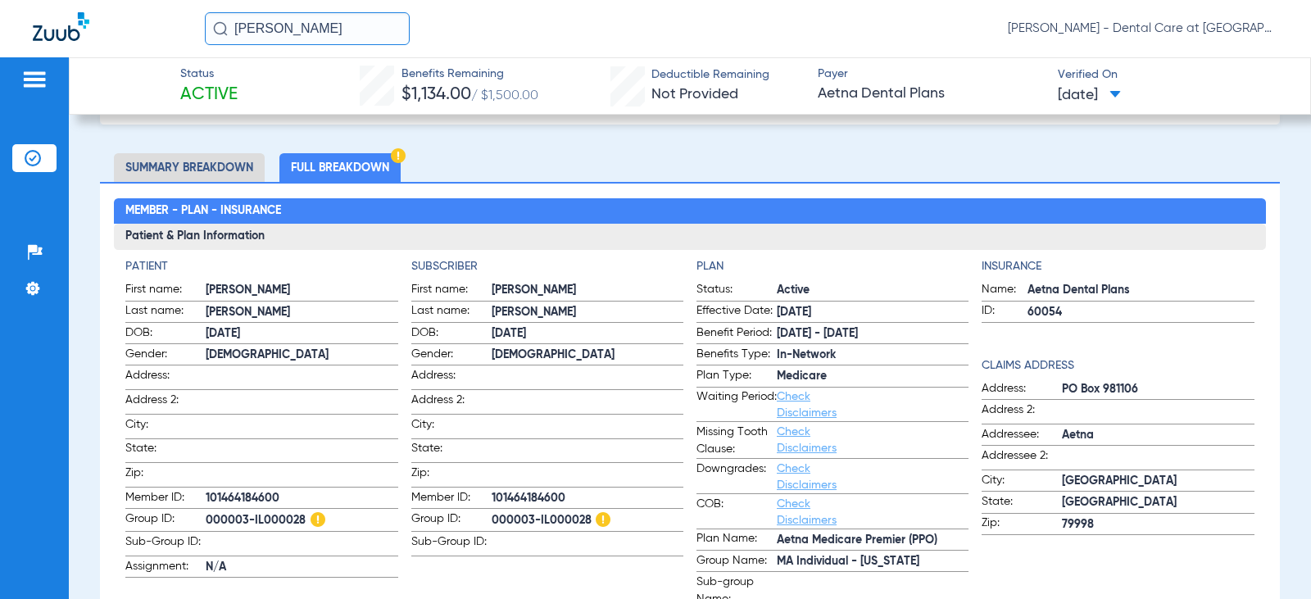
click at [353, 174] on li "Full Breakdown" at bounding box center [339, 167] width 121 height 29
drag, startPoint x: 335, startPoint y: 35, endPoint x: 148, endPoint y: 34, distance: 186.8
click at [148, 34] on div "[PERSON_NAME] [PERSON_NAME] - Dental Care at [GEOGRAPHIC_DATA]" at bounding box center [655, 28] width 1311 height 57
click at [338, 22] on input "[PERSON_NAME]" at bounding box center [307, 28] width 205 height 33
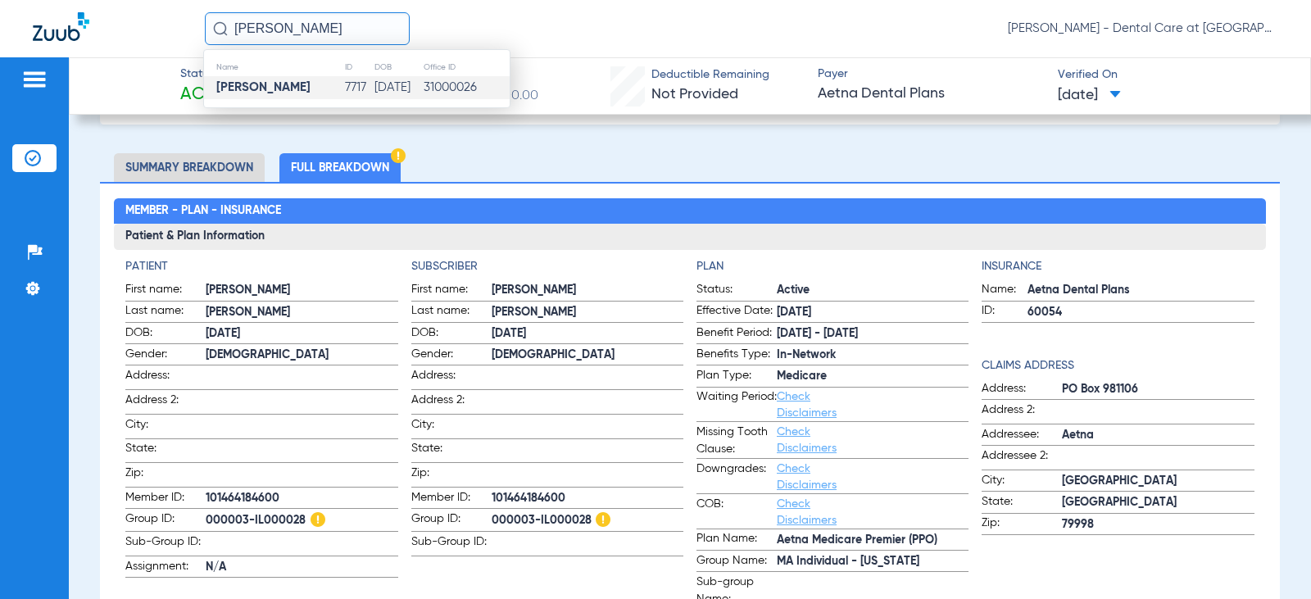
click at [374, 83] on td "[DATE]" at bounding box center [398, 87] width 49 height 23
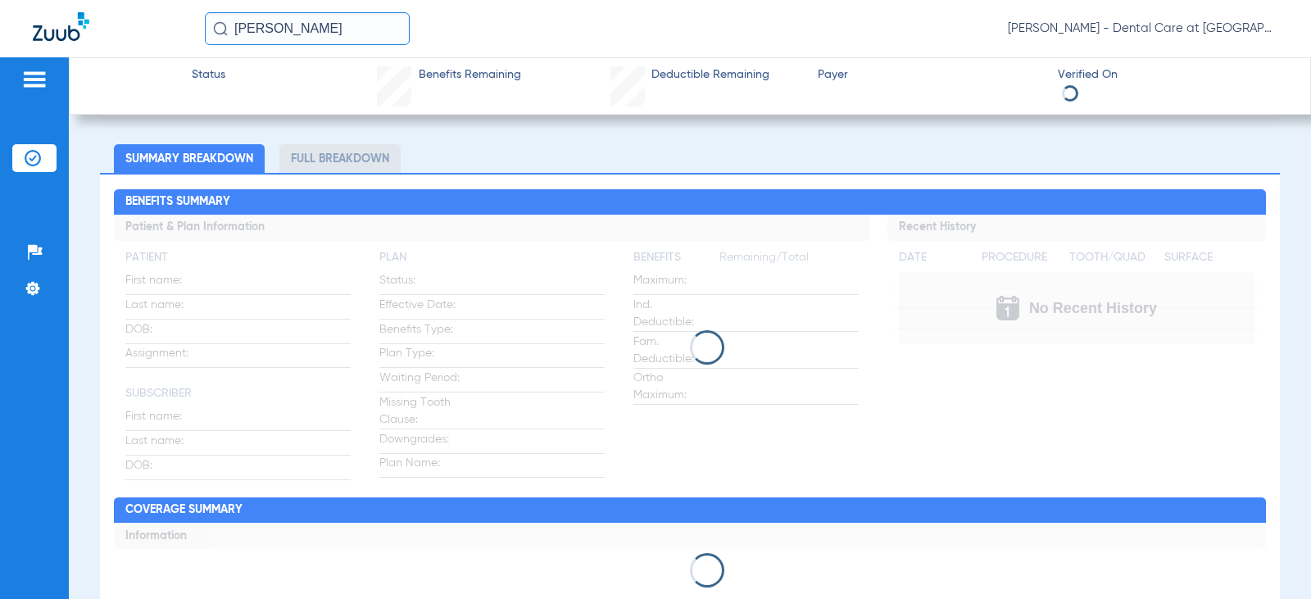
scroll to position [82, 0]
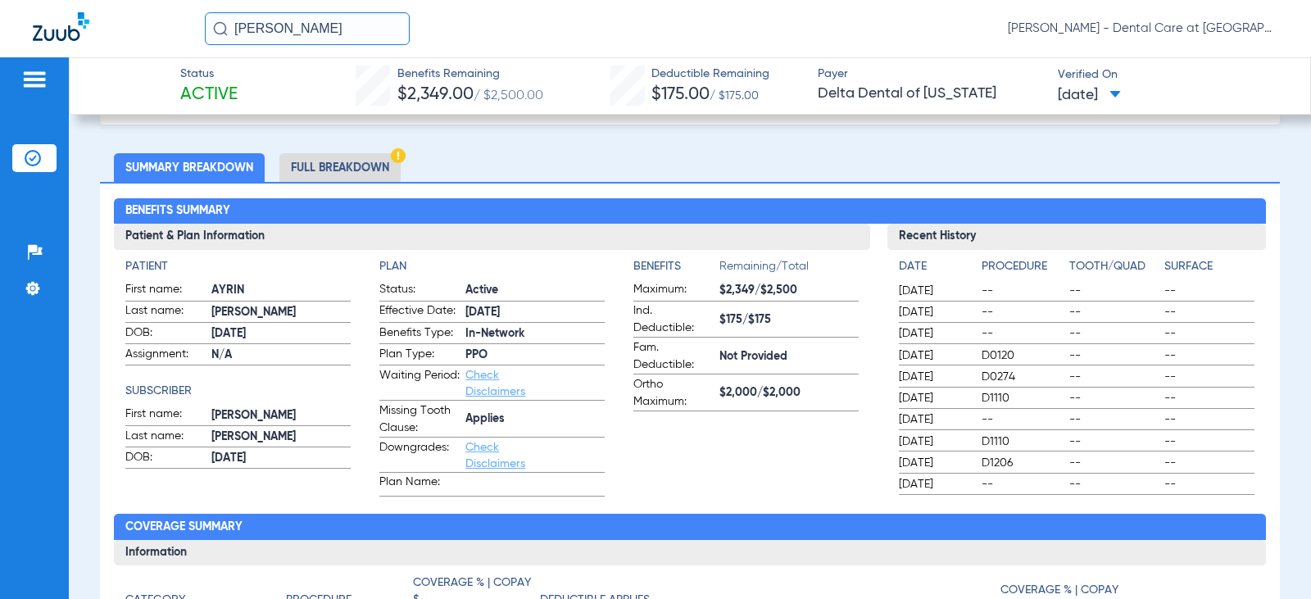
click at [344, 178] on li "Full Breakdown" at bounding box center [339, 167] width 121 height 29
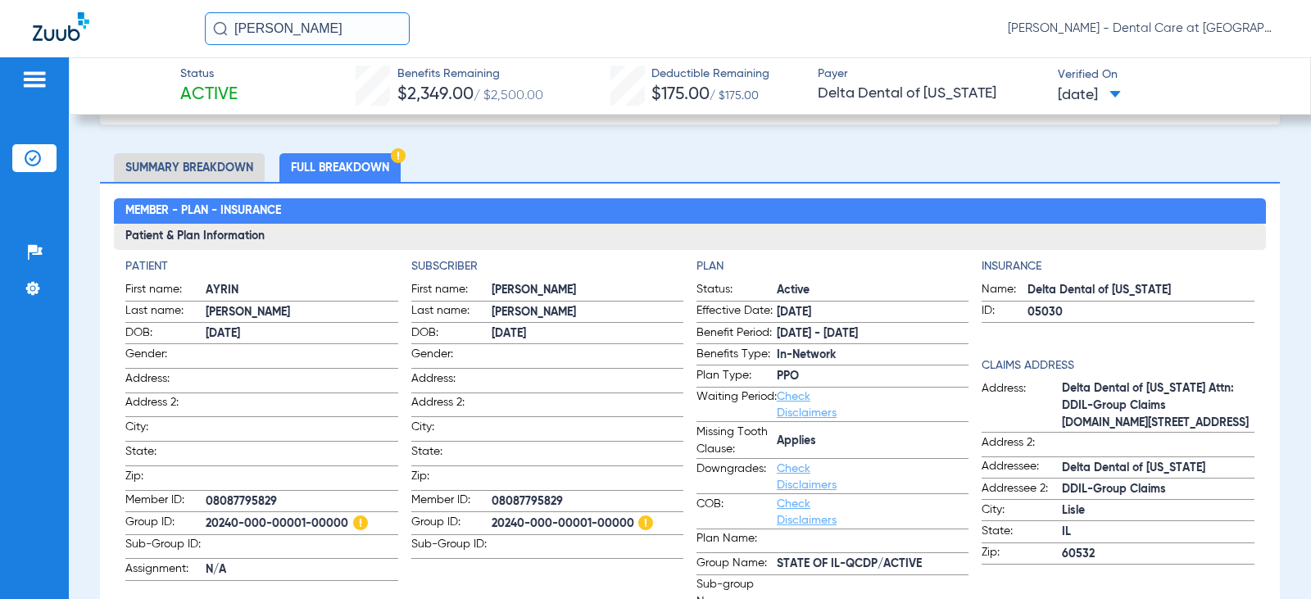
drag, startPoint x: 302, startPoint y: 25, endPoint x: 193, endPoint y: 39, distance: 109.2
click at [193, 39] on div "[PERSON_NAME] [PERSON_NAME] - Dental Care at [GEOGRAPHIC_DATA]" at bounding box center [655, 28] width 1311 height 57
click at [343, 30] on input "[PERSON_NAME]" at bounding box center [307, 28] width 205 height 33
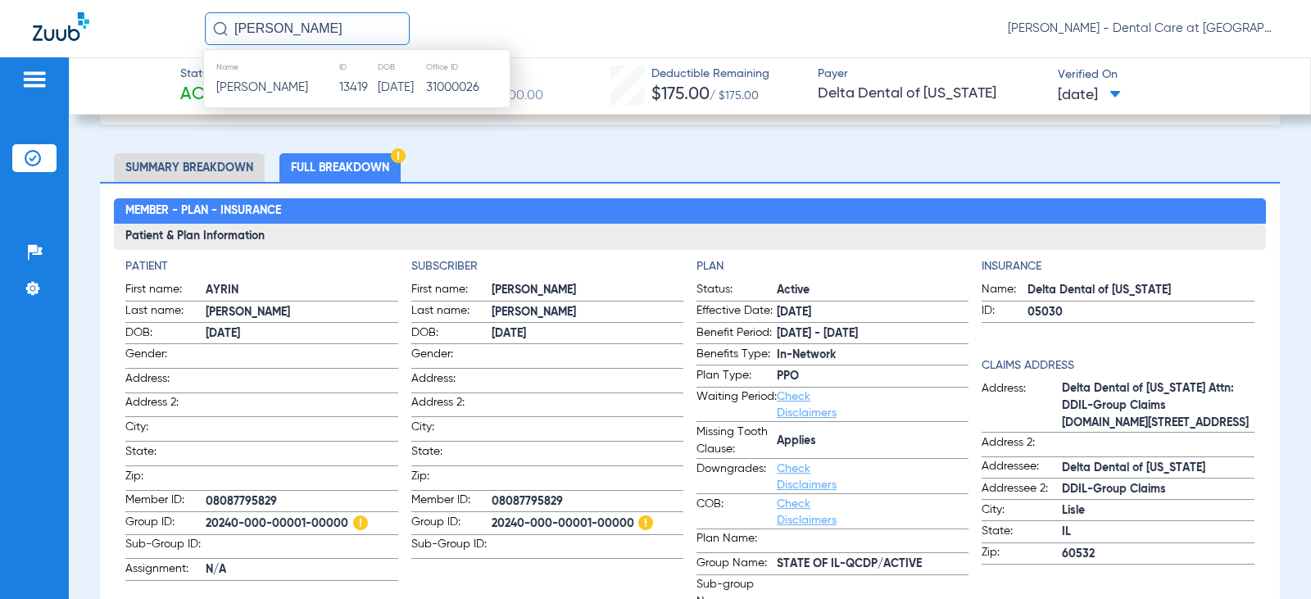
click at [347, 84] on td "13419" at bounding box center [357, 87] width 39 height 23
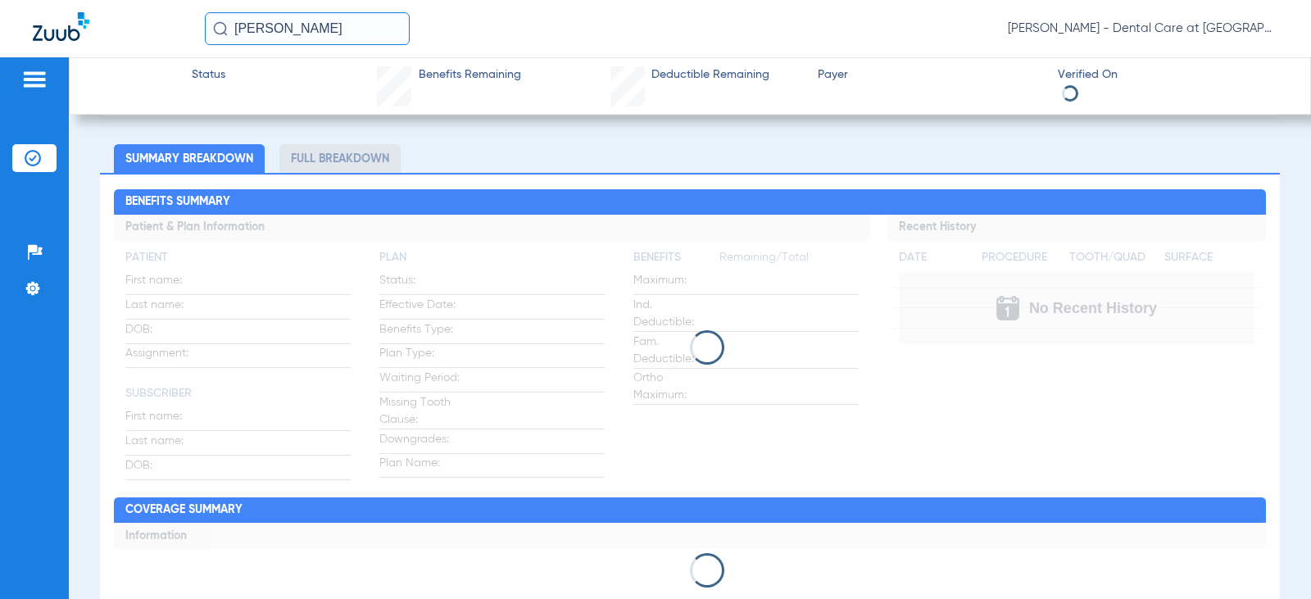
scroll to position [82, 0]
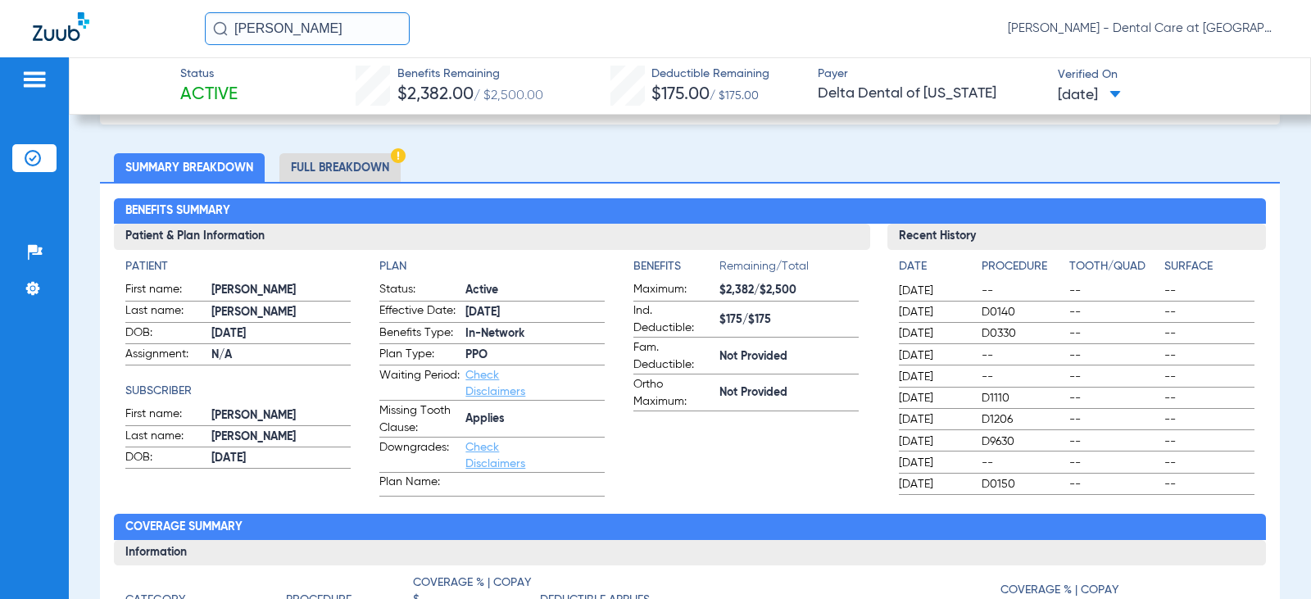
click at [361, 158] on li "Full Breakdown" at bounding box center [339, 167] width 121 height 29
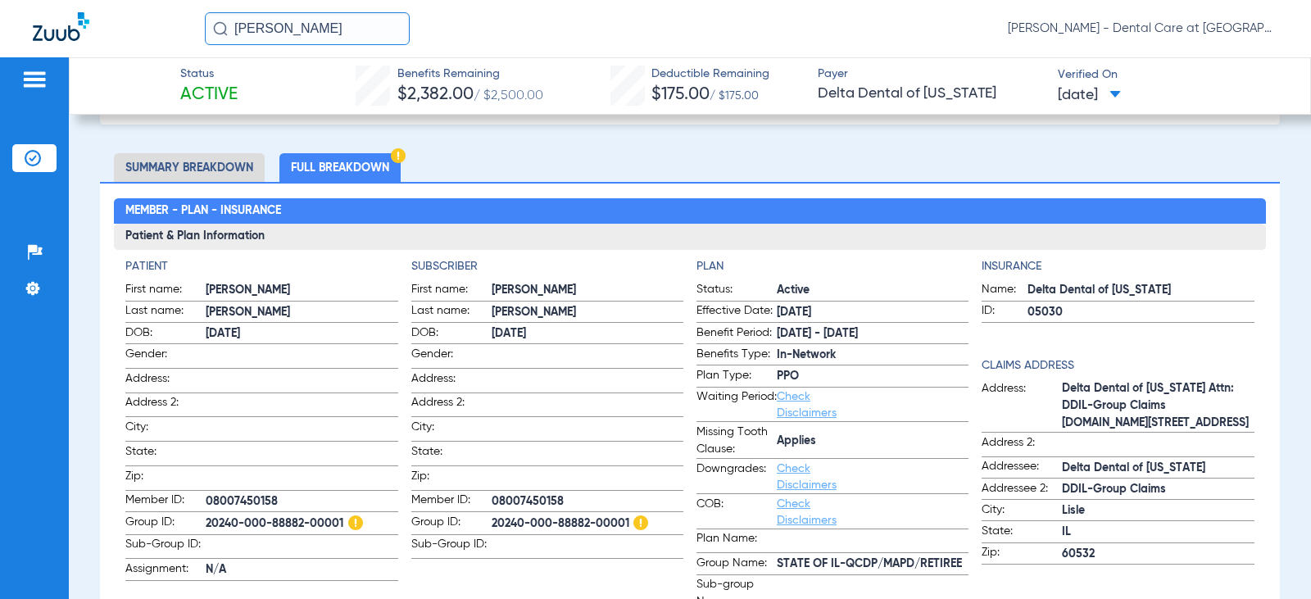
drag, startPoint x: 370, startPoint y: 25, endPoint x: 98, endPoint y: 64, distance: 274.9
click at [105, 62] on app-portal-wrapper "[PERSON_NAME] [PERSON_NAME] - Dental Care at [GEOGRAPHIC_DATA] Patients Insuran…" at bounding box center [655, 328] width 1311 height 656
click at [360, 34] on input "[PERSON_NAME]" at bounding box center [307, 28] width 205 height 33
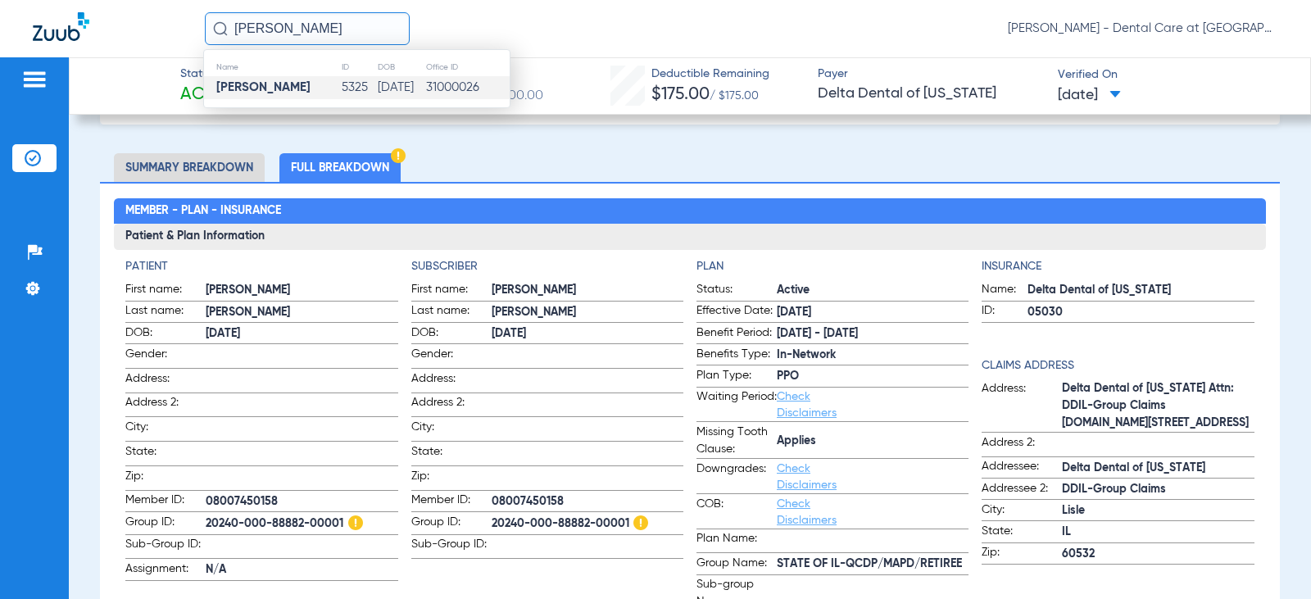
click at [351, 83] on td "5325" at bounding box center [358, 87] width 35 height 23
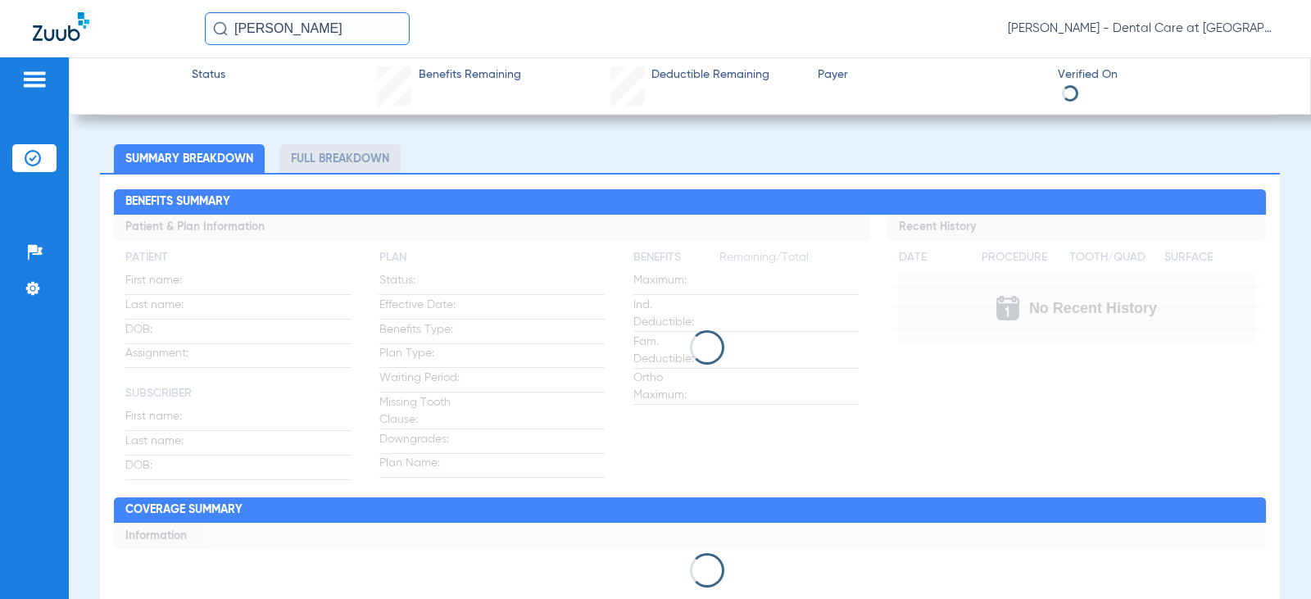
scroll to position [82, 0]
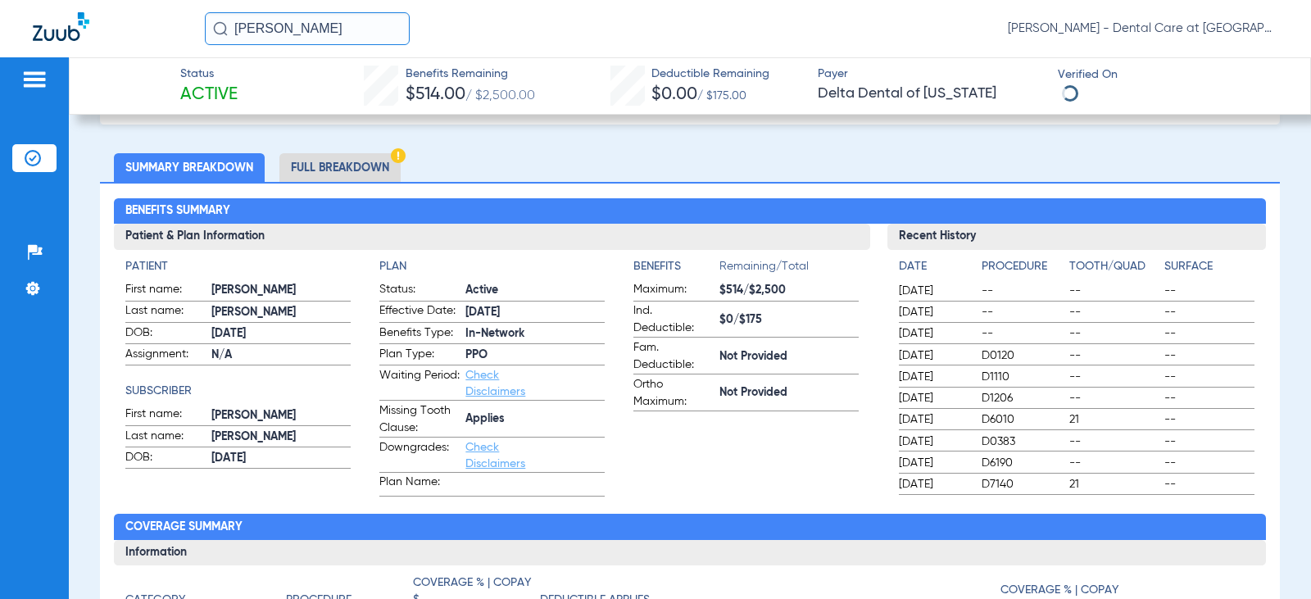
click at [365, 172] on li "Full Breakdown" at bounding box center [339, 167] width 121 height 29
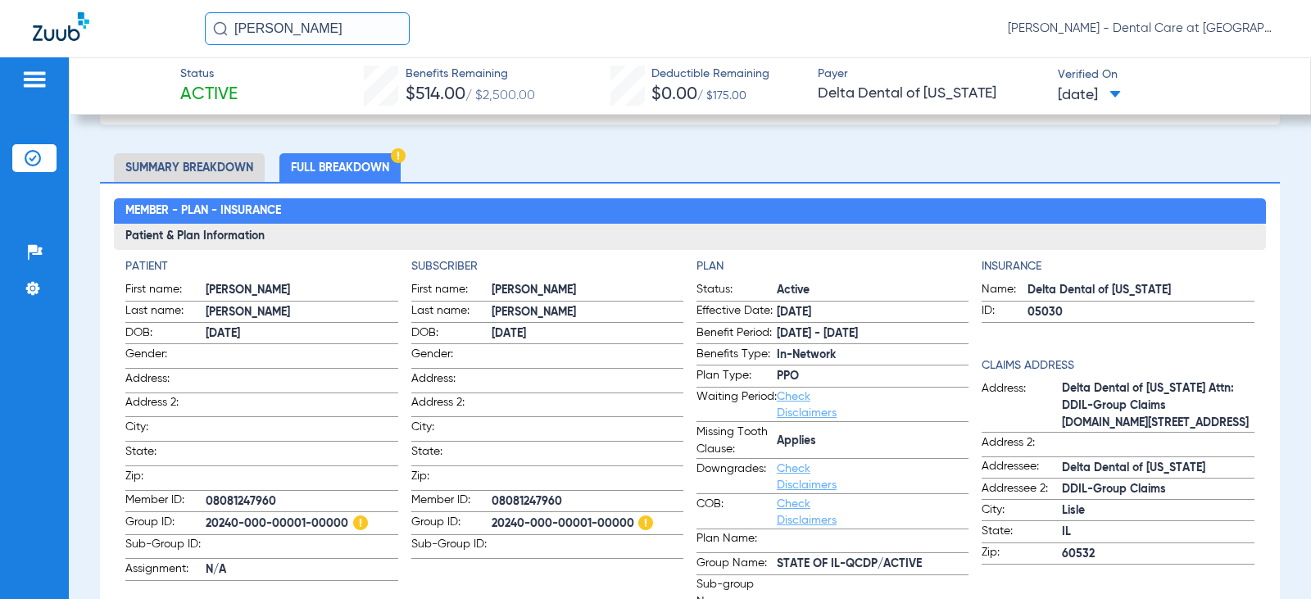
drag, startPoint x: 254, startPoint y: 39, endPoint x: 138, endPoint y: 50, distance: 116.9
click at [138, 50] on div "[PERSON_NAME] [PERSON_NAME] - Dental Care at [GEOGRAPHIC_DATA]" at bounding box center [655, 28] width 1311 height 57
click at [332, 27] on input "[PERSON_NAME]" at bounding box center [307, 28] width 205 height 33
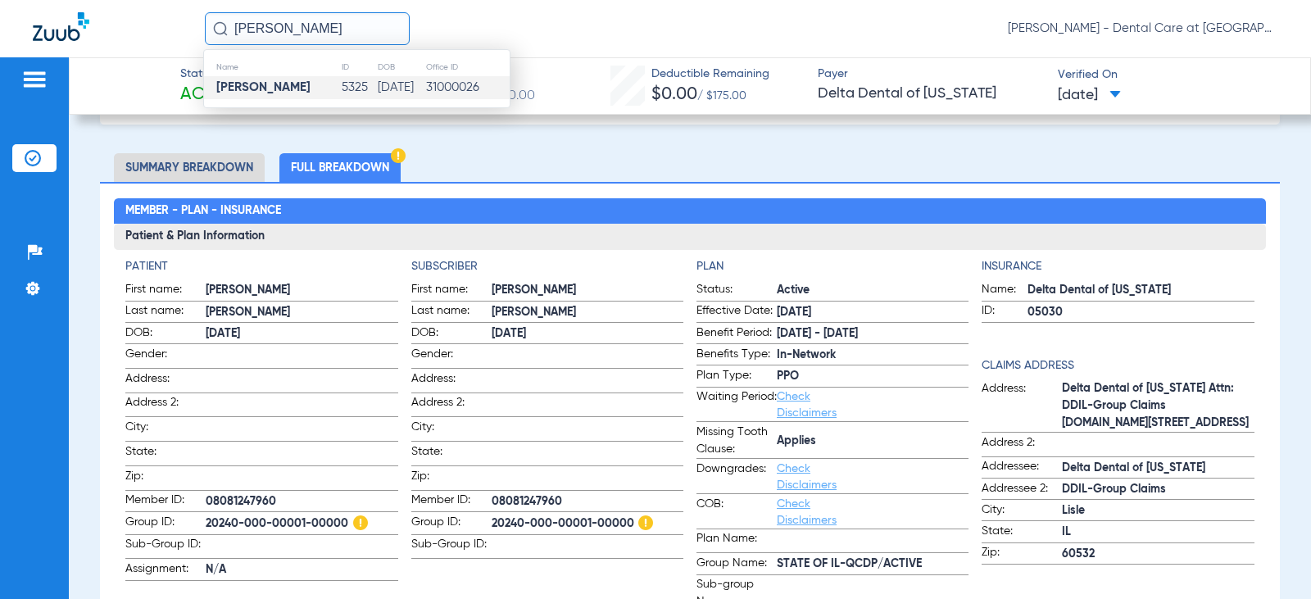
click at [332, 27] on input "[PERSON_NAME]" at bounding box center [307, 28] width 205 height 33
click at [278, 34] on input "[PERSON_NAME]" at bounding box center [307, 28] width 205 height 33
click at [296, 88] on td "Seheon Oh" at bounding box center [260, 87] width 113 height 23
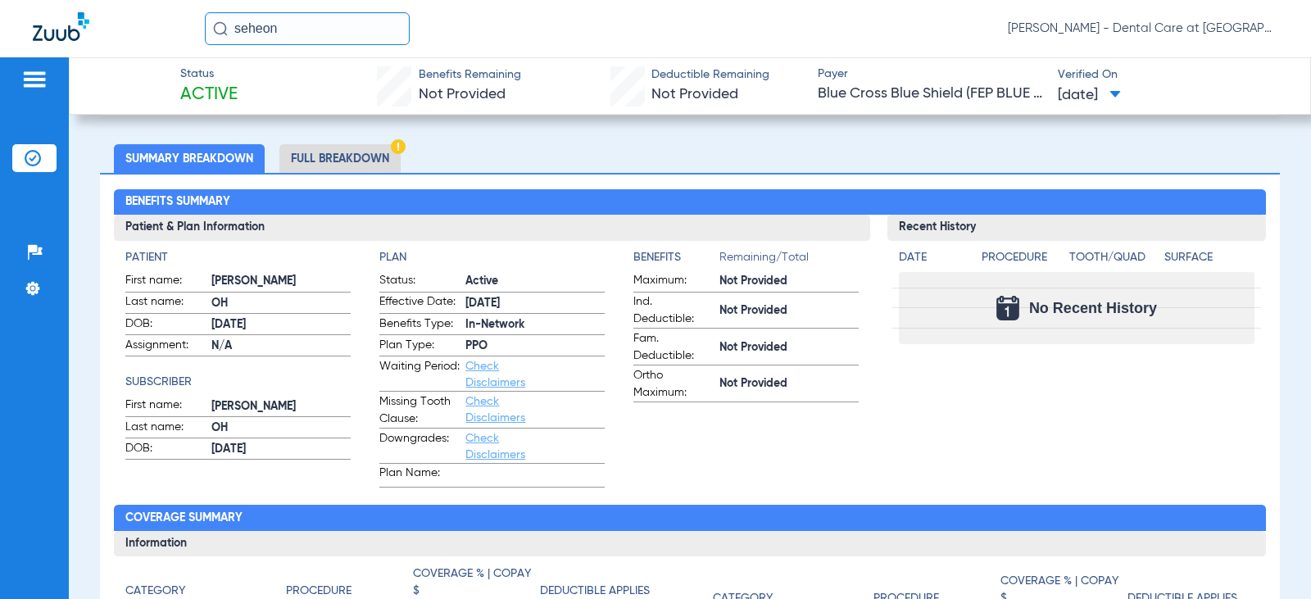
scroll to position [82, 0]
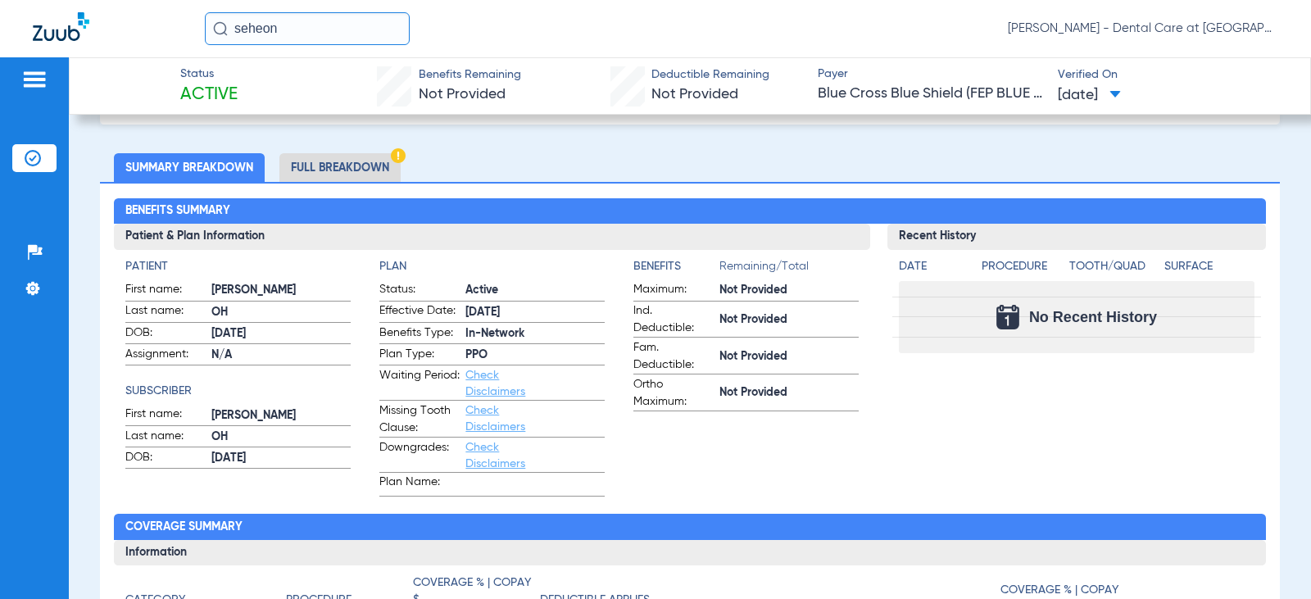
click at [318, 170] on li "Full Breakdown" at bounding box center [339, 167] width 121 height 29
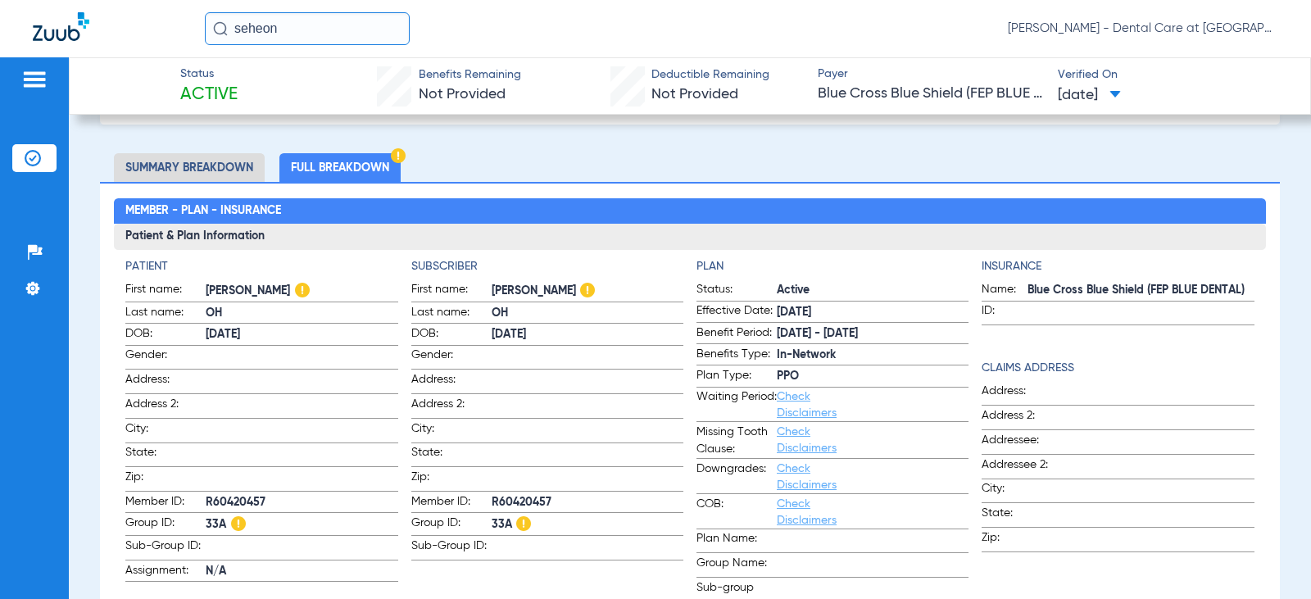
scroll to position [0, 0]
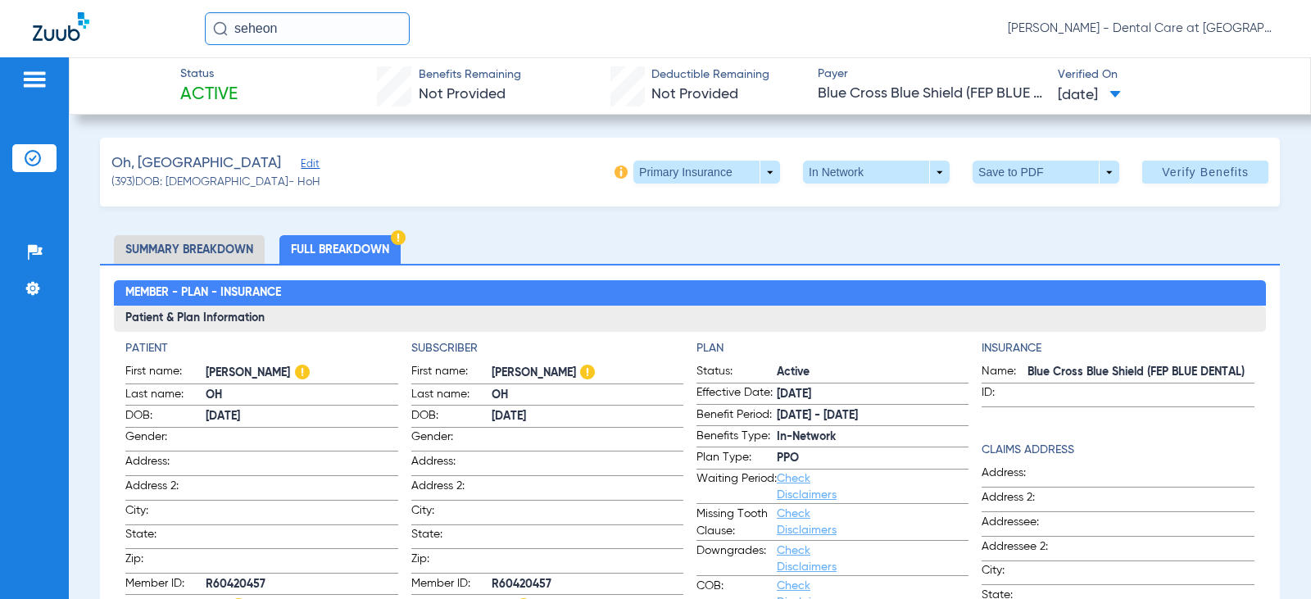
click at [334, 34] on input "seheon" at bounding box center [307, 28] width 205 height 33
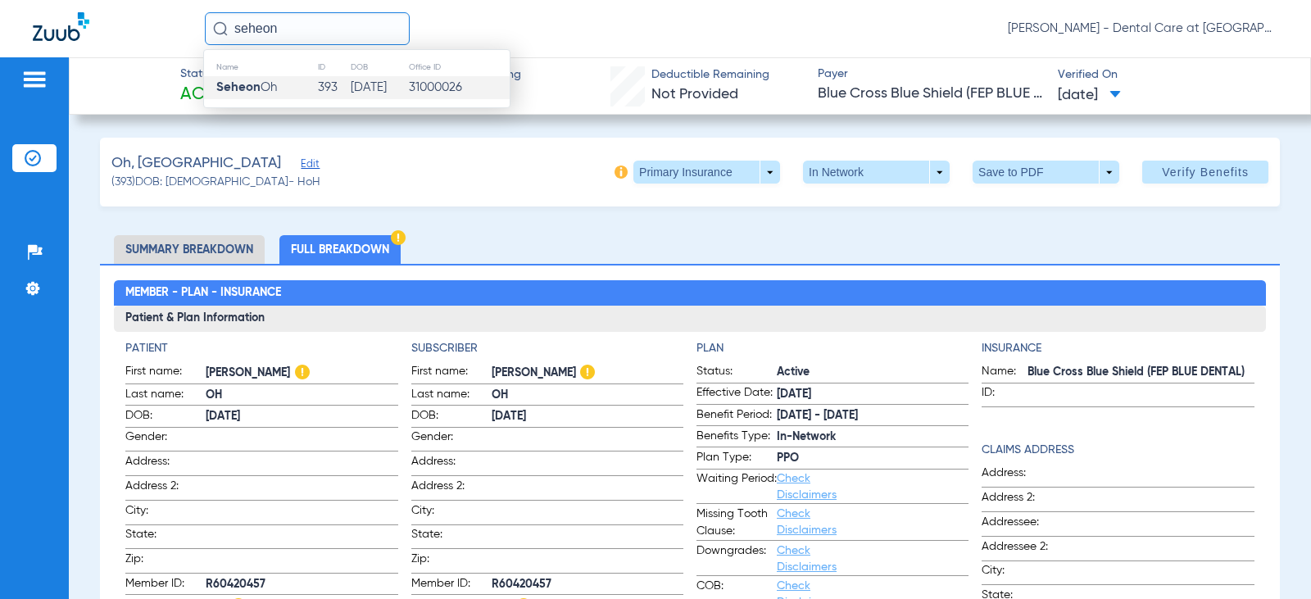
click at [334, 34] on input "seheon" at bounding box center [307, 28] width 205 height 33
click at [306, 93] on span "[PERSON_NAME]" at bounding box center [262, 87] width 92 height 12
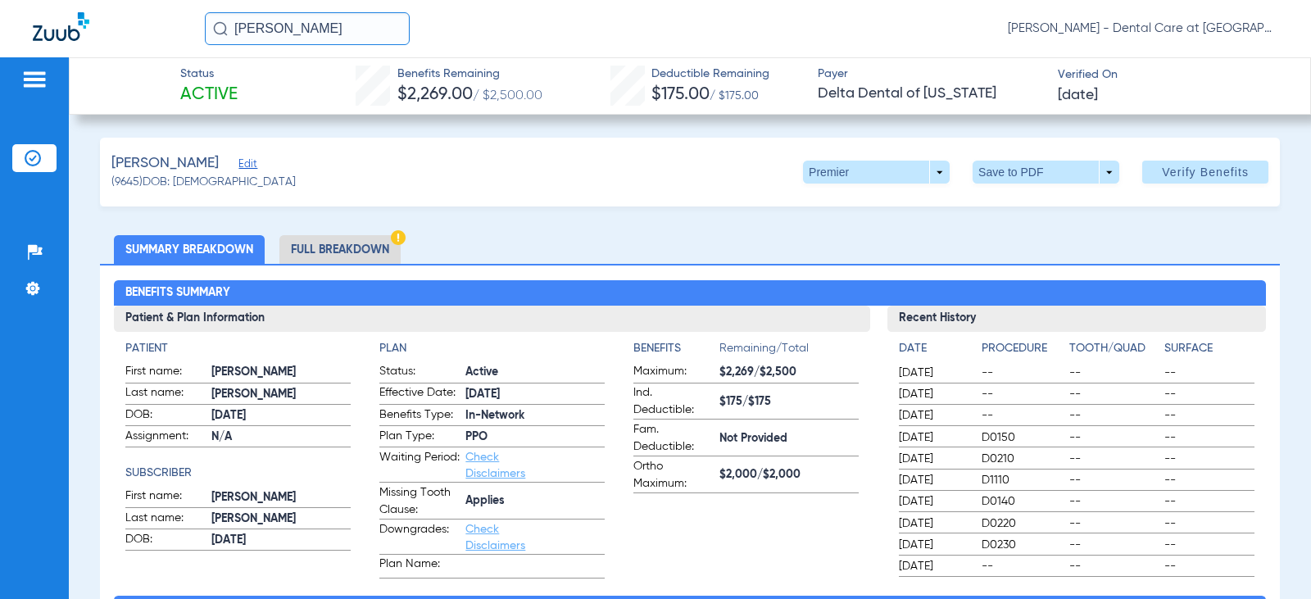
click at [374, 252] on li "Full Breakdown" at bounding box center [339, 249] width 121 height 29
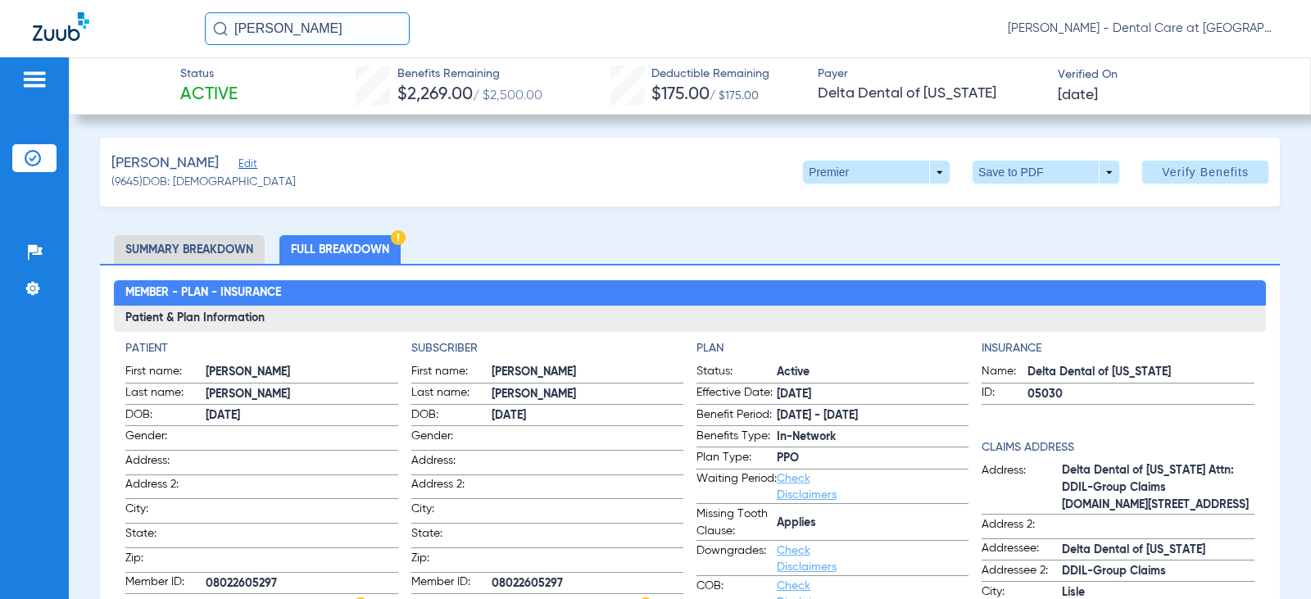
drag, startPoint x: 361, startPoint y: 23, endPoint x: 98, endPoint y: 25, distance: 262.2
click at [98, 25] on div "[PERSON_NAME] [PERSON_NAME] - Dental Care at [GEOGRAPHIC_DATA]" at bounding box center [655, 28] width 1311 height 57
click at [341, 28] on input "[PERSON_NAME]" at bounding box center [307, 28] width 205 height 33
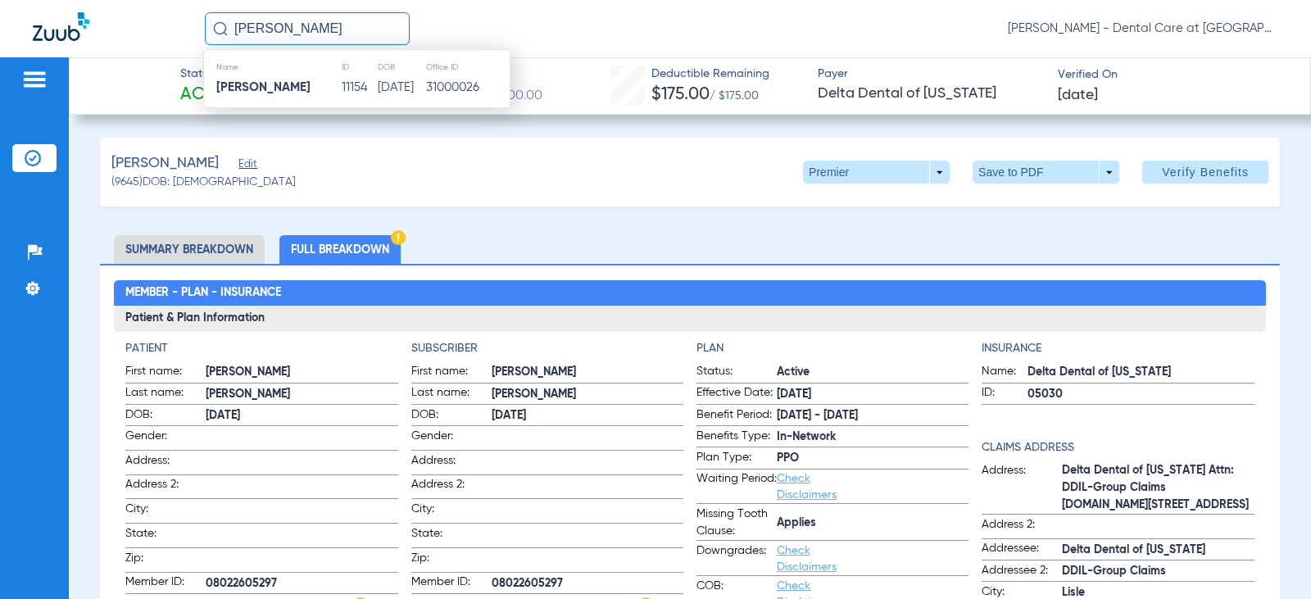
click at [341, 89] on td "11154" at bounding box center [358, 87] width 35 height 23
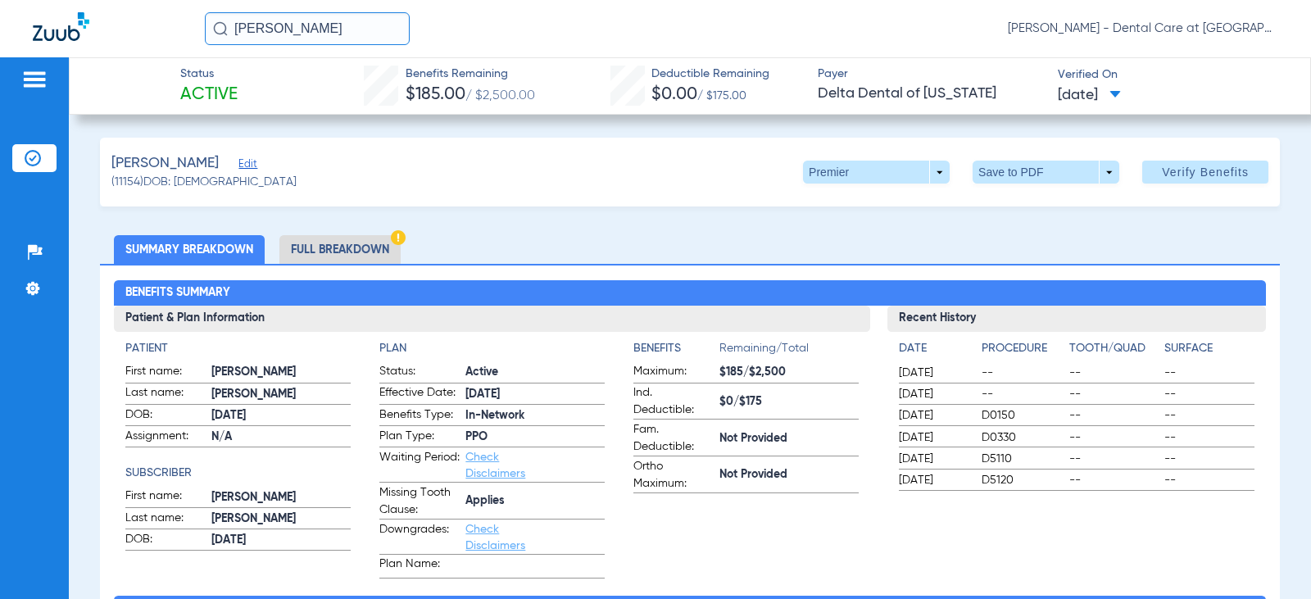
click at [350, 245] on li "Full Breakdown" at bounding box center [339, 249] width 121 height 29
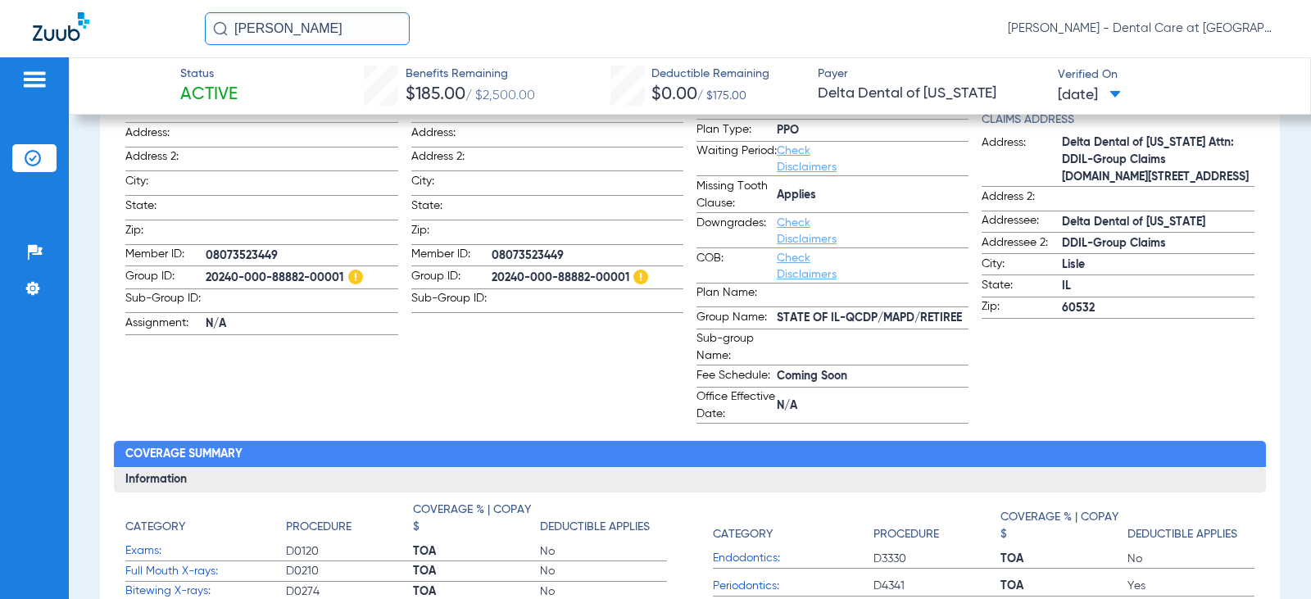
scroll to position [164, 0]
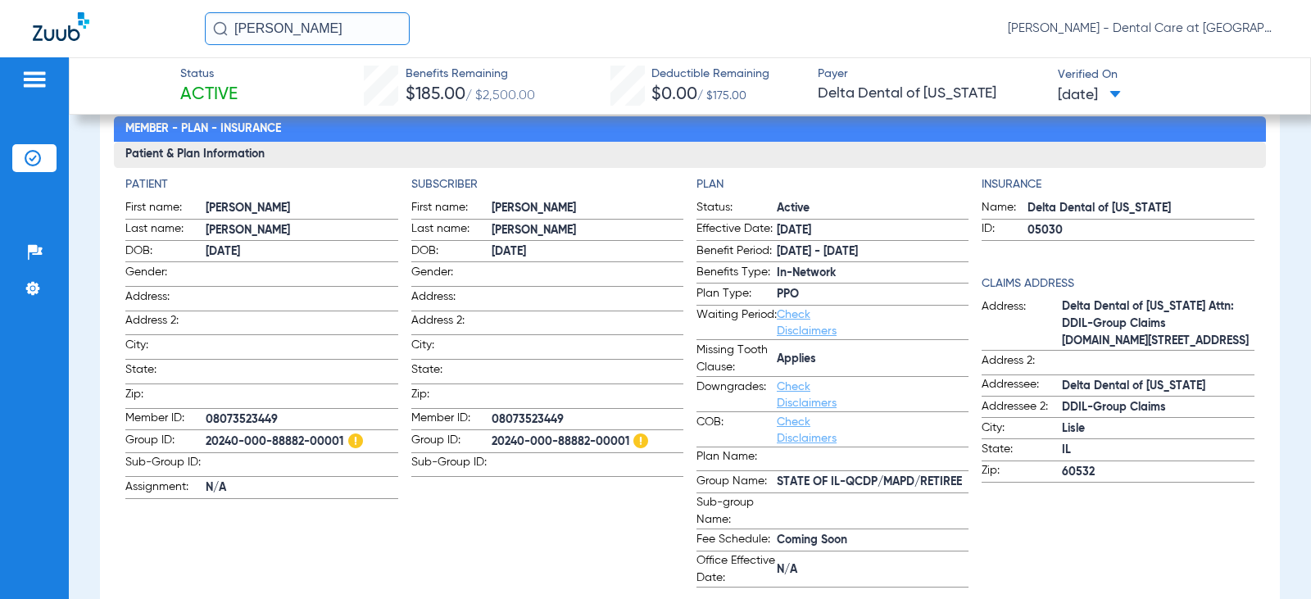
drag, startPoint x: 307, startPoint y: 20, endPoint x: 131, endPoint y: 20, distance: 176.2
click at [131, 20] on div "[PERSON_NAME] [PERSON_NAME] - Dental Care at [GEOGRAPHIC_DATA]" at bounding box center [655, 28] width 1311 height 57
click at [378, 29] on input "[PERSON_NAME]" at bounding box center [307, 28] width 205 height 33
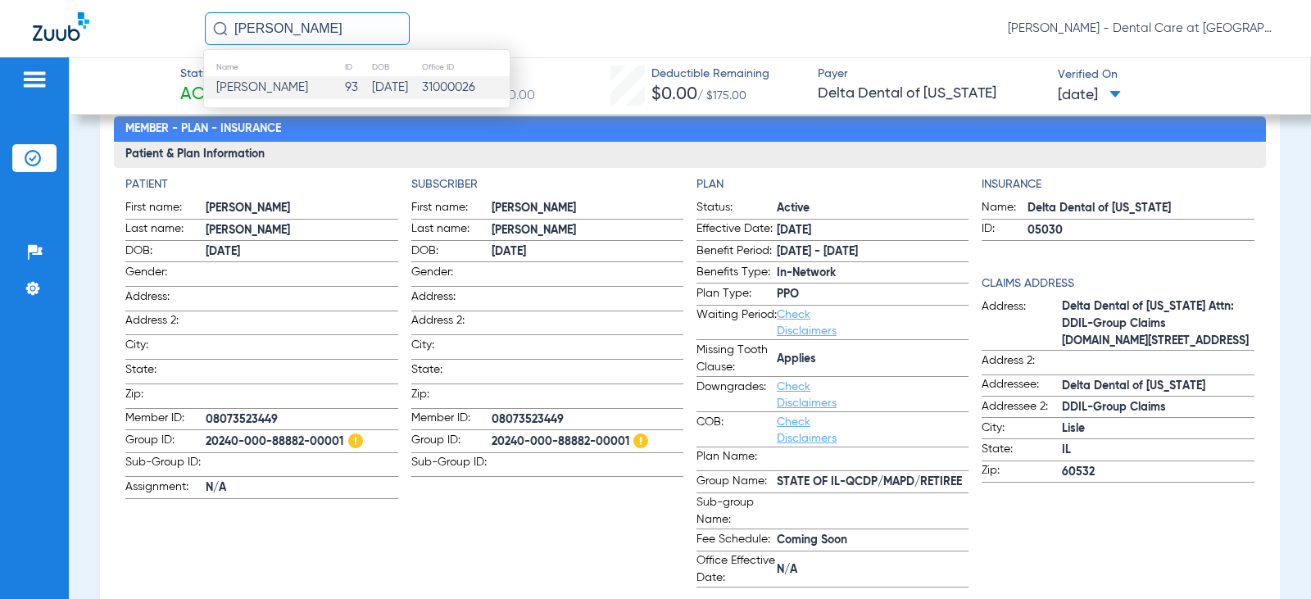
click at [344, 84] on td "93" at bounding box center [357, 87] width 27 height 23
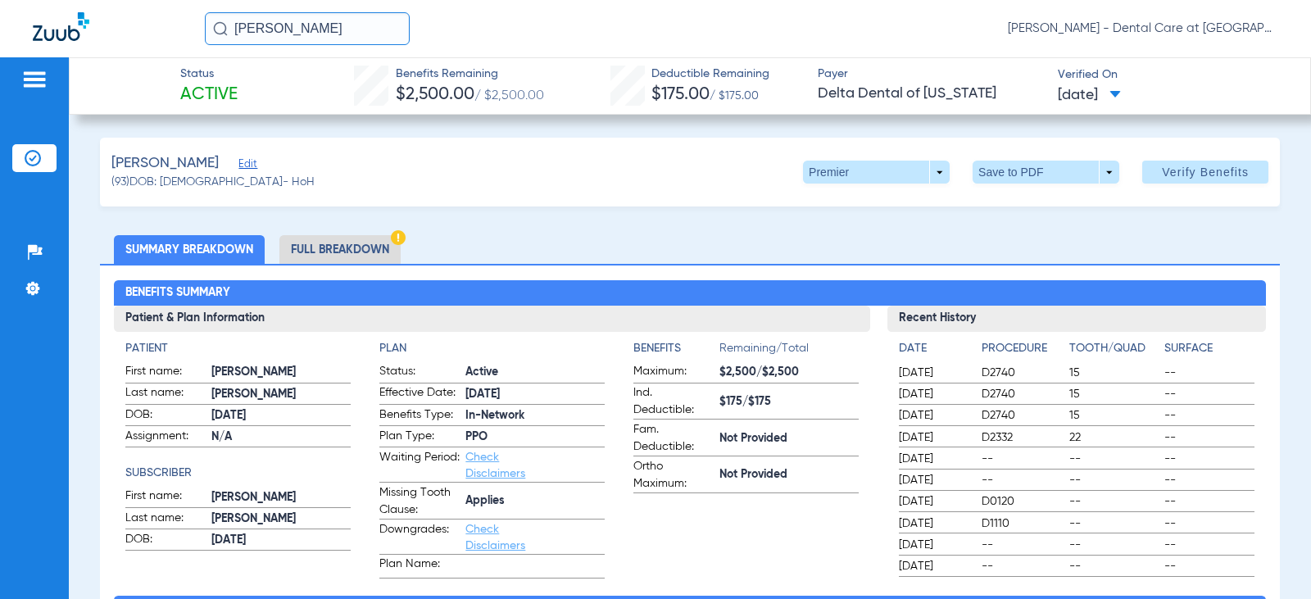
click at [359, 244] on li "Full Breakdown" at bounding box center [339, 249] width 121 height 29
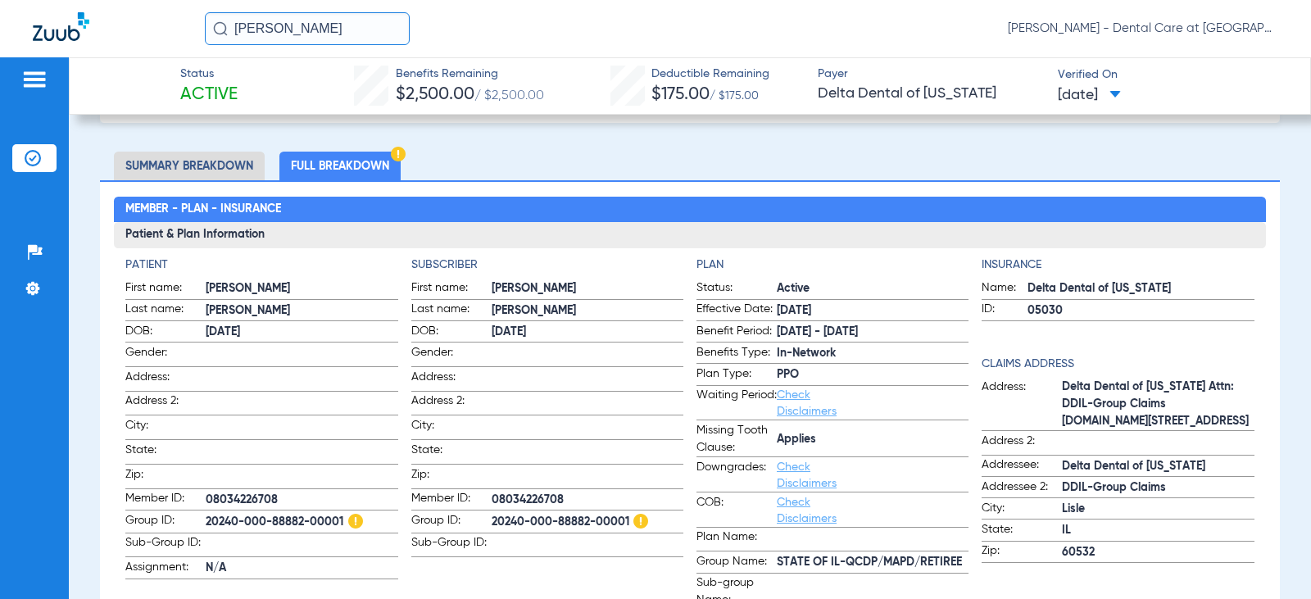
scroll to position [82, 0]
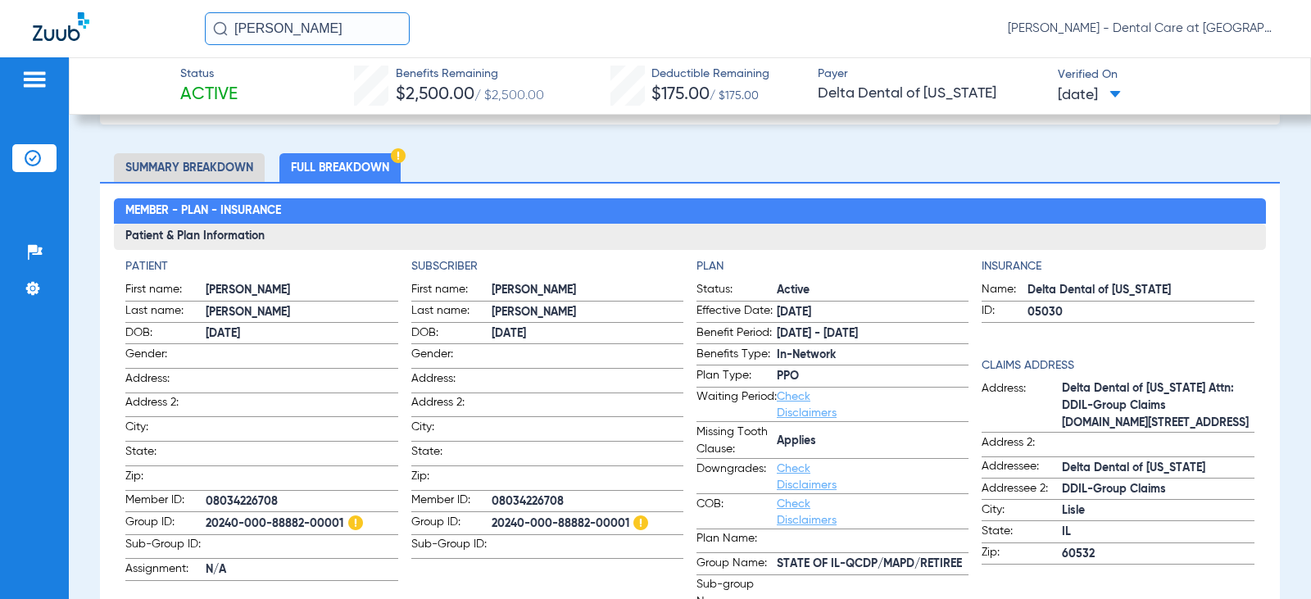
click at [350, 169] on li "Full Breakdown" at bounding box center [339, 167] width 121 height 29
drag, startPoint x: 343, startPoint y: 32, endPoint x: 148, endPoint y: 8, distance: 196.5
click at [148, 8] on div "[PERSON_NAME] [PERSON_NAME] - Dental Care at [GEOGRAPHIC_DATA]" at bounding box center [655, 28] width 1311 height 57
click at [300, 28] on input "[PERSON_NAME]" at bounding box center [307, 28] width 205 height 33
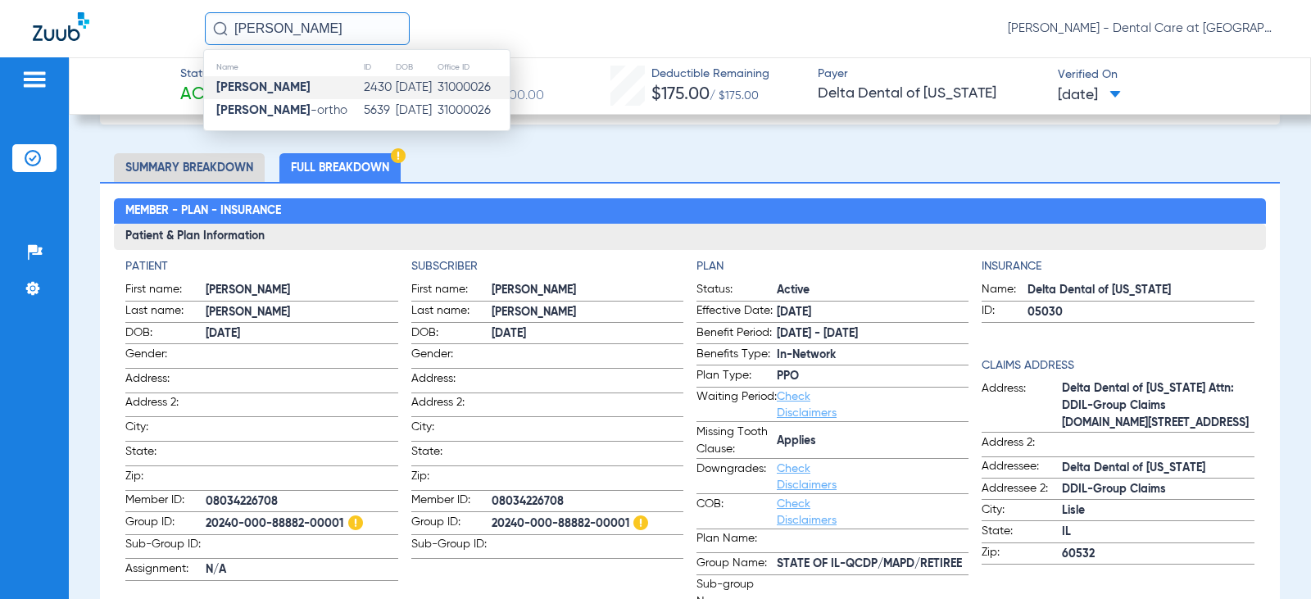
click at [293, 86] on strong "[PERSON_NAME]" at bounding box center [263, 87] width 94 height 12
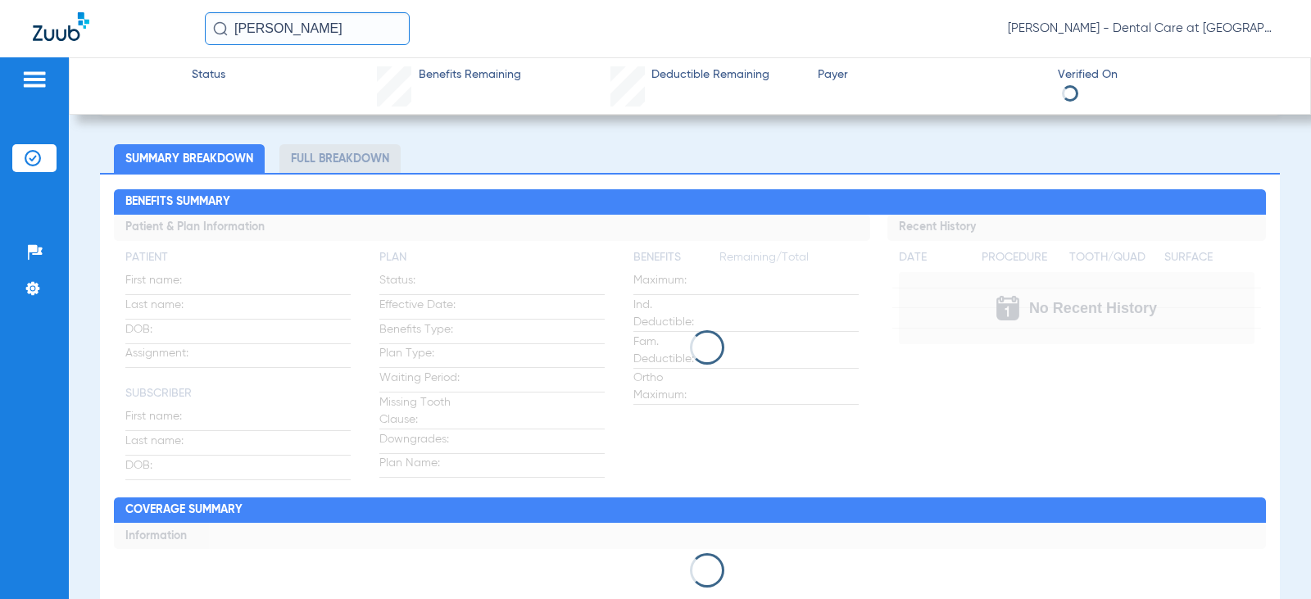
scroll to position [82, 0]
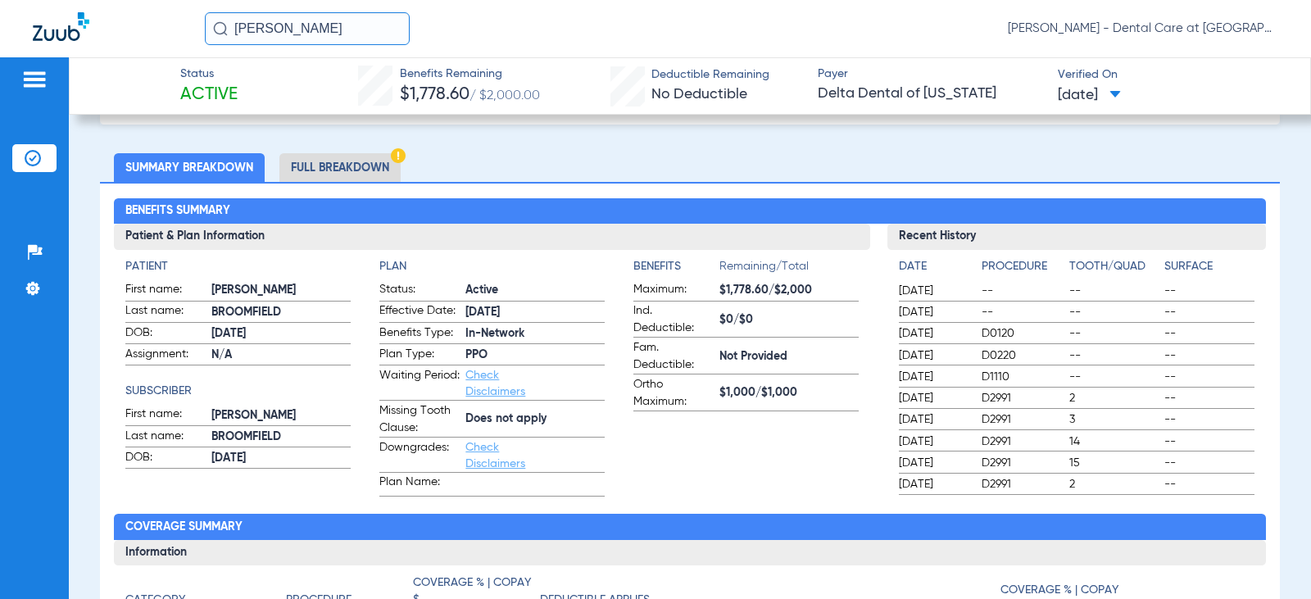
click at [335, 167] on li "Full Breakdown" at bounding box center [339, 167] width 121 height 29
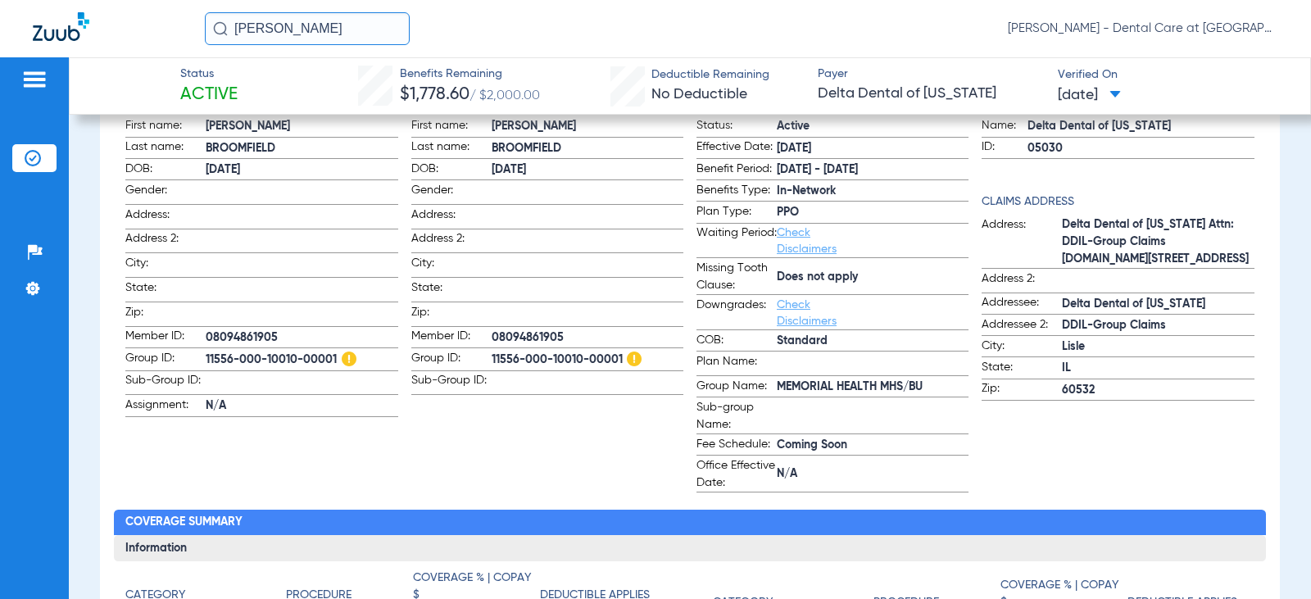
scroll to position [164, 0]
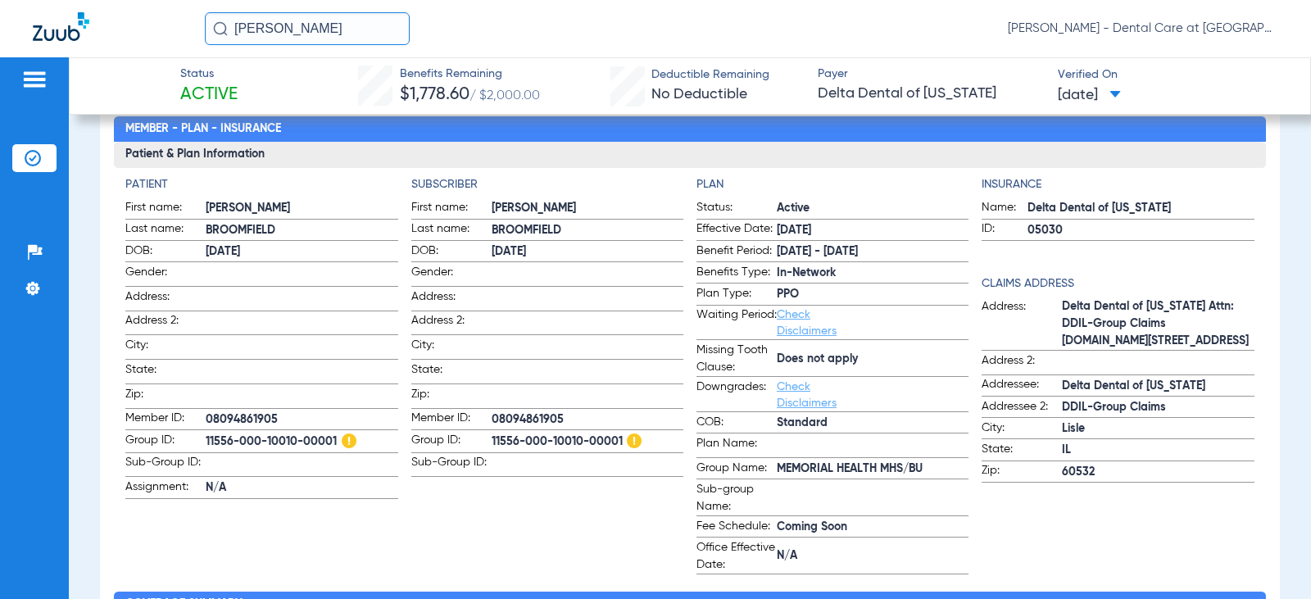
drag, startPoint x: 388, startPoint y: 19, endPoint x: 57, endPoint y: 39, distance: 332.5
click at [57, 39] on div "[PERSON_NAME] [PERSON_NAME] - Dental Care at [GEOGRAPHIC_DATA]" at bounding box center [655, 28] width 1311 height 57
click at [331, 27] on input "[PERSON_NAME]" at bounding box center [307, 28] width 205 height 33
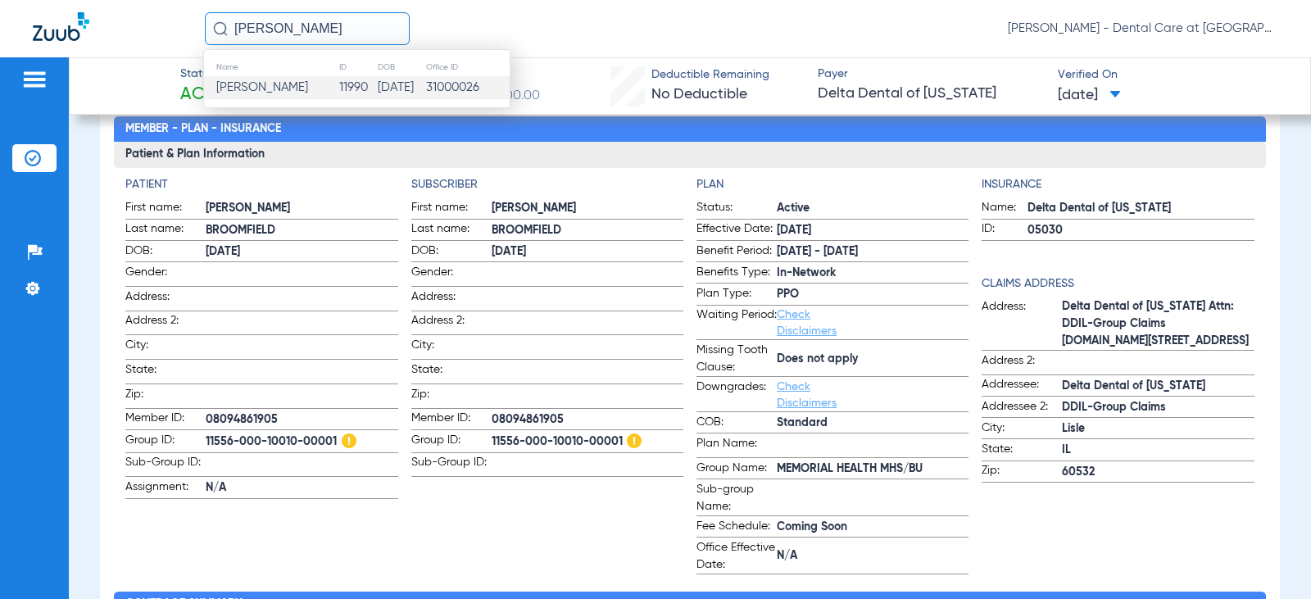
click at [377, 88] on td "[DATE]" at bounding box center [401, 87] width 48 height 23
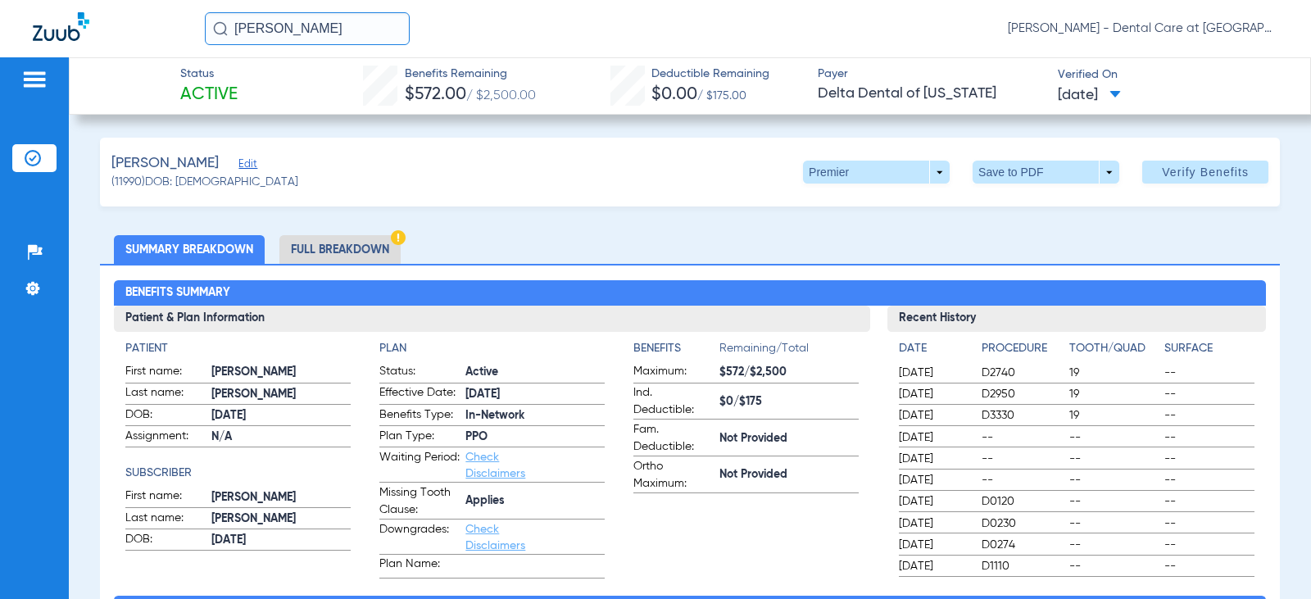
click at [359, 257] on li "Full Breakdown" at bounding box center [339, 249] width 121 height 29
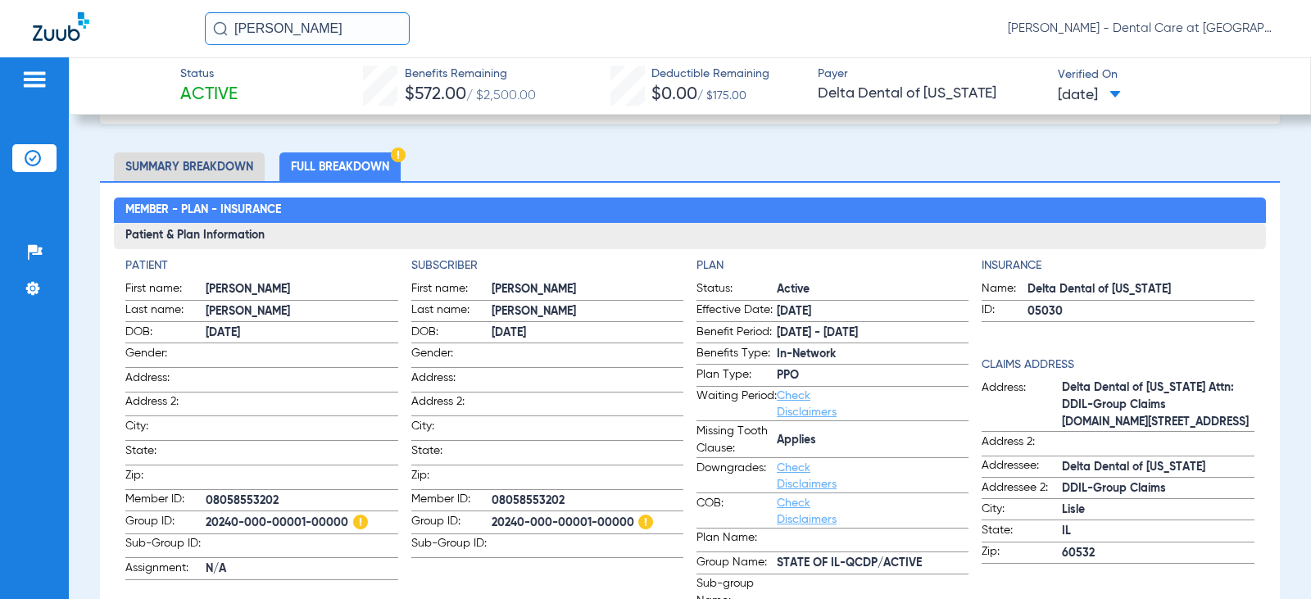
scroll to position [164, 0]
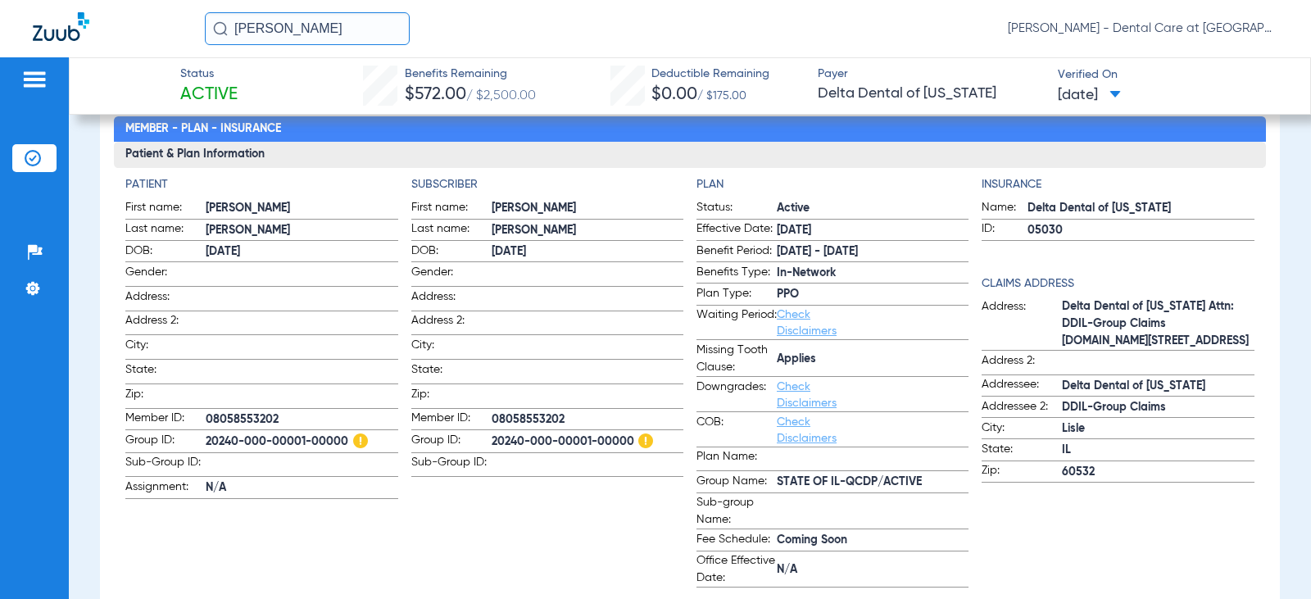
drag, startPoint x: 342, startPoint y: 26, endPoint x: 128, endPoint y: 26, distance: 213.9
click at [128, 26] on div "[PERSON_NAME] [PERSON_NAME] - Dental Care at [GEOGRAPHIC_DATA]" at bounding box center [655, 28] width 1311 height 57
click at [322, 28] on input "[PERSON_NAME]" at bounding box center [307, 28] width 205 height 33
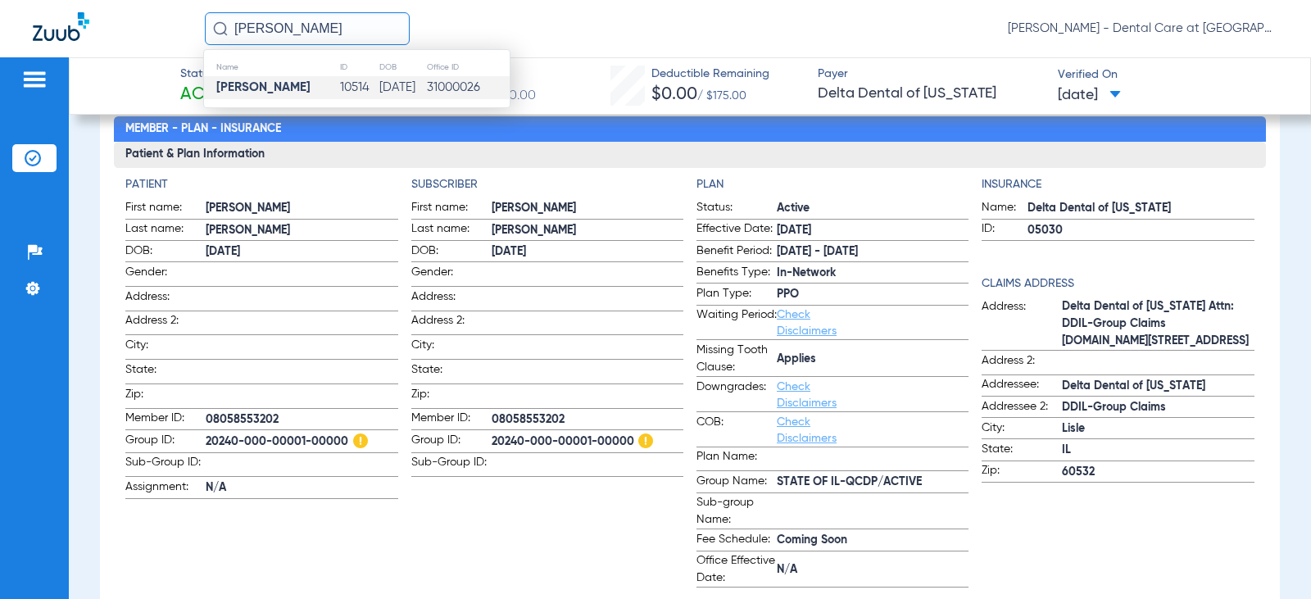
click at [315, 84] on td "[PERSON_NAME]" at bounding box center [271, 87] width 135 height 23
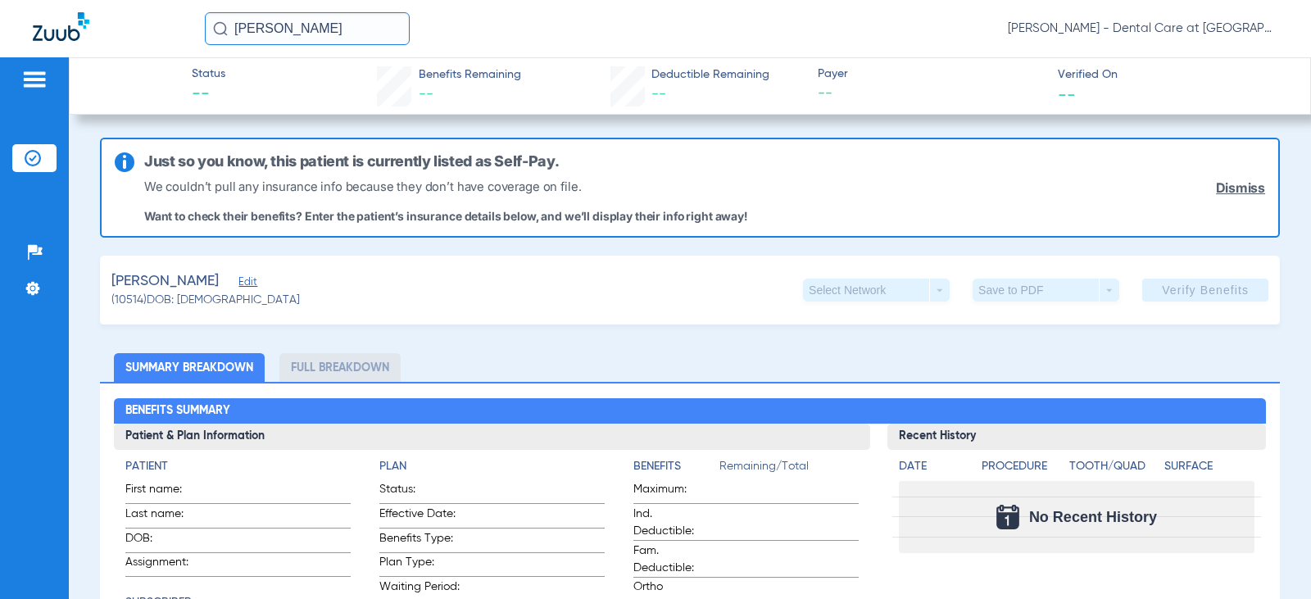
drag, startPoint x: 317, startPoint y: 24, endPoint x: 134, endPoint y: 30, distance: 183.7
click at [134, 30] on div "[PERSON_NAME] [PERSON_NAME] - Dental Care at [GEOGRAPHIC_DATA]" at bounding box center [655, 28] width 1311 height 57
click at [353, 23] on input "[PERSON_NAME]" at bounding box center [307, 28] width 205 height 33
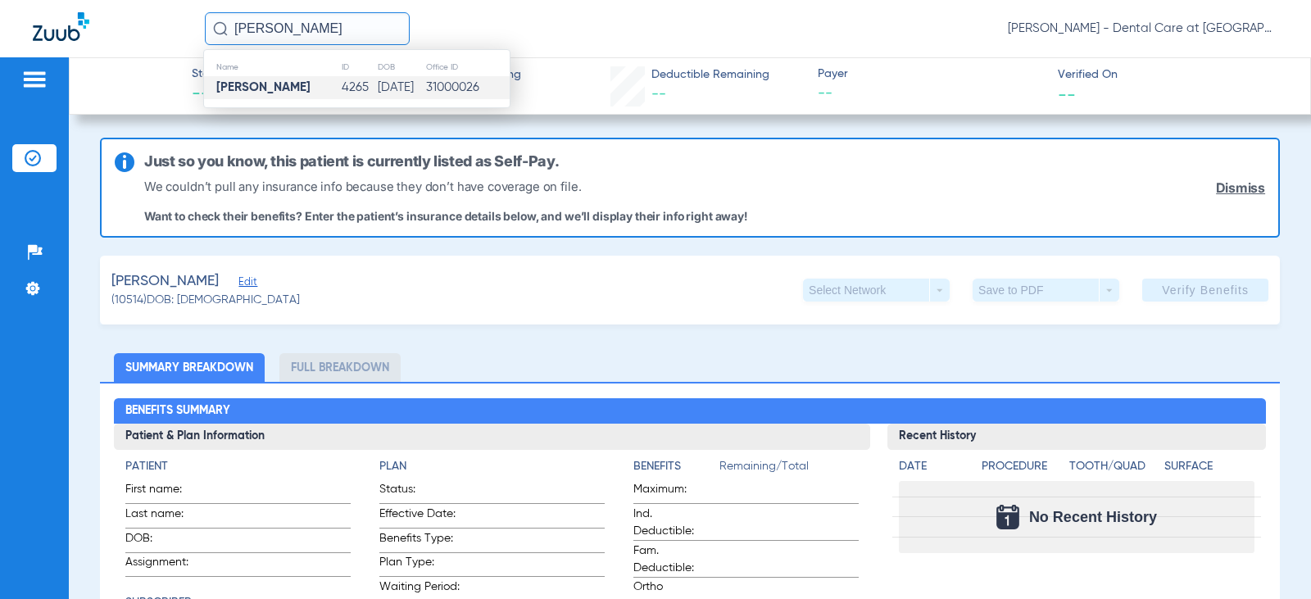
click at [377, 89] on td "[DATE]" at bounding box center [401, 87] width 48 height 23
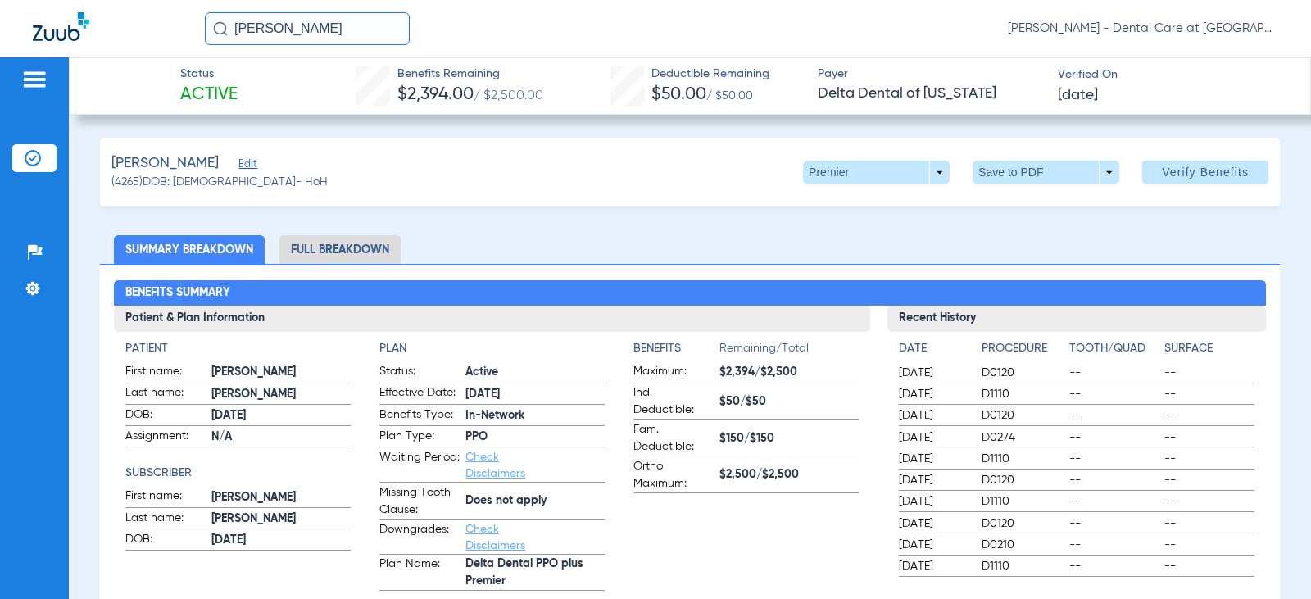
click at [361, 252] on li "Full Breakdown" at bounding box center [339, 249] width 121 height 29
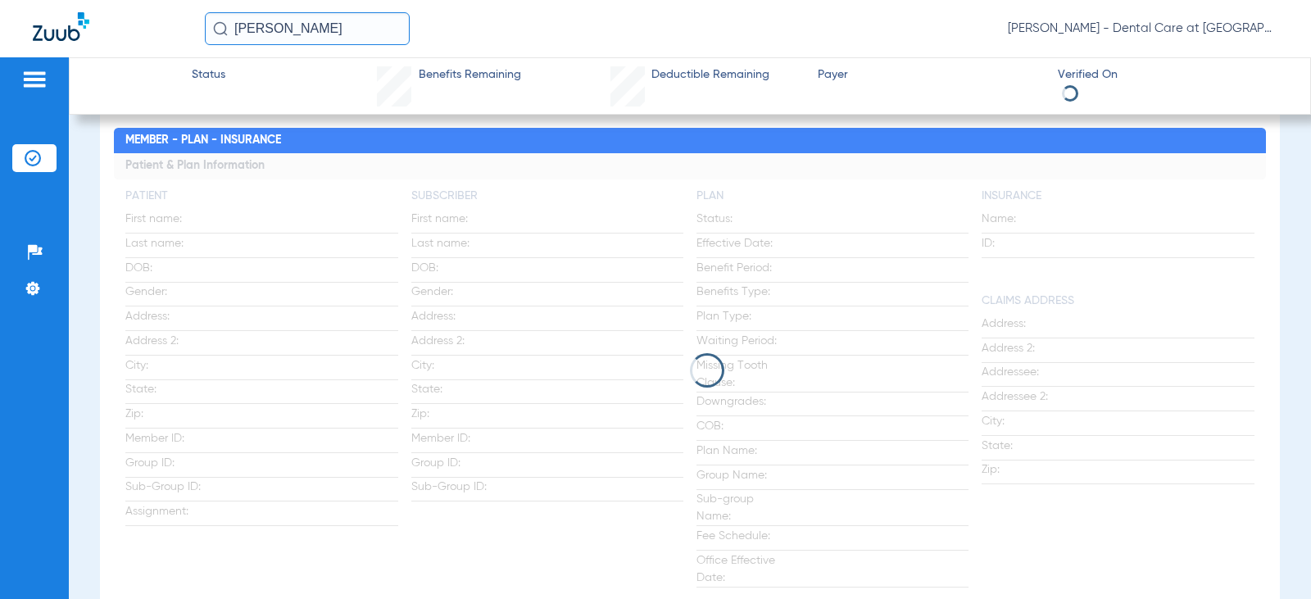
scroll to position [164, 0]
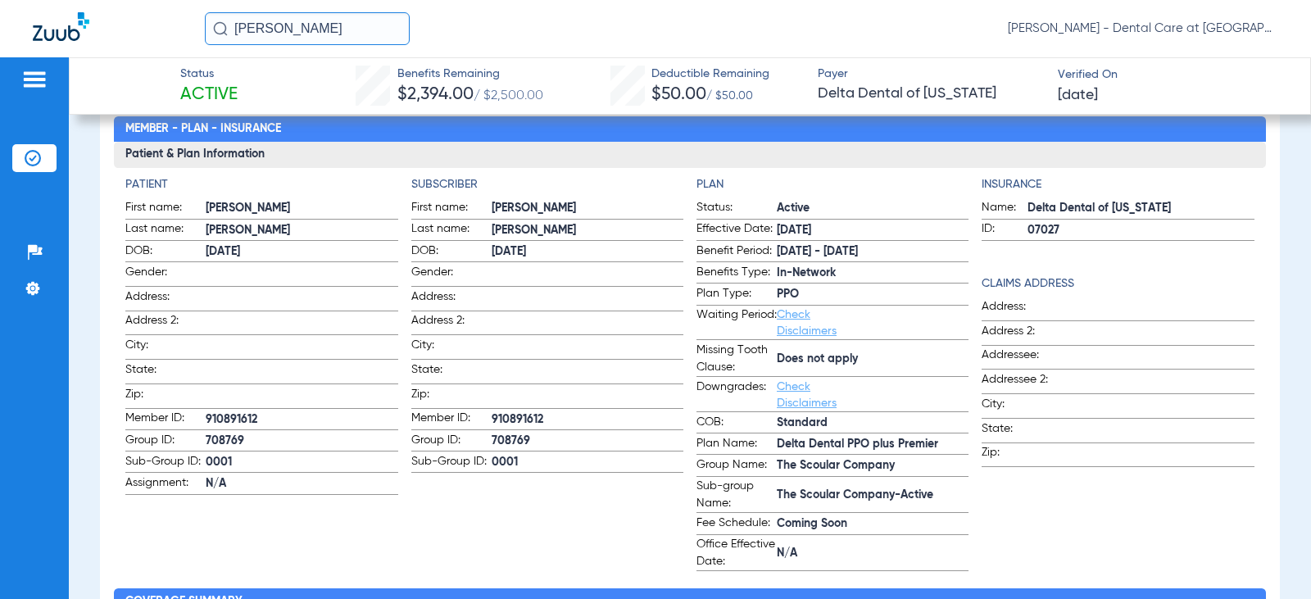
drag, startPoint x: 260, startPoint y: 30, endPoint x: 194, endPoint y: 33, distance: 65.6
click at [194, 33] on div "[PERSON_NAME] [PERSON_NAME] - Dental Care at [GEOGRAPHIC_DATA]" at bounding box center [655, 28] width 1311 height 57
click at [324, 29] on input "[PERSON_NAME]" at bounding box center [307, 28] width 205 height 33
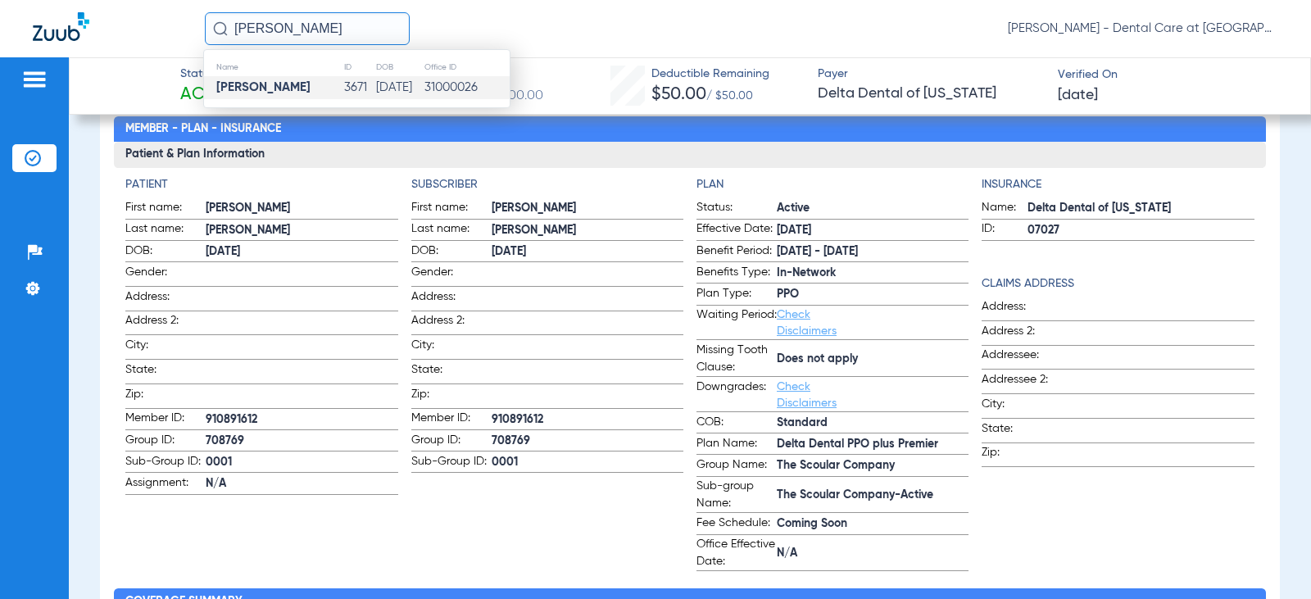
type input "[PERSON_NAME]"
click at [354, 85] on td "3671" at bounding box center [359, 87] width 32 height 23
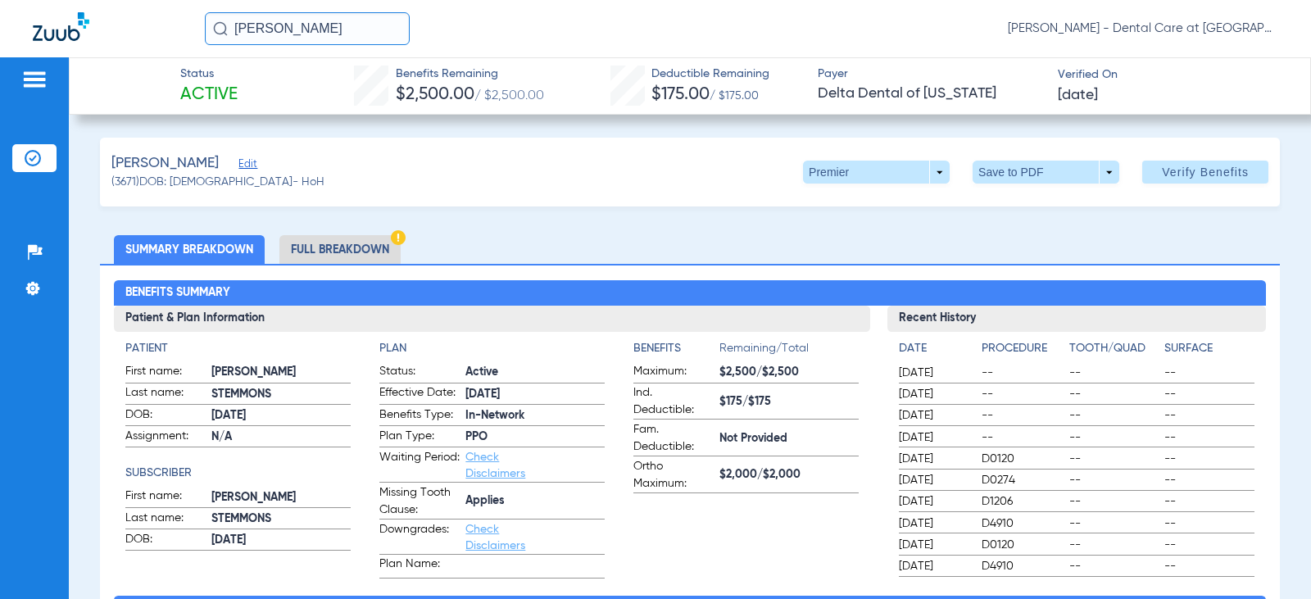
click at [379, 247] on li "Full Breakdown" at bounding box center [339, 249] width 121 height 29
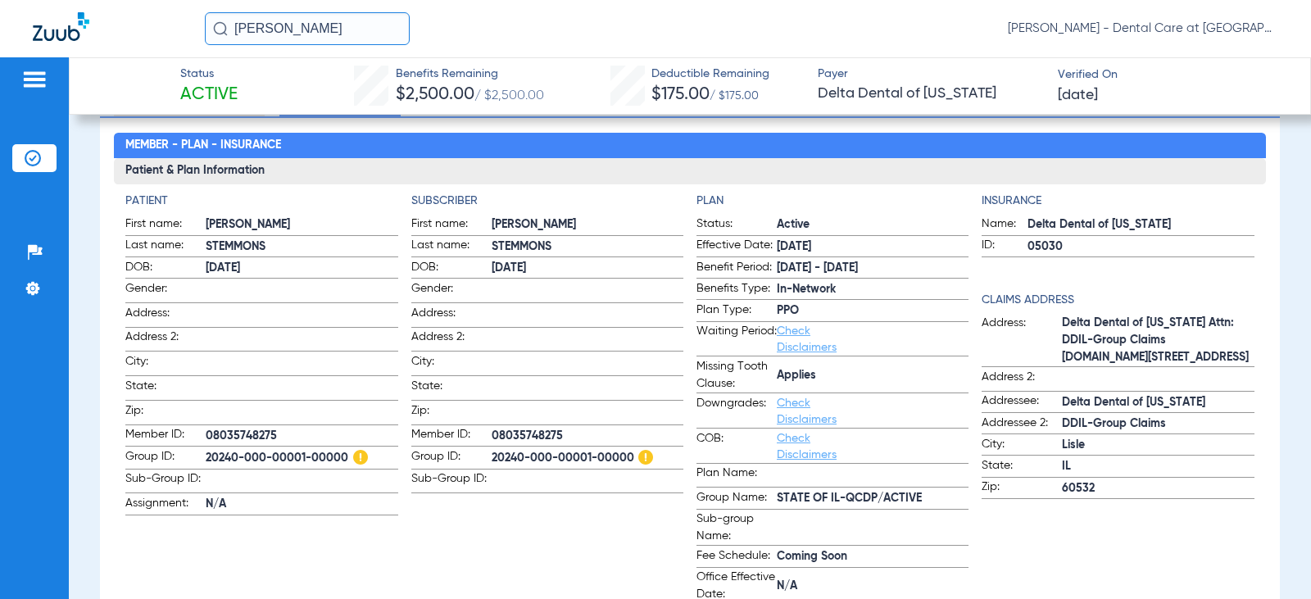
scroll to position [246, 0]
